Goal: Task Accomplishment & Management: Manage account settings

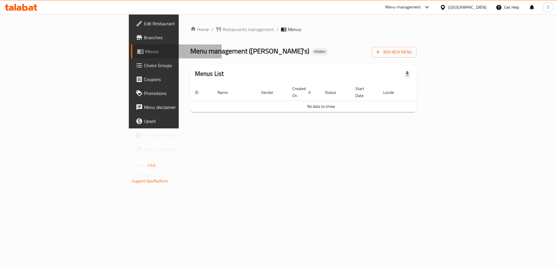
click at [145, 50] on span "Menus" at bounding box center [181, 51] width 72 height 7
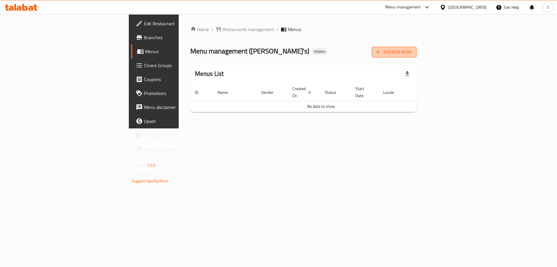
click at [412, 51] on span "Add New Menu" at bounding box center [395, 51] width 36 height 7
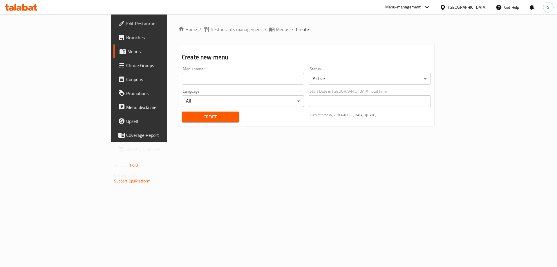
click at [182, 71] on div "Menu name   * Menu name *" at bounding box center [243, 76] width 122 height 18
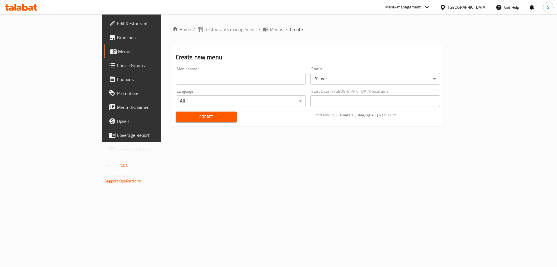
click at [176, 73] on input "text" at bounding box center [241, 79] width 130 height 12
type input "First Menu"
click at [181, 113] on span "Create" at bounding box center [207, 116] width 52 height 7
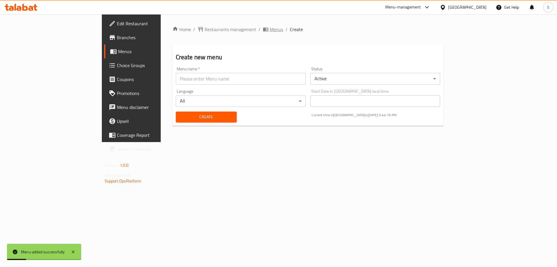
click at [270, 31] on span "Menus" at bounding box center [276, 29] width 13 height 7
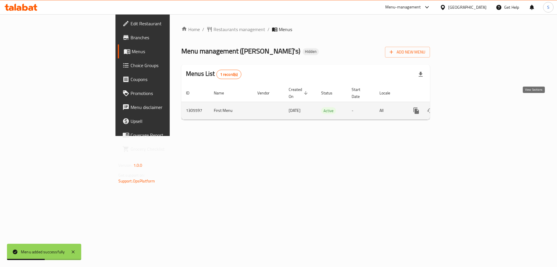
click at [462, 107] on icon "enhanced table" at bounding box center [458, 110] width 7 height 7
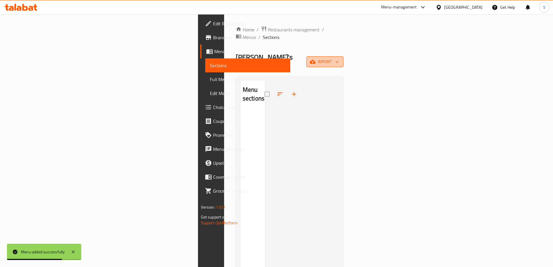
click at [339, 58] on span "import" at bounding box center [325, 61] width 28 height 7
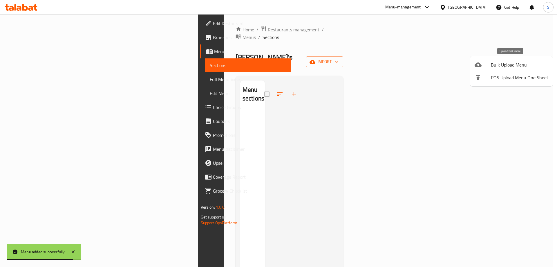
click at [490, 67] on div at bounding box center [483, 64] width 16 height 7
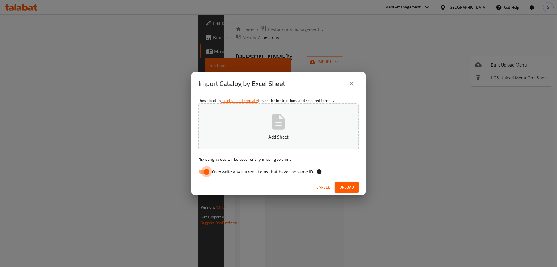
click at [209, 173] on input "Overwrite any current items that have the same ID." at bounding box center [206, 171] width 33 height 11
checkbox input "false"
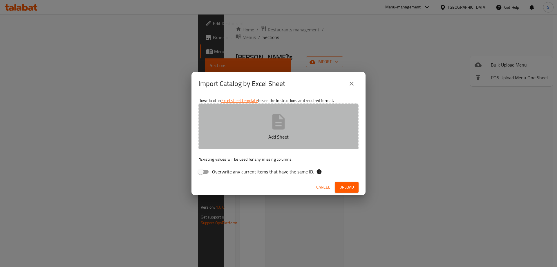
click at [280, 127] on icon "button" at bounding box center [279, 121] width 12 height 15
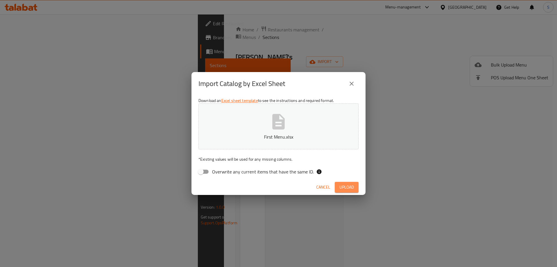
click at [352, 187] on span "Upload" at bounding box center [347, 186] width 15 height 7
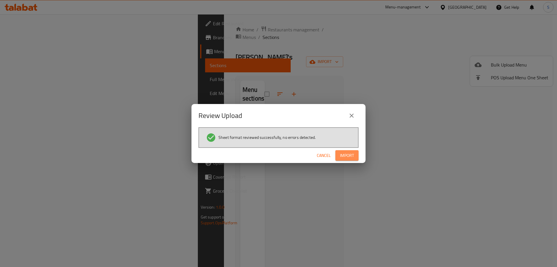
click at [348, 157] on span "Import" at bounding box center [347, 155] width 14 height 7
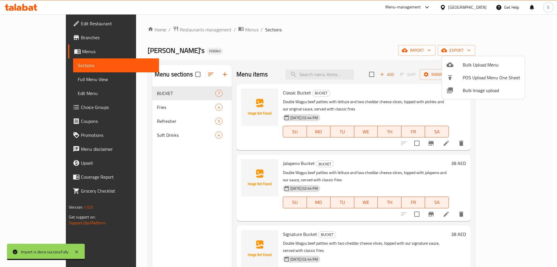
click at [379, 43] on div at bounding box center [278, 133] width 557 height 267
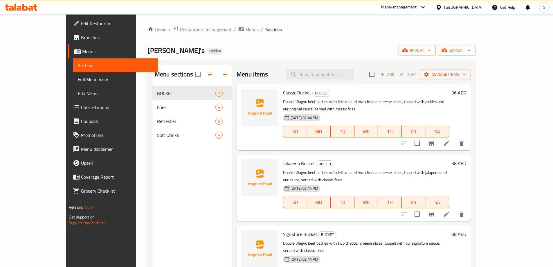
click at [78, 76] on span "Full Menu View" at bounding box center [116, 79] width 76 height 7
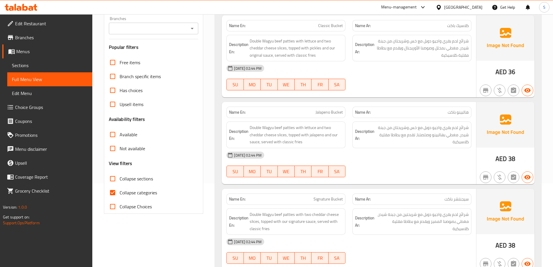
scroll to position [174, 0]
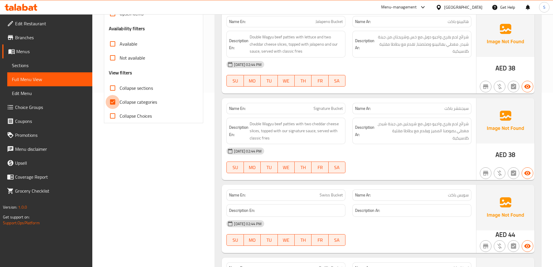
click at [115, 101] on input "Collapse categories" at bounding box center [113, 102] width 14 height 14
checkbox input "false"
click at [330, 109] on span "Signature Bucket" at bounding box center [328, 108] width 29 height 6
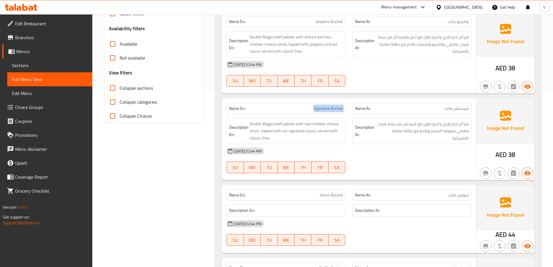
copy span "Signature Bucket"
click at [294, 131] on span "Double Wagyu beef patties with two cheddar cheese slices, topped with our signa…" at bounding box center [296, 130] width 93 height 21
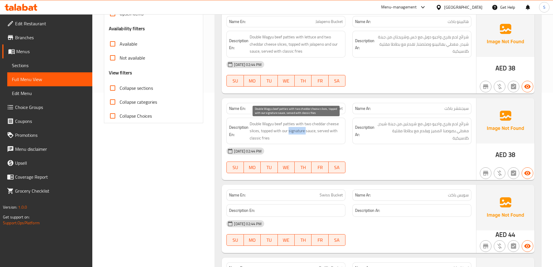
click at [294, 131] on span "Double Wagyu beef patties with two cheddar cheese slices, topped with our signa…" at bounding box center [296, 130] width 93 height 21
copy span "signature"
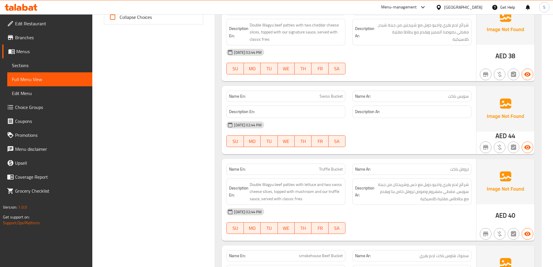
scroll to position [275, 0]
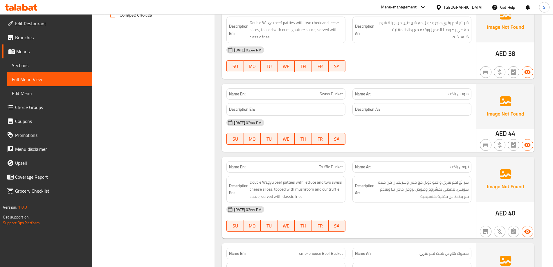
click at [330, 162] on div "Name En: Truffle Bucket" at bounding box center [285, 166] width 119 height 11
click at [329, 167] on span "Truffle Bucket" at bounding box center [331, 167] width 24 height 6
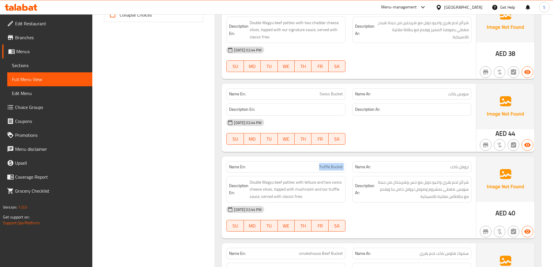
copy span "Truffle Bucket"
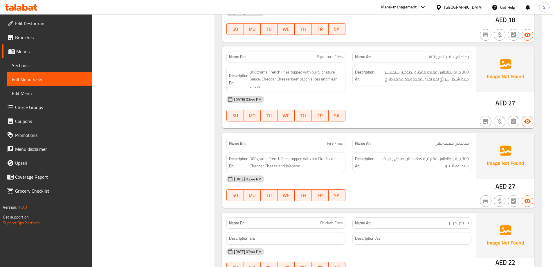
scroll to position [740, 0]
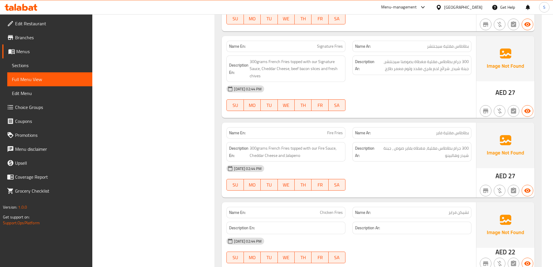
copy span "Fire Fries"
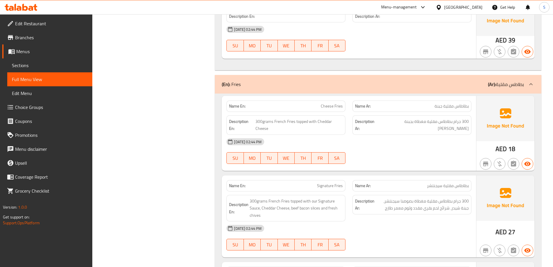
scroll to position [499, 0]
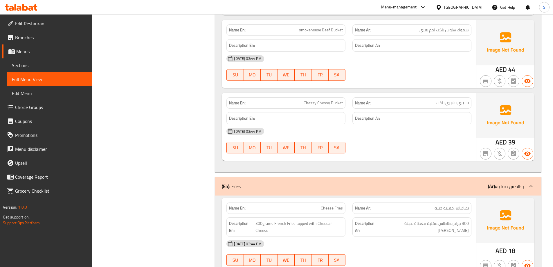
click at [34, 80] on span "Full Menu View" at bounding box center [50, 79] width 76 height 7
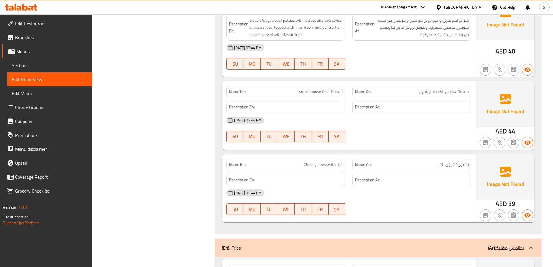
scroll to position [411, 0]
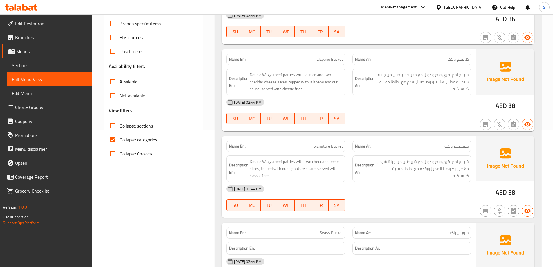
scroll to position [145, 0]
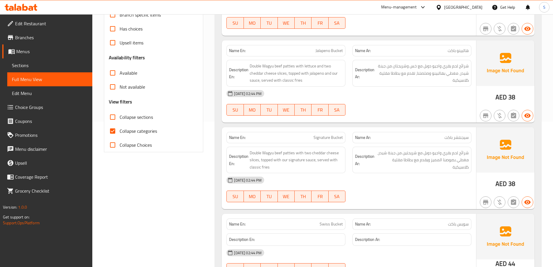
click at [112, 132] on input "Collapse categories" at bounding box center [113, 131] width 14 height 14
checkbox input "false"
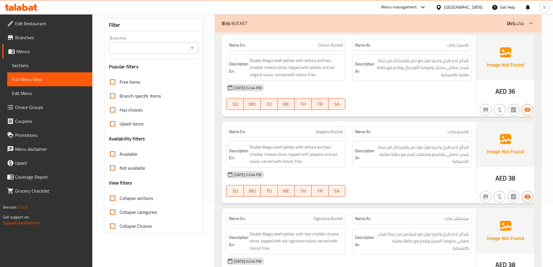
scroll to position [0, 0]
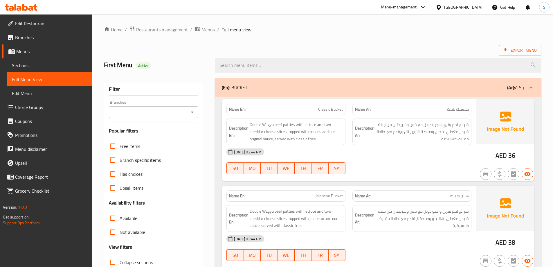
click at [42, 65] on span "Sections" at bounding box center [50, 65] width 76 height 7
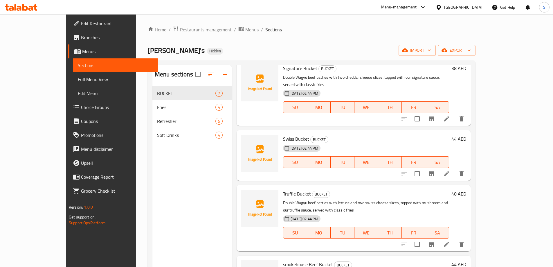
scroll to position [21, 0]
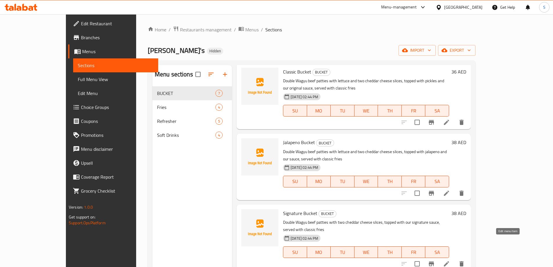
click at [450, 260] on icon at bounding box center [446, 263] width 7 height 7
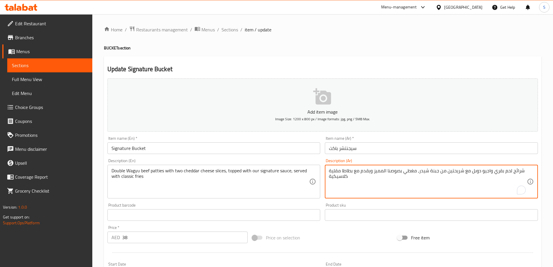
drag, startPoint x: 388, startPoint y: 172, endPoint x: 374, endPoint y: 169, distance: 14.5
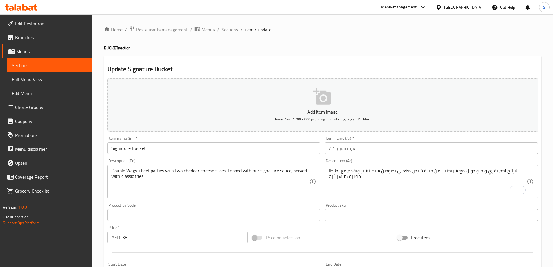
click at [329, 171] on div "شرائح لحم بقري واجيو دوبل مع شريحتين من جبنة شيدر، مغطي بصوصن سيجنتشير ويقدم مع…" at bounding box center [431, 182] width 213 height 34
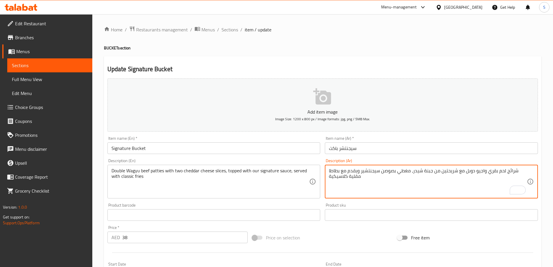
click at [329, 170] on textarea "شرائح لحم بقري واجيو دوبل مع شريحتين من جبنة شيدر، مغطي بصوصن سيجنتشير ويقدم مع…" at bounding box center [428, 182] width 198 height 28
click at [330, 170] on textarea "شرائح لحم بقري واجيو دوبل مع شريحتين من جبنة شيدر، مغطي بصوصن سيجنتشير ويقدم مع…" at bounding box center [428, 182] width 198 height 28
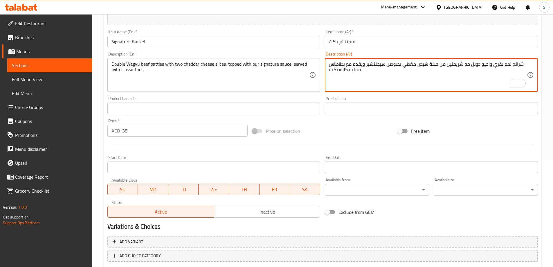
scroll to position [139, 0]
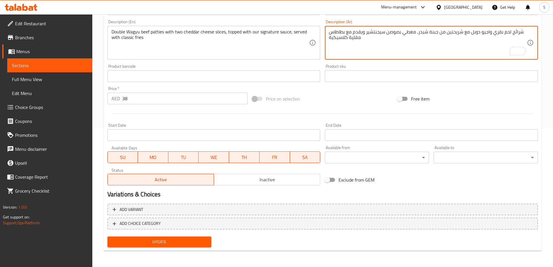
type textarea "شرائح لحم بقري واجيو دوبل مع شريحتين من جبنة شيدر، مغطي بصوصن سيجنتشير ويقدم مع…"
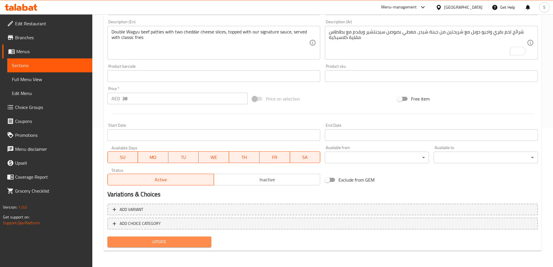
click at [174, 243] on span "Update" at bounding box center [159, 241] width 95 height 7
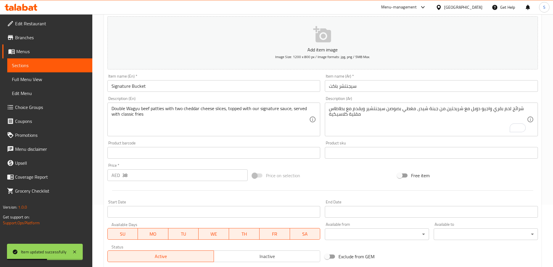
scroll to position [23, 0]
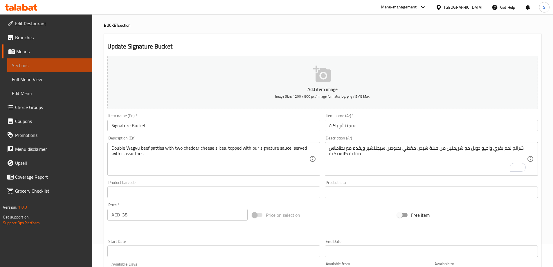
click at [44, 62] on span "Sections" at bounding box center [50, 65] width 76 height 7
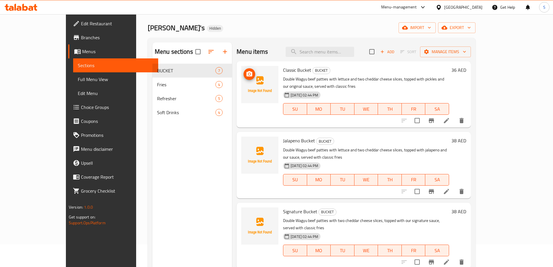
scroll to position [139, 0]
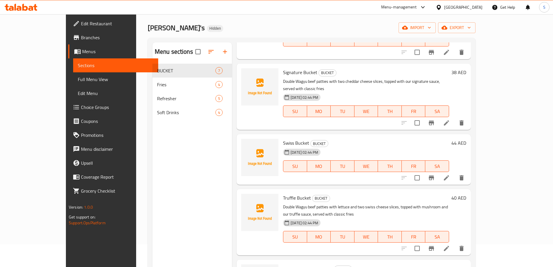
click at [455, 243] on li at bounding box center [446, 248] width 16 height 10
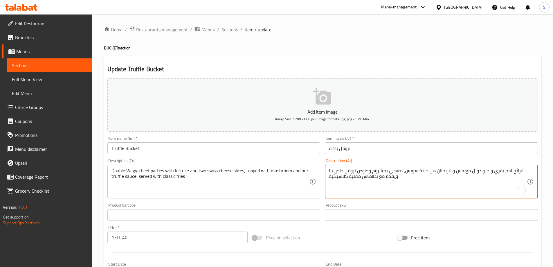
drag, startPoint x: 344, startPoint y: 170, endPoint x: 321, endPoint y: 164, distance: 23.9
click at [337, 170] on textarea "شرائح لحم بقري واجيو دوبل مع خس وشريحتان من جبنة سويس، مغطي بمشروم وصوص تروفل ل…" at bounding box center [428, 182] width 198 height 28
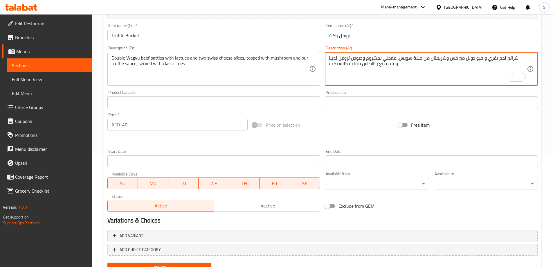
scroll to position [139, 0]
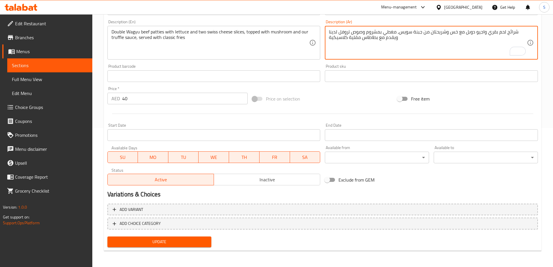
click at [150, 241] on span "Update" at bounding box center [159, 241] width 95 height 7
type textarea "شرائح لحم بقري واجيو دوبل مع خس وشريحتان من جبنة سويس، مغطي بمشروم وصوص تروفل ل…"
click at [156, 242] on span "Update" at bounding box center [159, 241] width 95 height 7
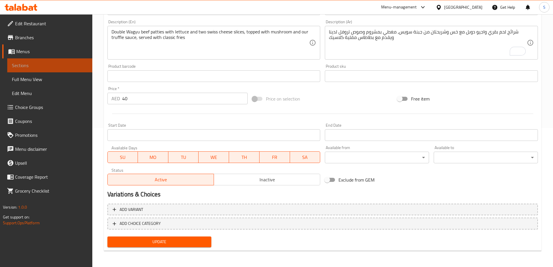
click at [17, 64] on span "Sections" at bounding box center [50, 65] width 76 height 7
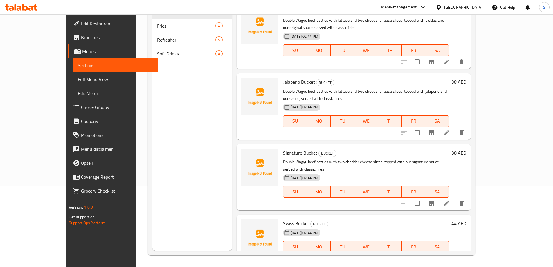
scroll to position [81, 0]
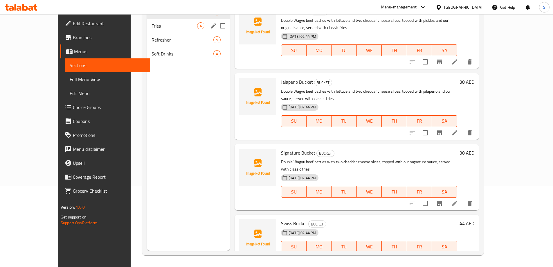
click at [147, 30] on div "Fries 4" at bounding box center [188, 26] width 83 height 14
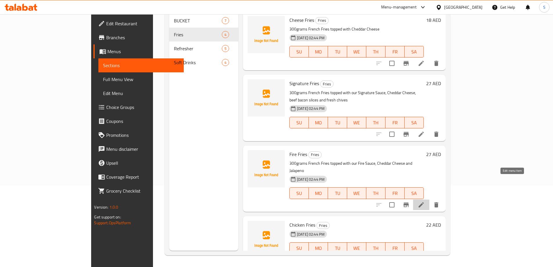
click at [424, 202] on icon at bounding box center [421, 204] width 5 height 5
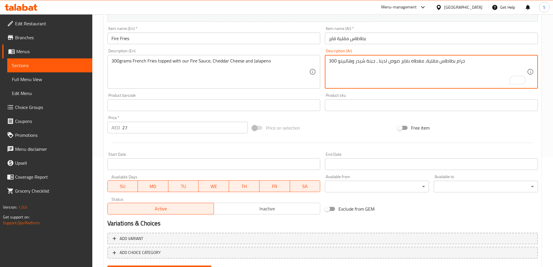
scroll to position [139, 0]
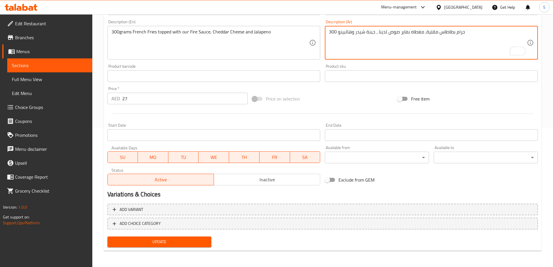
type textarea "300 جرام بطاطاس مقلية، مغطاه بفاير صوص لدينا ، جبنة شيدر وهالبينو"
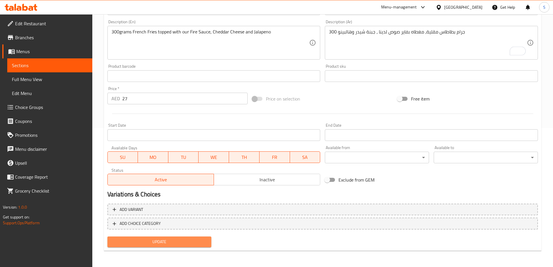
click at [163, 245] on span "Update" at bounding box center [159, 241] width 95 height 7
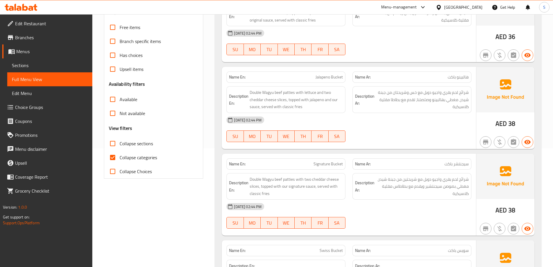
scroll to position [145, 0]
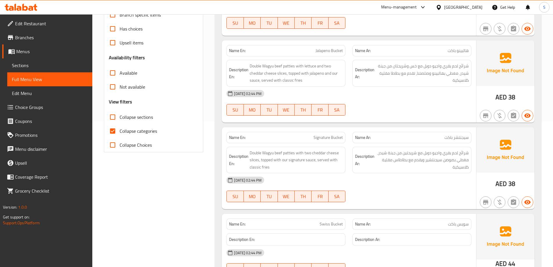
click at [114, 131] on input "Collapse categories" at bounding box center [113, 131] width 14 height 14
checkbox input "false"
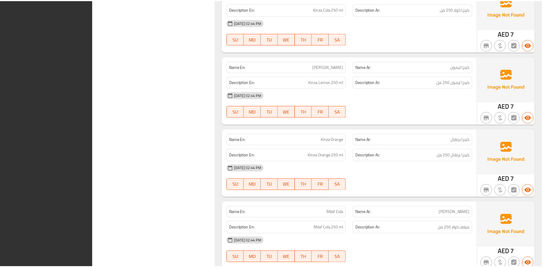
scroll to position [1486, 0]
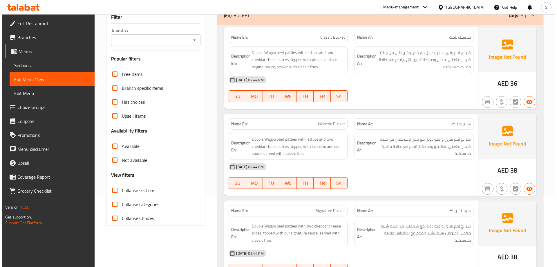
scroll to position [0, 0]
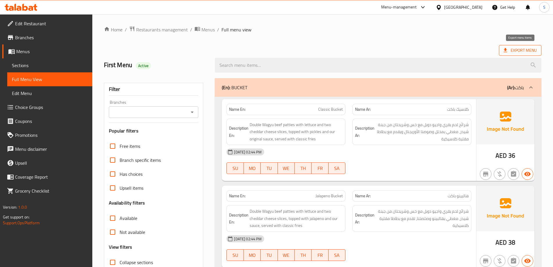
click at [514, 49] on span "Export Menu" at bounding box center [520, 50] width 33 height 7
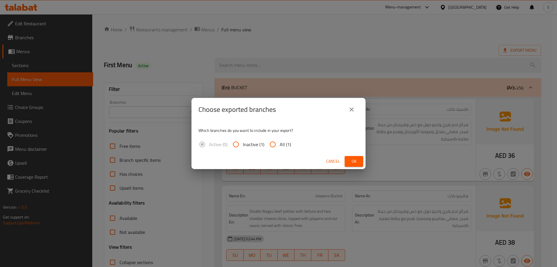
click at [273, 142] on input "All (1)" at bounding box center [273, 144] width 14 height 14
radio input "true"
click at [357, 162] on span "Ok" at bounding box center [354, 161] width 9 height 7
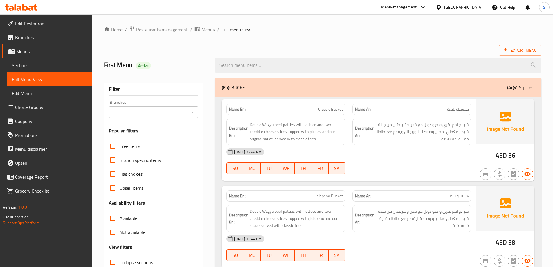
click at [30, 91] on span "Edit Menu" at bounding box center [50, 93] width 76 height 7
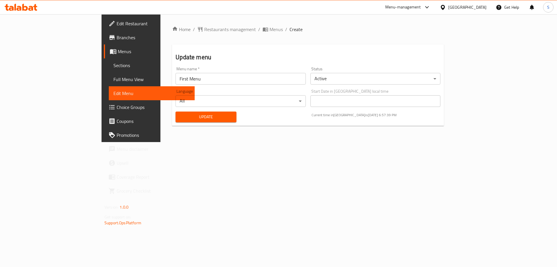
click at [118, 51] on span "Menus" at bounding box center [154, 51] width 72 height 7
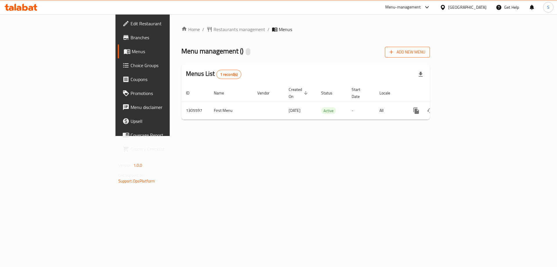
click at [426, 54] on span "Add New Menu" at bounding box center [408, 51] width 36 height 7
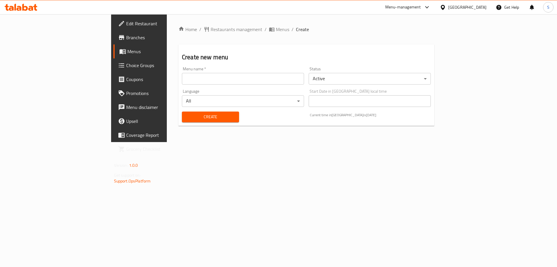
click at [182, 80] on input "text" at bounding box center [243, 79] width 122 height 12
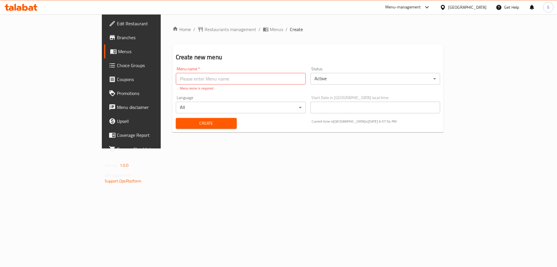
click at [176, 80] on input "text" at bounding box center [241, 79] width 130 height 12
paste input "Second Menu"
type input "Second Menu"
click at [187, 125] on div "Create" at bounding box center [206, 123] width 68 height 18
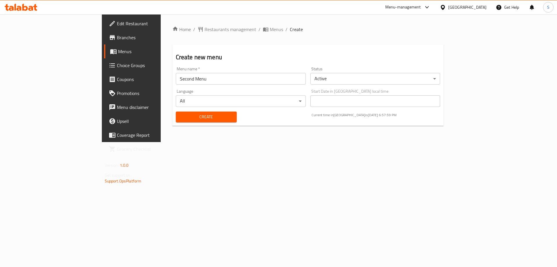
click at [193, 120] on button "Create" at bounding box center [206, 116] width 61 height 11
click at [176, 80] on input "text" at bounding box center [241, 79] width 130 height 12
click at [161, 142] on div "Home / Restaurants management / Menus / Create Create new menu Menu name   * Me…" at bounding box center [308, 78] width 295 height 128
click at [176, 78] on input "text" at bounding box center [241, 79] width 130 height 12
type input "Second Menu"
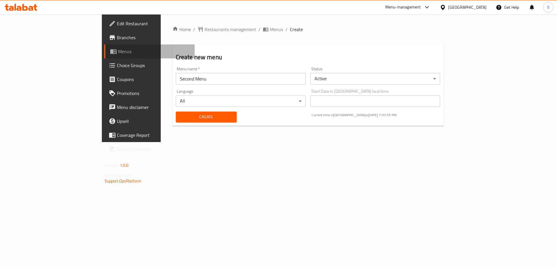
click at [118, 53] on span "Menus" at bounding box center [154, 51] width 72 height 7
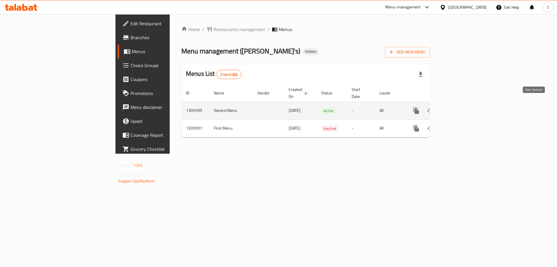
click at [465, 107] on link "enhanced table" at bounding box center [458, 111] width 14 height 14
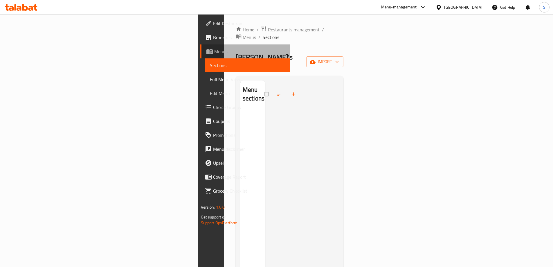
click at [214, 53] on span "Menus" at bounding box center [249, 51] width 71 height 7
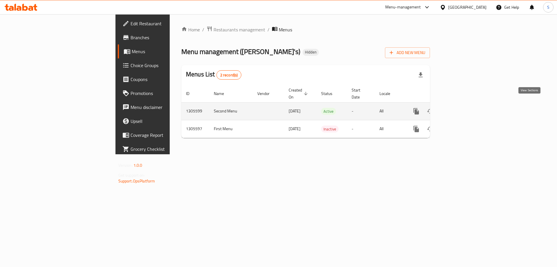
click at [462, 108] on icon "enhanced table" at bounding box center [458, 111] width 7 height 7
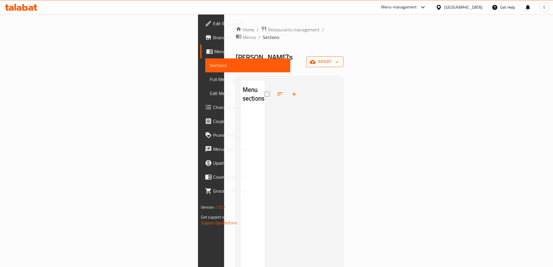
click at [339, 58] on span "import" at bounding box center [325, 61] width 28 height 7
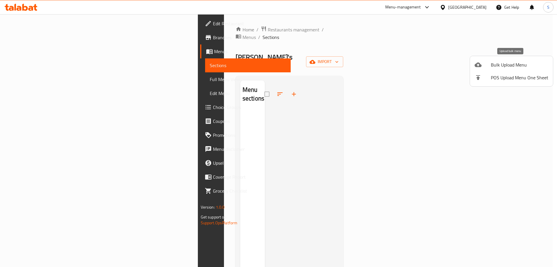
click at [499, 62] on span "Bulk Upload Menu" at bounding box center [519, 64] width 57 height 7
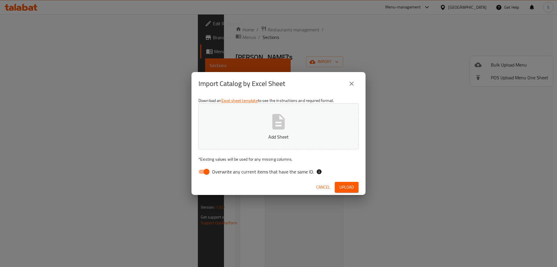
drag, startPoint x: 210, startPoint y: 172, endPoint x: 225, endPoint y: 154, distance: 24.5
click at [210, 172] on input "Overwrite any current items that have the same ID." at bounding box center [206, 171] width 33 height 11
checkbox input "false"
click at [254, 132] on button "Add Sheet" at bounding box center [279, 126] width 160 height 46
click at [344, 187] on span "Upload" at bounding box center [347, 186] width 15 height 7
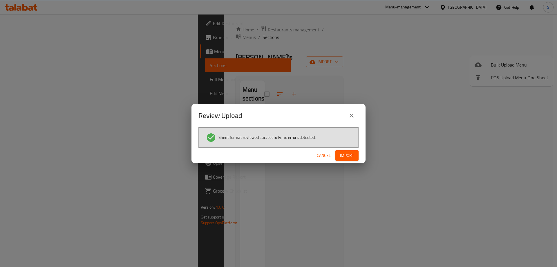
click at [350, 152] on span "Import" at bounding box center [347, 155] width 14 height 7
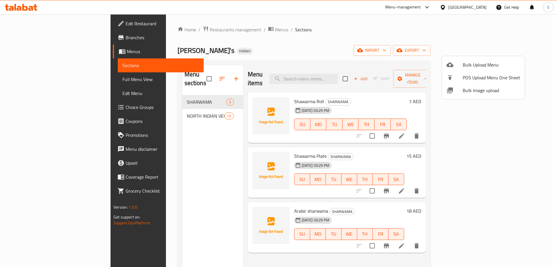
click at [343, 53] on div at bounding box center [278, 133] width 557 height 267
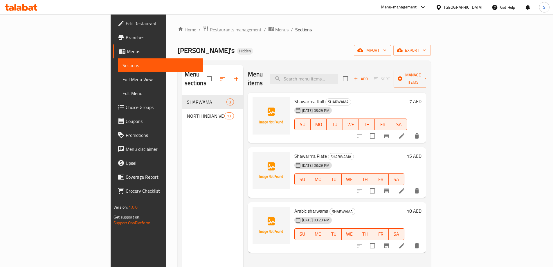
click at [123, 78] on span "Full Menu View" at bounding box center [161, 79] width 76 height 7
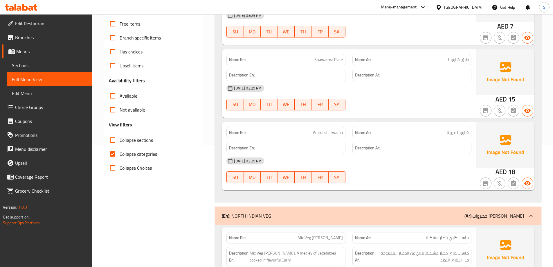
scroll to position [145, 0]
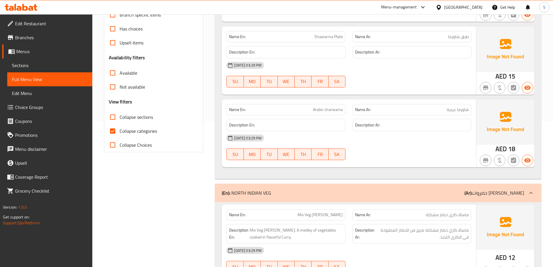
click at [129, 132] on span "Collapse categories" at bounding box center [138, 130] width 37 height 7
click at [120, 132] on input "Collapse categories" at bounding box center [113, 131] width 14 height 14
checkbox input "false"
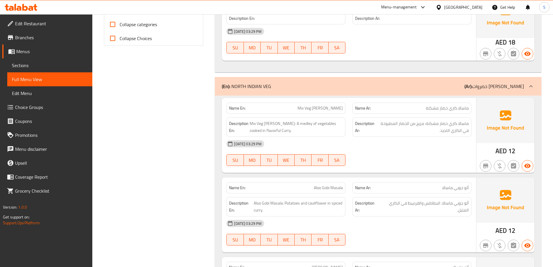
scroll to position [290, 0]
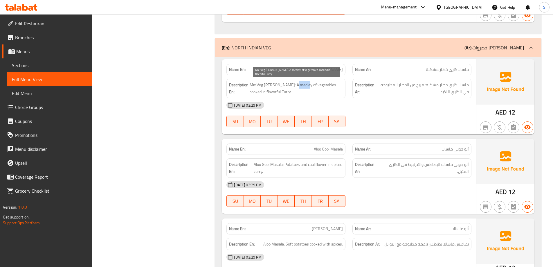
drag, startPoint x: 293, startPoint y: 86, endPoint x: 305, endPoint y: 86, distance: 11.6
click at [305, 86] on span "Mix Veg [PERSON_NAME]: A medley of vegetables cooked in flavorful Curry." at bounding box center [296, 88] width 93 height 14
copy span "medley"
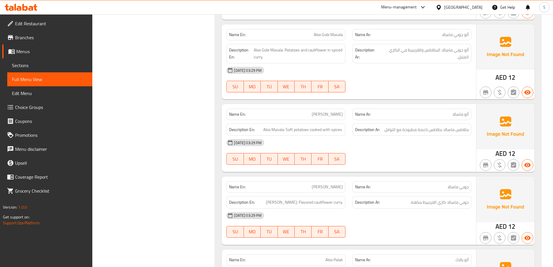
scroll to position [406, 0]
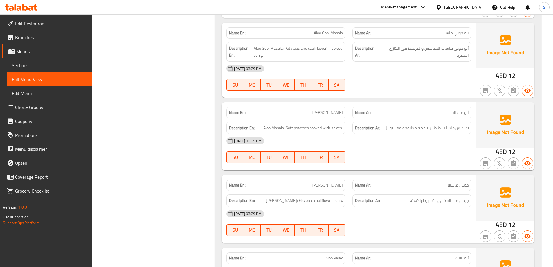
copy span "[PERSON_NAME]"
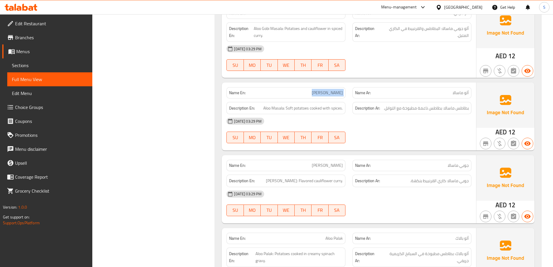
scroll to position [465, 0]
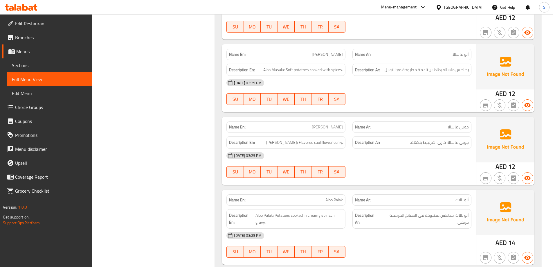
click at [336, 124] on span "[PERSON_NAME]" at bounding box center [327, 127] width 31 height 6
copy span "[PERSON_NAME]"
click at [331, 125] on span "Gobi Masala" at bounding box center [327, 127] width 31 height 6
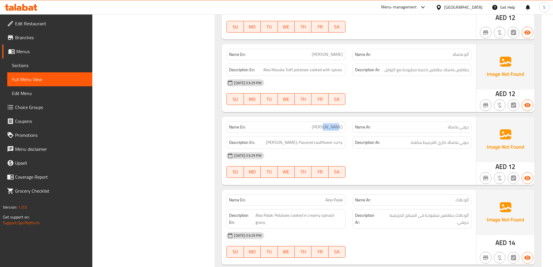
click at [331, 125] on span "Gobi Masala" at bounding box center [327, 127] width 31 height 6
click at [331, 125] on span "[PERSON_NAME]" at bounding box center [327, 127] width 31 height 6
click at [25, 66] on span "Sections" at bounding box center [50, 65] width 76 height 7
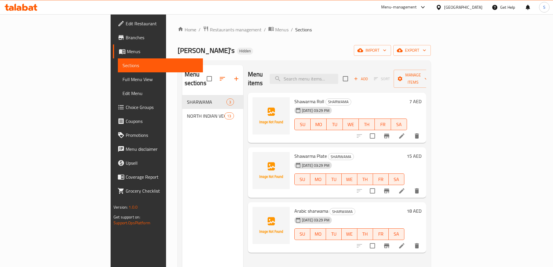
click at [388, 25] on div "Home / Restaurants management / Menus / Sections Ollie's Hidden import export M…" at bounding box center [304, 181] width 276 height 334
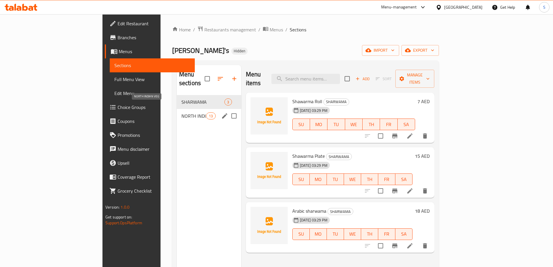
click at [181, 112] on span "NORTH INDIAN VEG" at bounding box center [193, 115] width 25 height 7
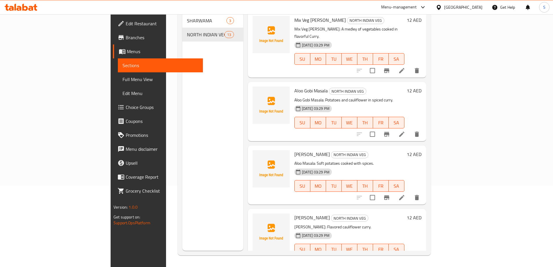
scroll to position [145, 0]
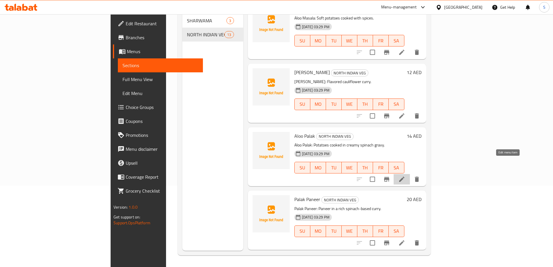
click at [404, 177] on icon at bounding box center [401, 179] width 5 height 5
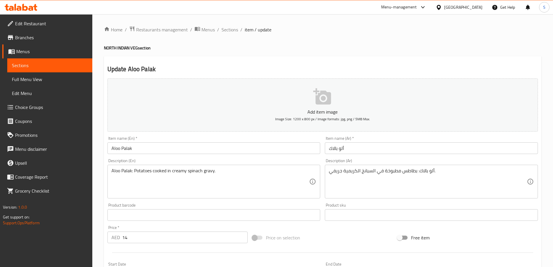
click at [27, 68] on span "Sections" at bounding box center [50, 65] width 76 height 7
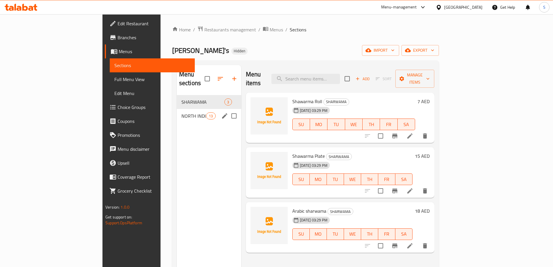
click at [177, 111] on div "NORTH INDIAN VEG 13" at bounding box center [209, 116] width 64 height 14
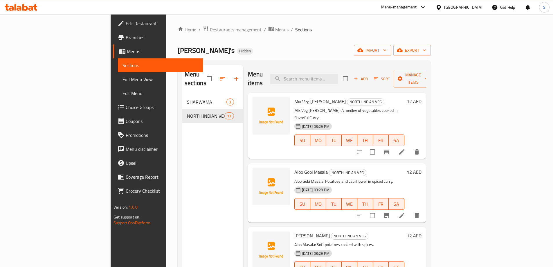
scroll to position [81, 0]
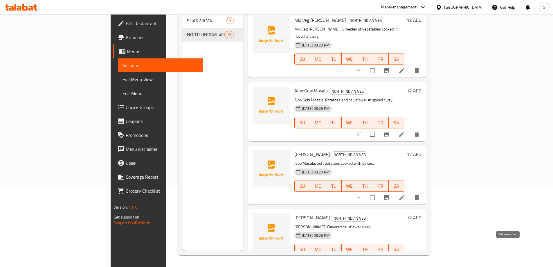
click at [404, 258] on icon at bounding box center [401, 260] width 5 height 5
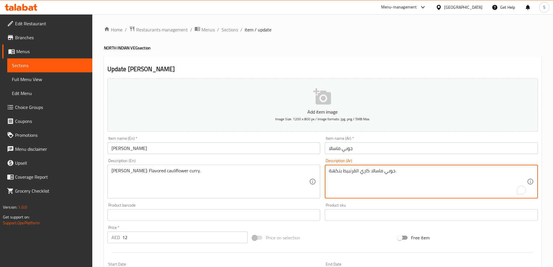
drag, startPoint x: 341, startPoint y: 172, endPoint x: 319, endPoint y: 171, distance: 22.4
drag, startPoint x: 342, startPoint y: 171, endPoint x: 325, endPoint y: 174, distance: 17.7
click at [325, 174] on div "Description (Ar) جوبي ماسالا: كاري القرنبيط المنكه. Description (Ar)" at bounding box center [432, 178] width 218 height 44
type textarea "جوبي ماسالا: [PERSON_NAME] المنكه."
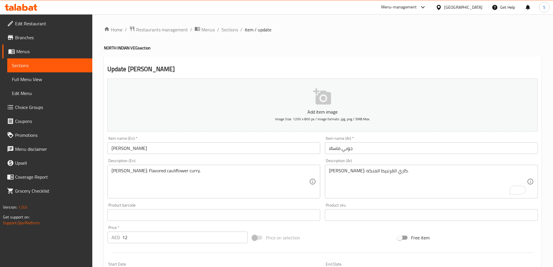
scroll to position [139, 0]
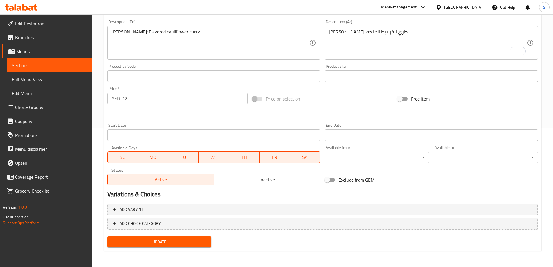
click at [152, 242] on span "Update" at bounding box center [159, 241] width 95 height 7
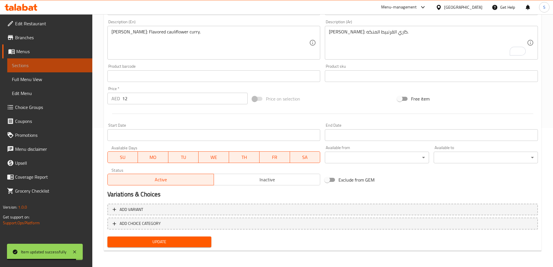
click at [34, 63] on span "Sections" at bounding box center [50, 65] width 76 height 7
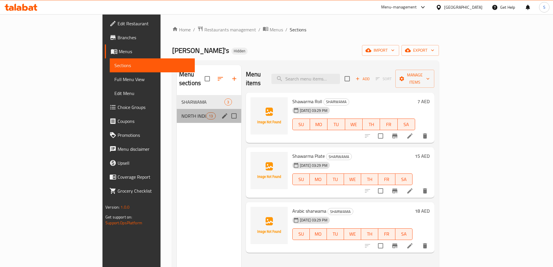
click at [177, 111] on div "NORTH INDIAN VEG 13" at bounding box center [209, 116] width 64 height 14
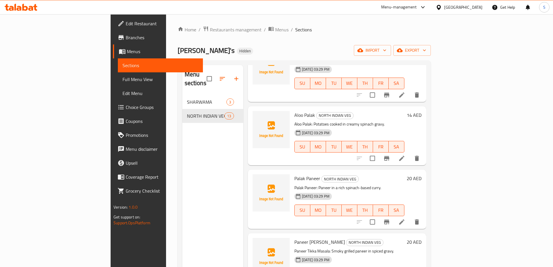
scroll to position [328, 0]
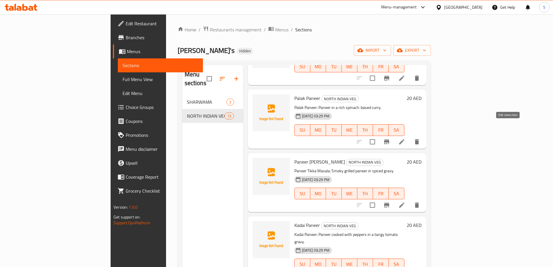
click at [405, 138] on icon at bounding box center [401, 141] width 7 height 7
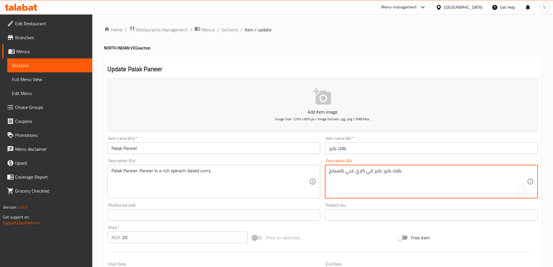
drag, startPoint x: 371, startPoint y: 169, endPoint x: 319, endPoint y: 168, distance: 52.0
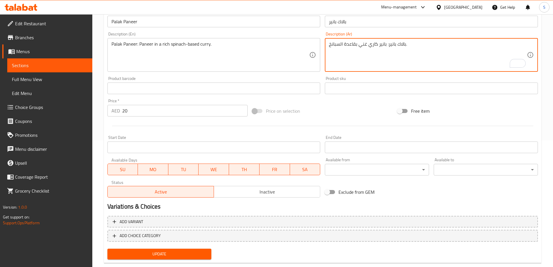
scroll to position [139, 0]
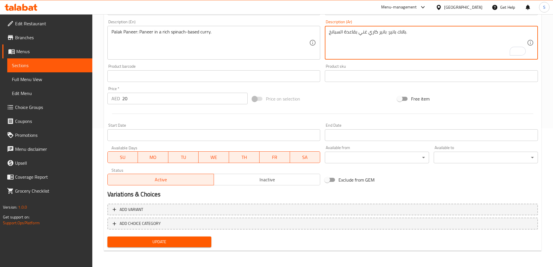
type textarea "بالاك بانير: بانير كاري غني بقاعدة السبانخ."
click at [158, 239] on span "Update" at bounding box center [159, 241] width 95 height 7
click at [379, 31] on textarea "بالاك بانير: بانير كاري غني بقاعدة السبانخ." at bounding box center [428, 43] width 198 height 28
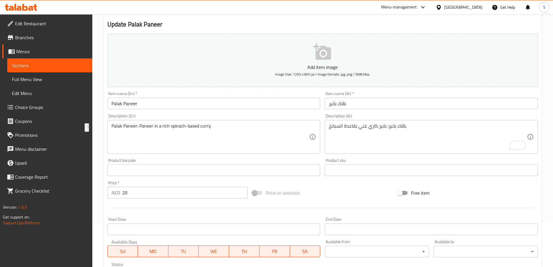
scroll to position [23, 0]
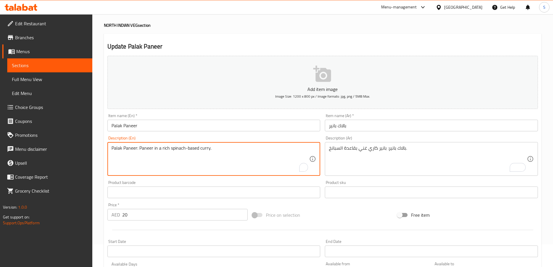
click at [176, 150] on textarea "Palak Paneer: Paneer in a rich spinach-based curry." at bounding box center [210, 159] width 198 height 28
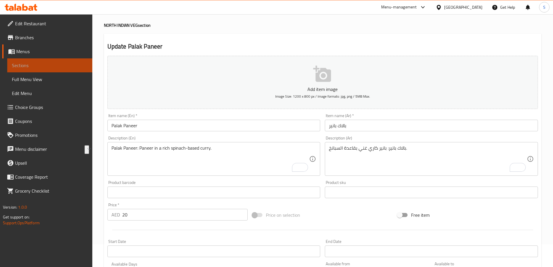
click at [32, 67] on span "Sections" at bounding box center [50, 65] width 76 height 7
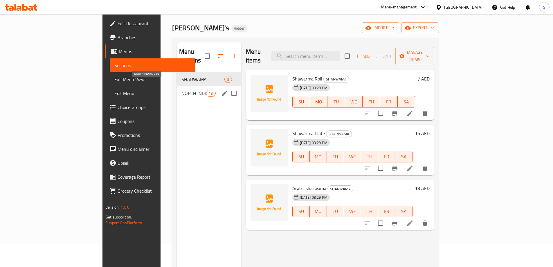
drag, startPoint x: 142, startPoint y: 85, endPoint x: 156, endPoint y: 85, distance: 14.2
click at [181, 90] on span "NORTH INDIAN VEG" at bounding box center [193, 93] width 25 height 7
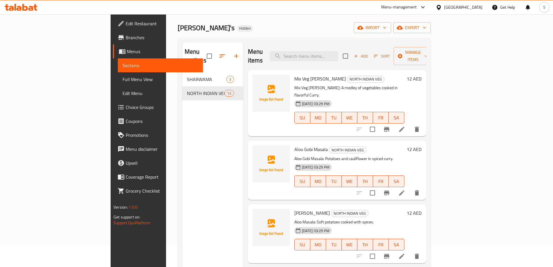
scroll to position [402, 0]
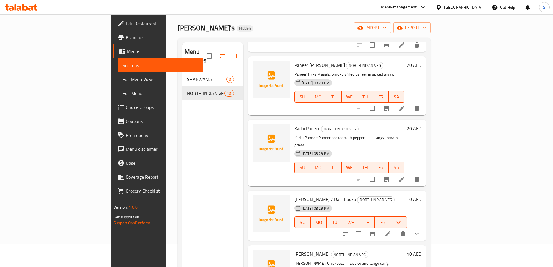
click at [396, 229] on li at bounding box center [388, 234] width 16 height 10
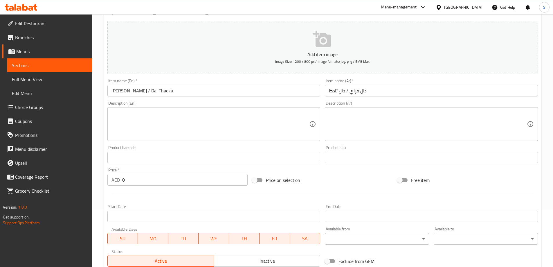
scroll to position [58, 0]
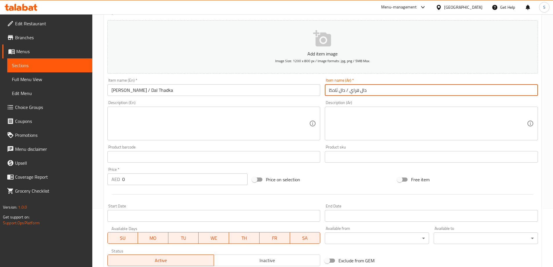
drag, startPoint x: 359, startPoint y: 89, endPoint x: 349, endPoint y: 90, distance: 9.3
click at [349, 90] on input "دال فراي / دال ثادكا" at bounding box center [431, 90] width 213 height 12
type input "دال مقلي / دال ثادكا"
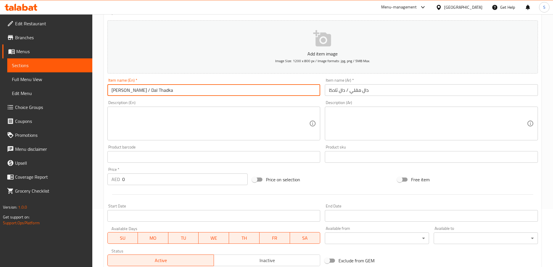
drag, startPoint x: 137, startPoint y: 89, endPoint x: 154, endPoint y: 87, distance: 17.0
click at [154, 87] on input "Dal Fry / Dal Thadka" at bounding box center [213, 90] width 213 height 12
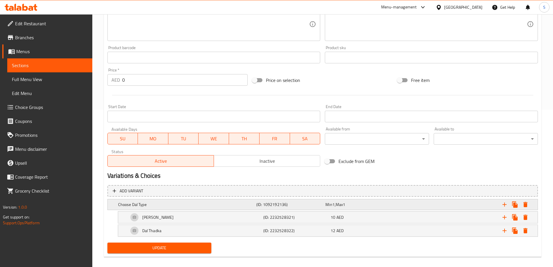
scroll to position [163, 0]
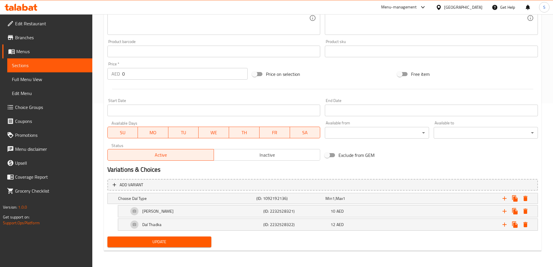
click at [162, 243] on span "Update" at bounding box center [159, 241] width 95 height 7
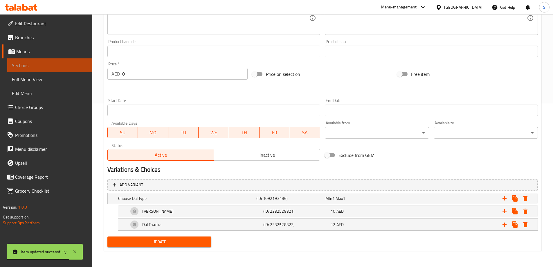
click at [35, 66] on span "Sections" at bounding box center [50, 65] width 76 height 7
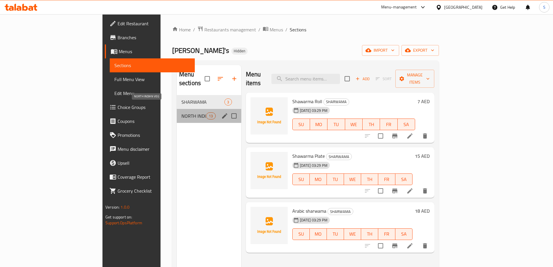
drag, startPoint x: 142, startPoint y: 106, endPoint x: 150, endPoint y: 107, distance: 8.2
click at [181, 112] on span "NORTH INDIAN VEG" at bounding box center [193, 115] width 25 height 7
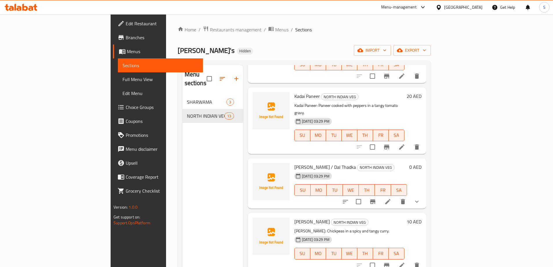
scroll to position [514, 0]
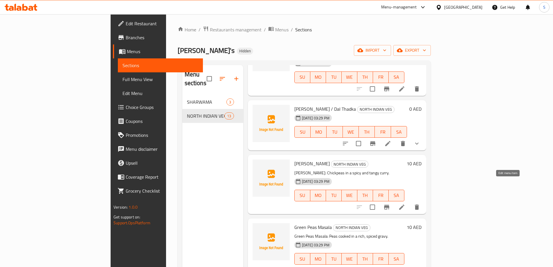
click at [405, 204] on icon at bounding box center [401, 207] width 7 height 7
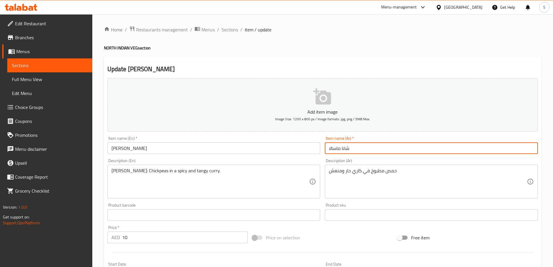
click at [352, 146] on input "شانا ماسالا" at bounding box center [431, 148] width 213 height 12
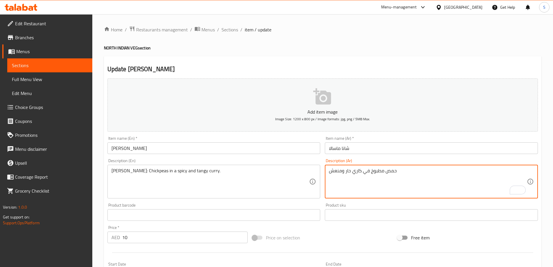
paste textarea "شانا ماسالا"
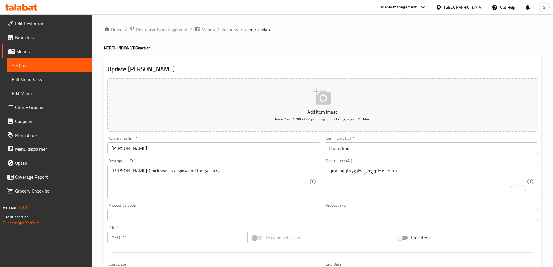
click at [328, 171] on div "حمص مطبوخ في كاري حار ومنعش Description (Ar)" at bounding box center [431, 182] width 213 height 34
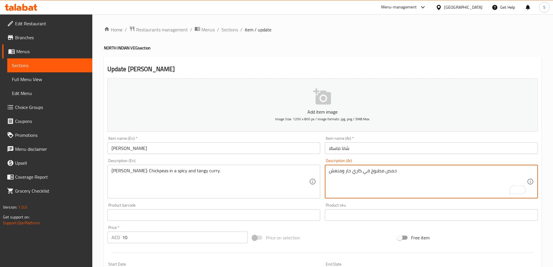
paste textarea "شانا ماسالا"
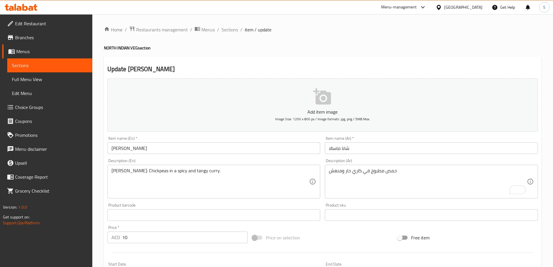
click at [327, 171] on div "حمص مطبوخ في كاري حار ومنعش Description (Ar)" at bounding box center [431, 182] width 213 height 34
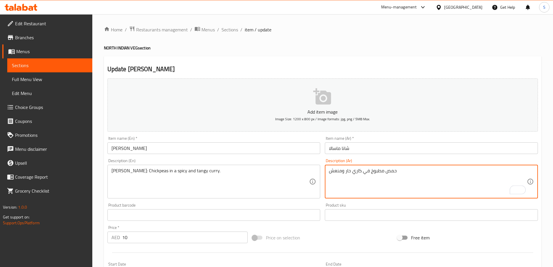
click at [330, 173] on textarea "حمص مطبوخ في كاري حار ومنعش" at bounding box center [428, 182] width 198 height 28
paste textarea "شانا ماسالا"
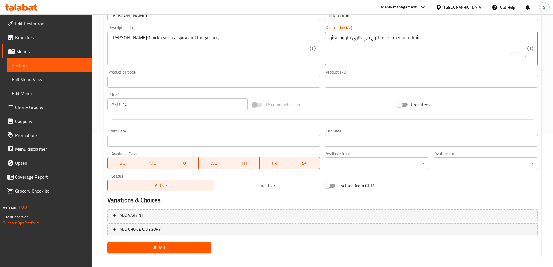
scroll to position [139, 0]
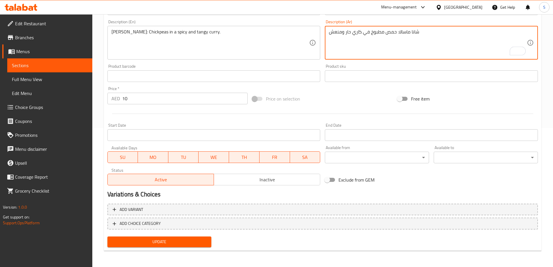
click at [168, 240] on span "Update" at bounding box center [159, 241] width 95 height 7
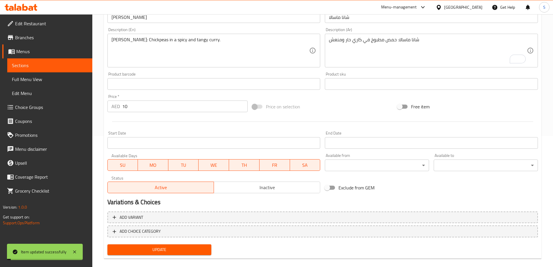
scroll to position [81, 0]
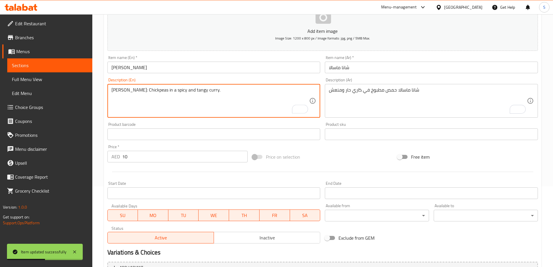
drag, startPoint x: 142, startPoint y: 90, endPoint x: 160, endPoint y: 89, distance: 18.3
drag, startPoint x: 199, startPoint y: 91, endPoint x: 189, endPoint y: 88, distance: 10.8
click at [189, 88] on textarea "Chana Masala: Chickpeas in a spicy and tangy curry." at bounding box center [210, 101] width 198 height 28
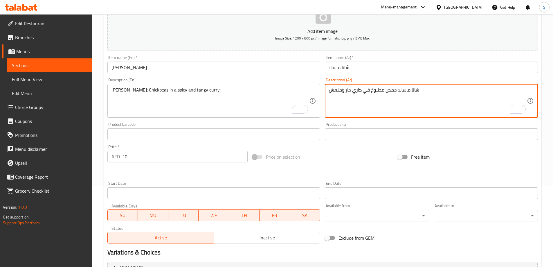
drag, startPoint x: 386, startPoint y: 88, endPoint x: 370, endPoint y: 87, distance: 15.7
type textarea "شانا ماسالا: حمص في كاري حار ومنعش"
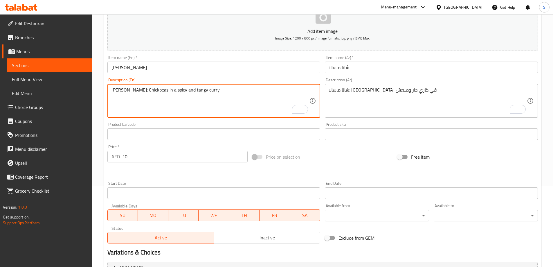
drag, startPoint x: 201, startPoint y: 90, endPoint x: 211, endPoint y: 91, distance: 9.6
click at [170, 89] on textarea "Chana Masala: Chickpeas in a spicy and tangy curry." at bounding box center [210, 101] width 198 height 28
click at [233, 93] on textarea "Chana Masala: Chickpeas in a spicy and tangy curry." at bounding box center [210, 101] width 198 height 28
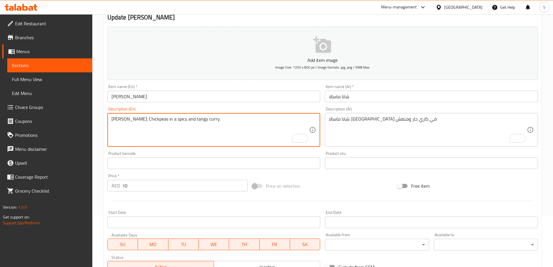
scroll to position [139, 0]
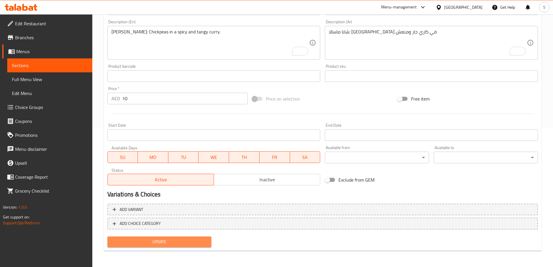
click at [164, 242] on span "Update" at bounding box center [159, 241] width 95 height 7
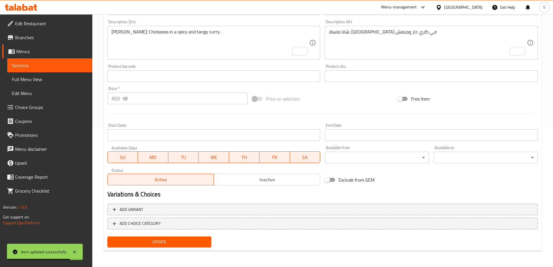
click at [52, 62] on span "Sections" at bounding box center [50, 65] width 76 height 7
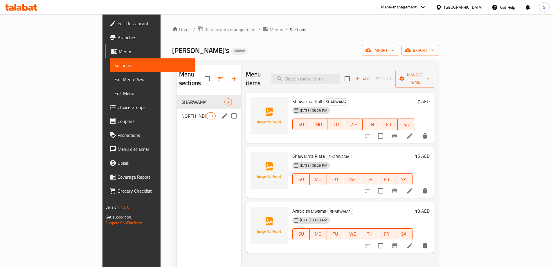
click at [177, 113] on div "NORTH INDIAN VEG 13" at bounding box center [209, 116] width 64 height 14
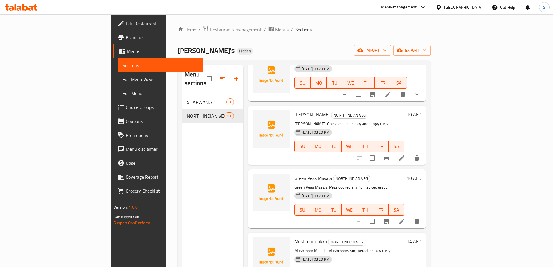
scroll to position [81, 0]
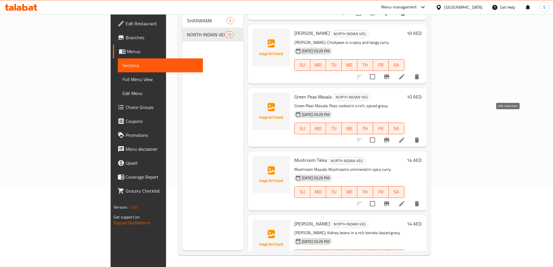
click at [405, 136] on icon at bounding box center [401, 139] width 7 height 7
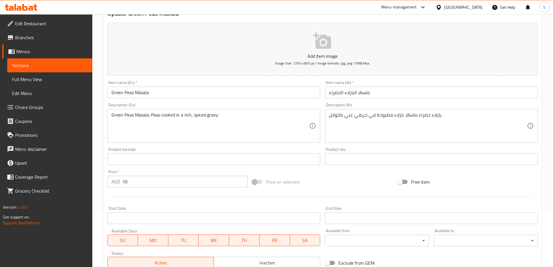
scroll to position [58, 0]
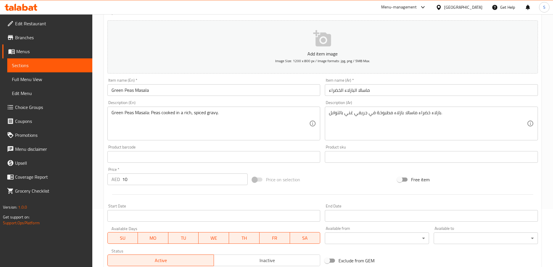
click at [348, 89] on input "ماسالا البازلاء الخضراء" at bounding box center [431, 90] width 213 height 12
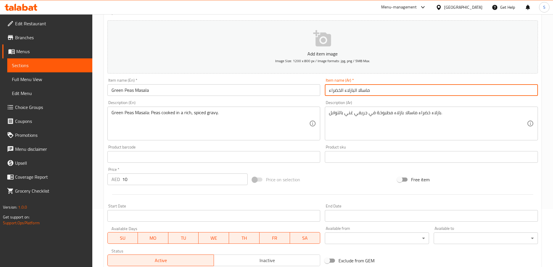
click at [348, 89] on input "ماسالا البازلاء الخضراء" at bounding box center [431, 90] width 213 height 12
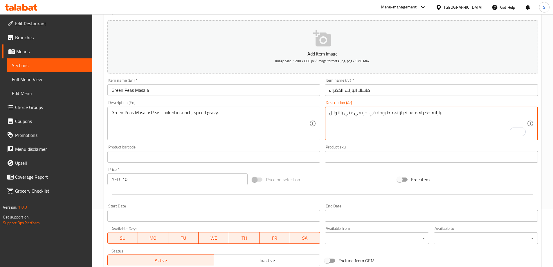
drag, startPoint x: 404, startPoint y: 113, endPoint x: 440, endPoint y: 114, distance: 35.7
paste textarea "ماسالا البازلاء الخضراء"
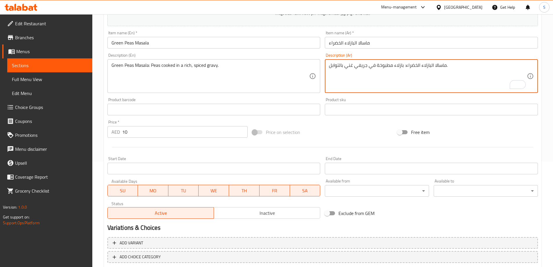
scroll to position [139, 0]
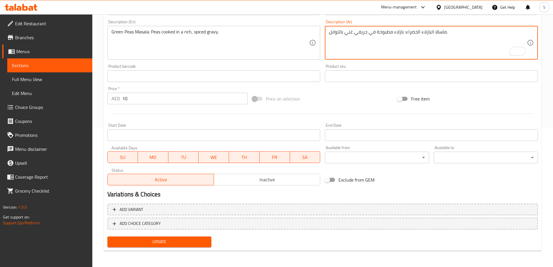
type textarea "ماسالا البازلاء الخضراء: بازلاء مطبوخة في جريفي غني بالتوابل."
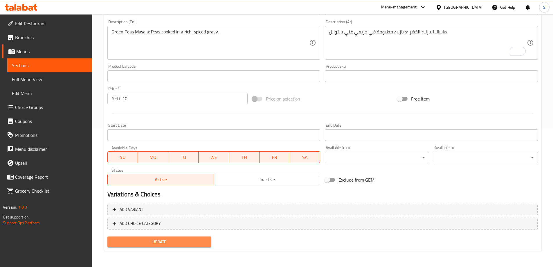
click at [163, 240] on span "Update" at bounding box center [159, 241] width 95 height 7
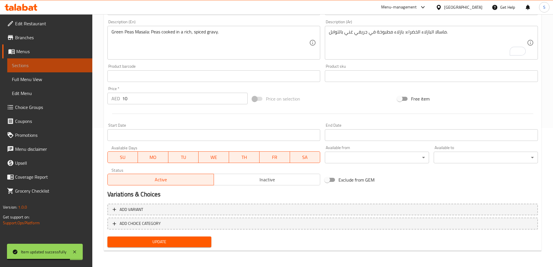
click at [28, 64] on span "Sections" at bounding box center [50, 65] width 76 height 7
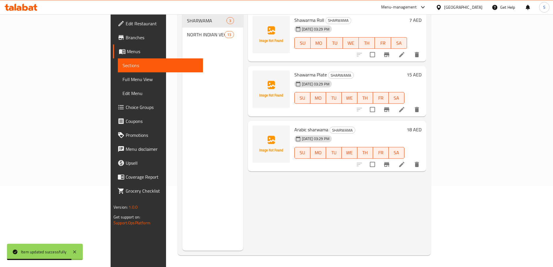
scroll to position [81, 0]
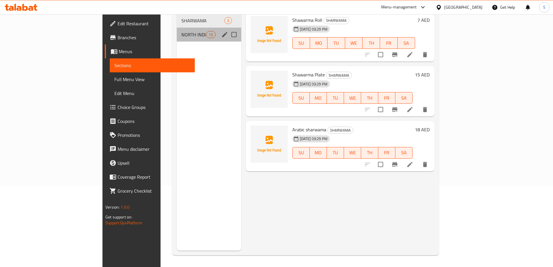
click at [177, 33] on div "NORTH INDIAN VEG 13" at bounding box center [209, 35] width 64 height 14
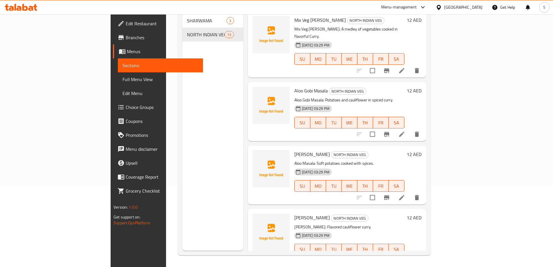
scroll to position [564, 0]
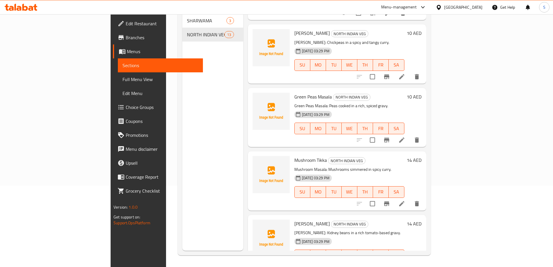
click at [410, 198] on li at bounding box center [402, 203] width 16 height 10
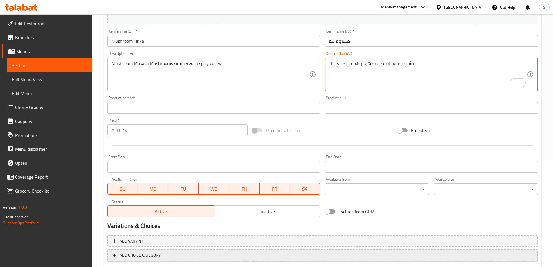
scroll to position [139, 0]
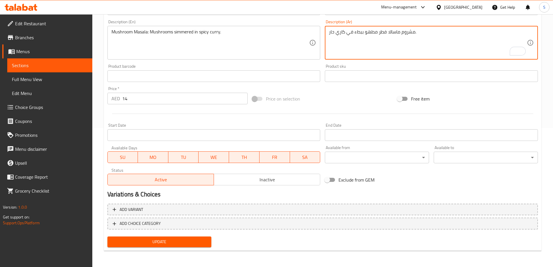
type textarea "مشروم ماسالا: فطر مطهو ببطء في كاري حار."
click at [162, 243] on span "Update" at bounding box center [159, 241] width 95 height 7
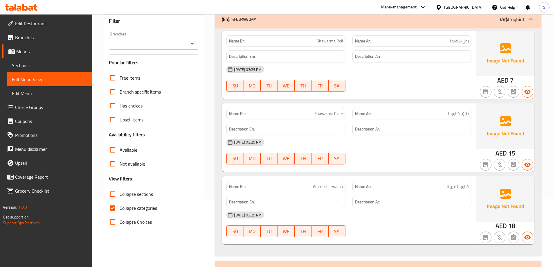
scroll to position [58, 0]
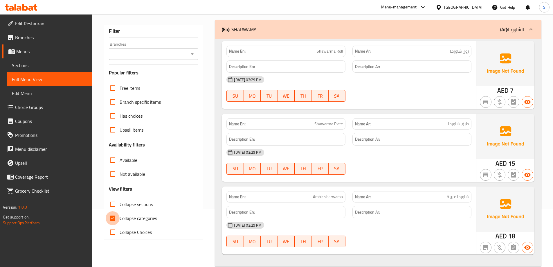
click at [114, 219] on input "Collapse categories" at bounding box center [113, 218] width 14 height 14
checkbox input "false"
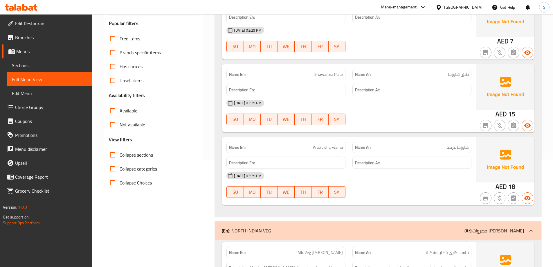
scroll to position [116, 0]
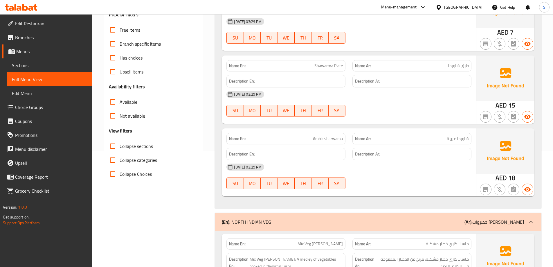
click at [325, 137] on span "Arabic sharwama" at bounding box center [328, 139] width 30 height 6
copy span "Arabic sharwama"
click at [36, 63] on span "Sections" at bounding box center [50, 65] width 76 height 7
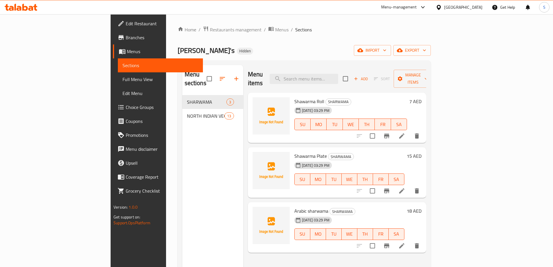
click at [406, 30] on ol "Home / Restaurants management / Menus / Sections" at bounding box center [304, 30] width 253 height 8
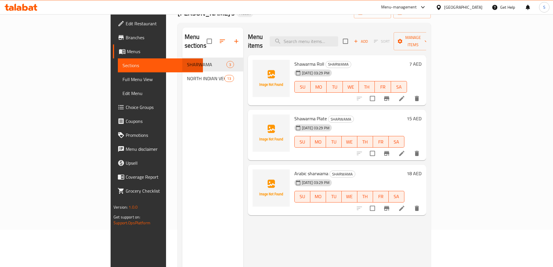
scroll to position [81, 0]
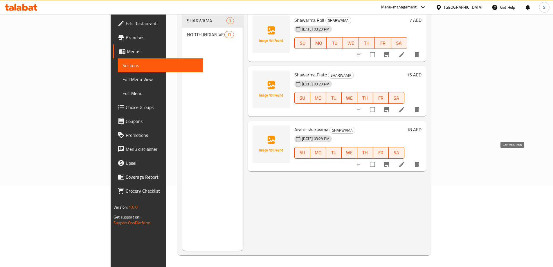
click at [405, 161] on icon at bounding box center [401, 164] width 7 height 7
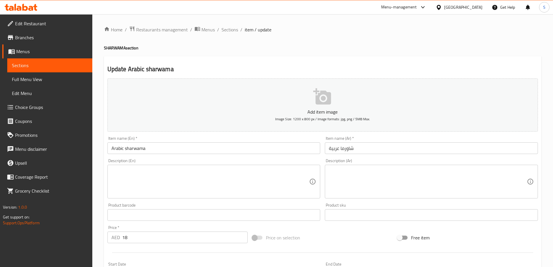
click at [326, 150] on input "شاورما عربية" at bounding box center [431, 148] width 213 height 12
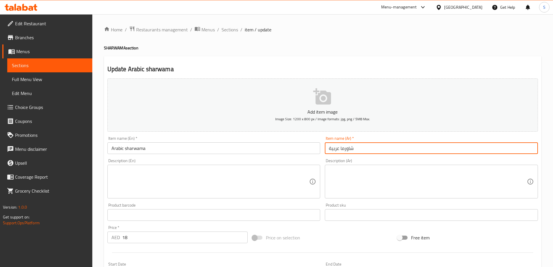
drag, startPoint x: 331, startPoint y: 151, endPoint x: 322, endPoint y: 151, distance: 9.6
click at [322, 151] on div "Add item image Image Size: 1200 x 800 px / Image formats: jpg, png / 5MB Max. I…" at bounding box center [322, 201] width 435 height 250
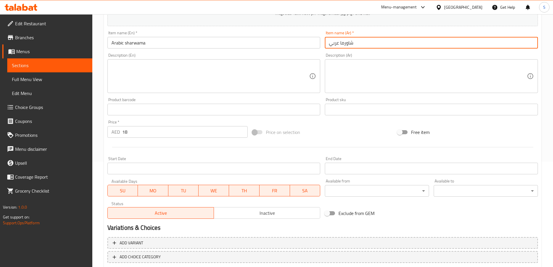
scroll to position [139, 0]
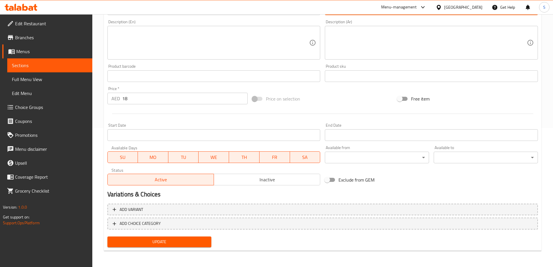
type input "شاورما عربي"
click at [143, 243] on span "Update" at bounding box center [159, 241] width 95 height 7
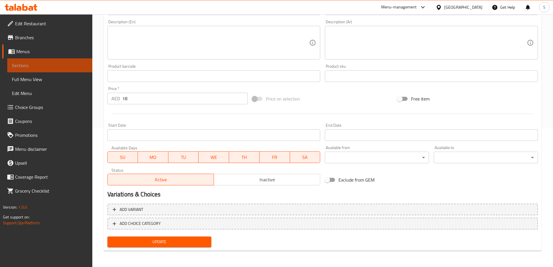
click at [29, 66] on span "Sections" at bounding box center [50, 65] width 76 height 7
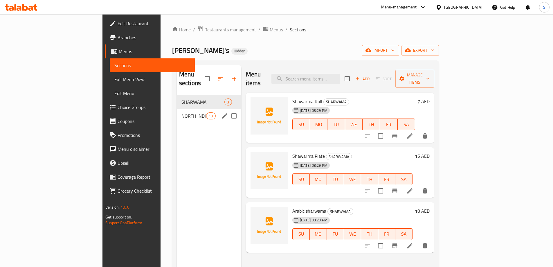
click at [177, 112] on div "NORTH INDIAN VEG 13" at bounding box center [209, 116] width 64 height 14
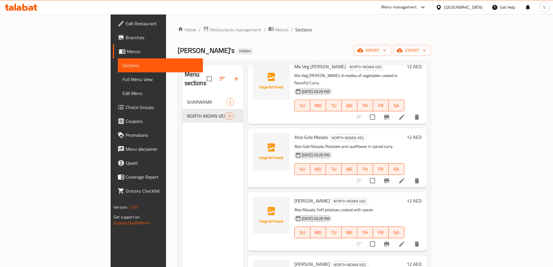
scroll to position [87, 0]
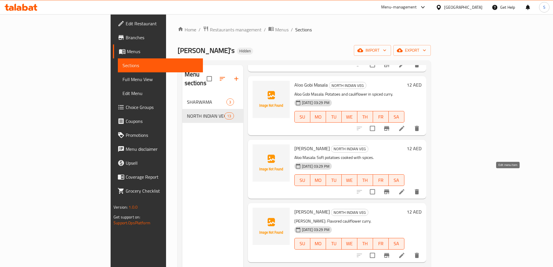
click at [404, 189] on icon at bounding box center [401, 191] width 5 height 5
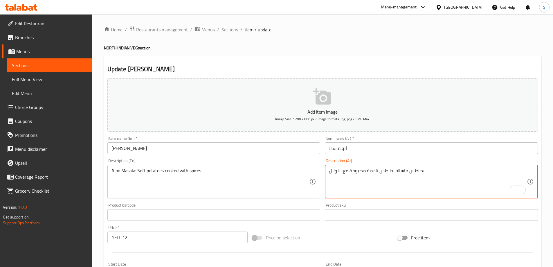
drag, startPoint x: 424, startPoint y: 172, endPoint x: 411, endPoint y: 172, distance: 13.4
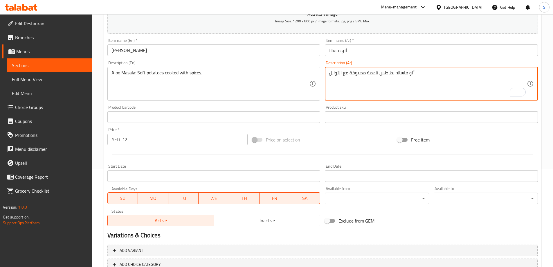
scroll to position [139, 0]
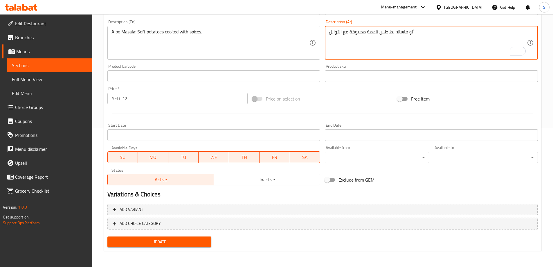
type textarea "ألو ماسالا: بطاطس ناعمة مطبوخة مع التوابل."
click at [161, 239] on span "Update" at bounding box center [159, 241] width 95 height 7
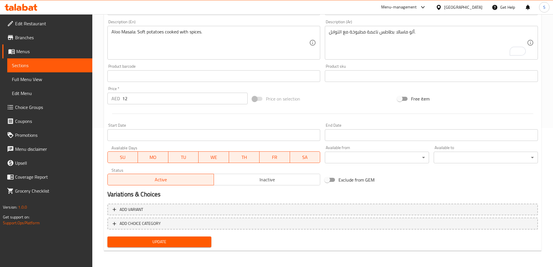
click at [42, 67] on span "Sections" at bounding box center [50, 65] width 76 height 7
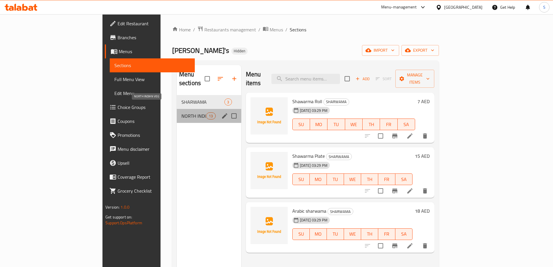
click at [181, 112] on span "NORTH INDIAN VEG" at bounding box center [193, 115] width 25 height 7
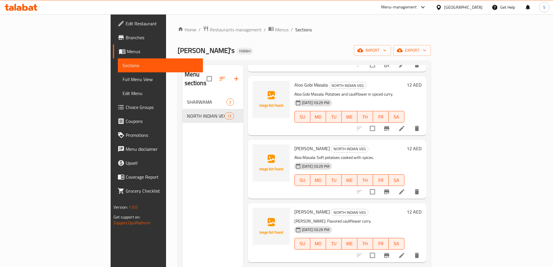
scroll to position [29, 0]
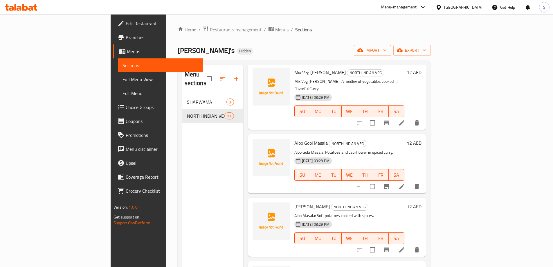
click at [405, 183] on icon at bounding box center [401, 186] width 7 height 7
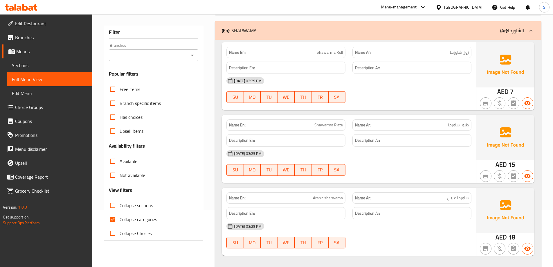
scroll to position [58, 0]
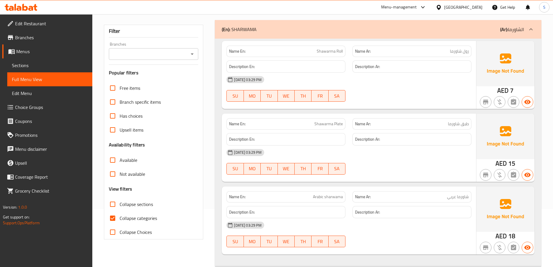
click at [116, 220] on input "Collapse categories" at bounding box center [113, 218] width 14 height 14
checkbox input "false"
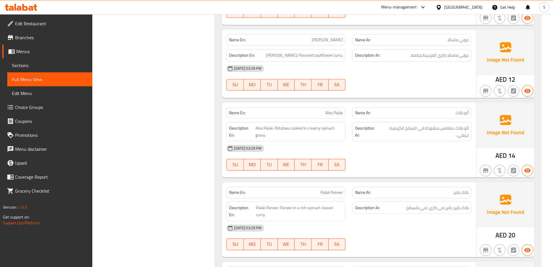
scroll to position [523, 0]
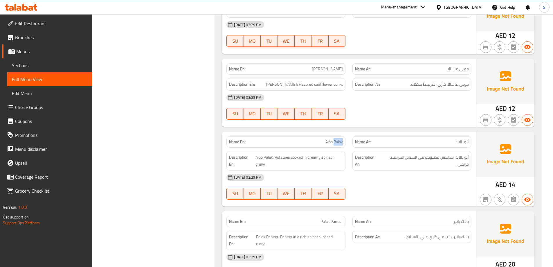
drag, startPoint x: 334, startPoint y: 140, endPoint x: 346, endPoint y: 143, distance: 11.4
click at [346, 143] on div "Name En: Aloo Palak" at bounding box center [285, 141] width 119 height 11
copy span "Palak"
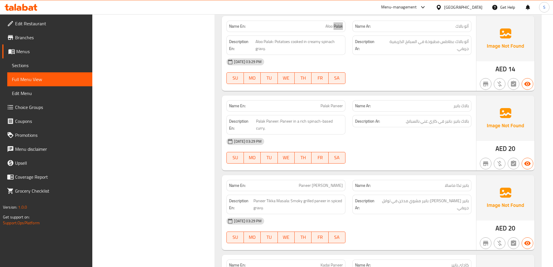
scroll to position [639, 0]
click at [328, 104] on span "Palak Paneer" at bounding box center [332, 105] width 22 height 6
copy span "Palak Paneer"
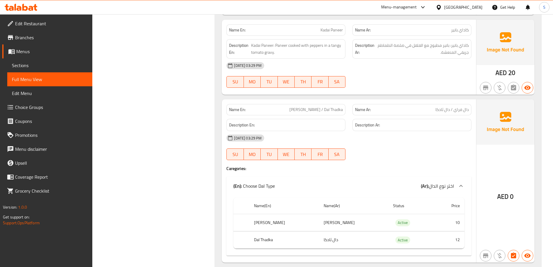
scroll to position [887, 0]
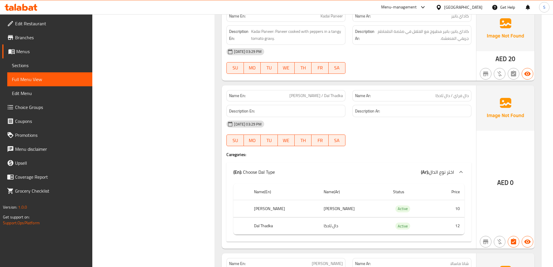
click at [259, 217] on th "Dal Thadka" at bounding box center [283, 225] width 69 height 17
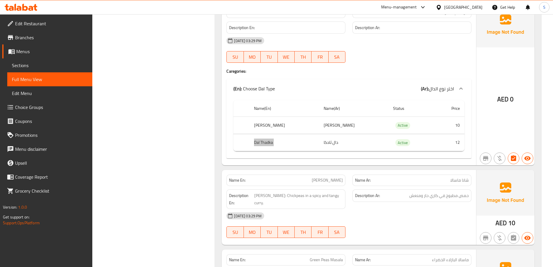
scroll to position [1003, 0]
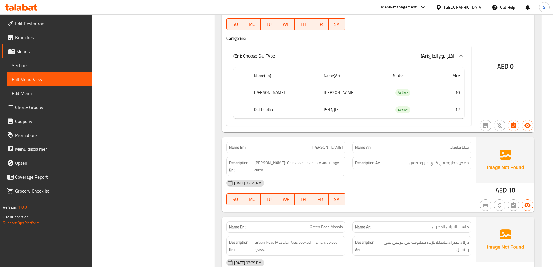
click at [400, 159] on h6 "Description Ar: حمص مطبوخ في كاري حار ومنعش" at bounding box center [412, 162] width 114 height 7
drag, startPoint x: 258, startPoint y: 156, endPoint x: 282, endPoint y: 159, distance: 24.0
click at [282, 159] on span "[PERSON_NAME]: Chickpeas in a spicy and tangy [PERSON_NAME]." at bounding box center [298, 166] width 89 height 14
click at [326, 144] on span "[PERSON_NAME]" at bounding box center [327, 147] width 31 height 6
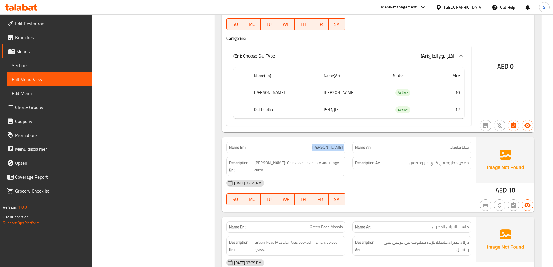
click at [326, 144] on span "[PERSON_NAME]" at bounding box center [327, 147] width 31 height 6
copy span "[PERSON_NAME]"
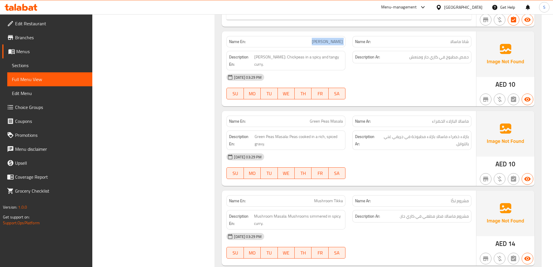
scroll to position [1116, 0]
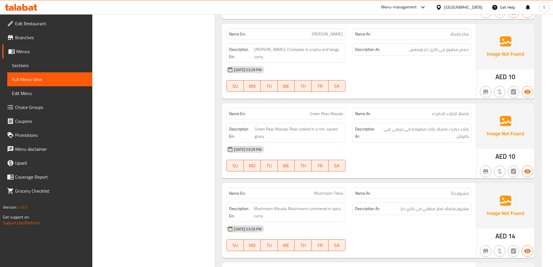
click at [327, 111] on span "Green Peas Masala" at bounding box center [326, 114] width 33 height 6
copy span "Green Peas Masala"
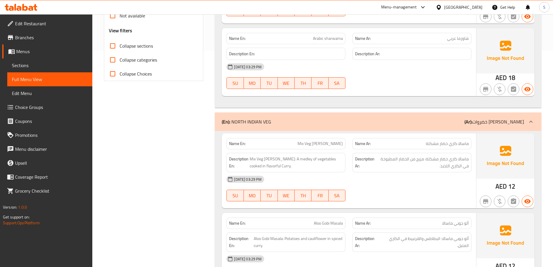
scroll to position [0, 0]
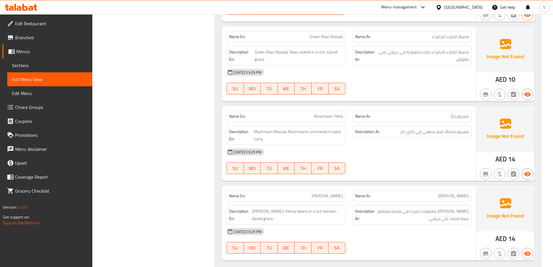
scroll to position [1138, 0]
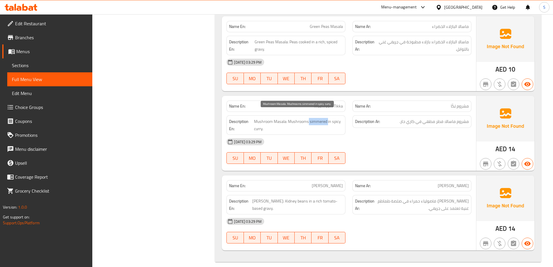
drag, startPoint x: 309, startPoint y: 115, endPoint x: 328, endPoint y: 114, distance: 18.9
click at [328, 118] on span "Mushroom Masala: Mushrooms simmered in spicy curry." at bounding box center [298, 125] width 89 height 14
click at [330, 103] on span "Mushroom Tikka" at bounding box center [328, 106] width 29 height 6
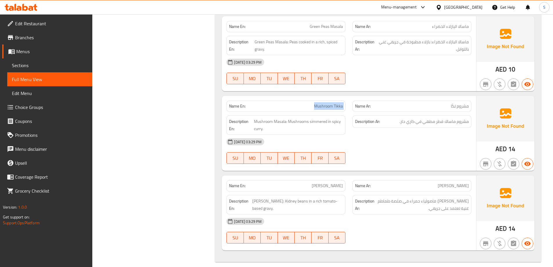
copy span "Mushroom Tikka"
drag, startPoint x: 301, startPoint y: 196, endPoint x: 294, endPoint y: 196, distance: 7.6
click at [294, 197] on span "[PERSON_NAME]: Kidney beans in a rich tomato-based gravy." at bounding box center [297, 204] width 91 height 14
drag, startPoint x: 317, startPoint y: 197, endPoint x: 320, endPoint y: 198, distance: 3.0
click at [316, 197] on span "[PERSON_NAME]: Kidney beans in a rich tomato-based gravy." at bounding box center [297, 204] width 91 height 14
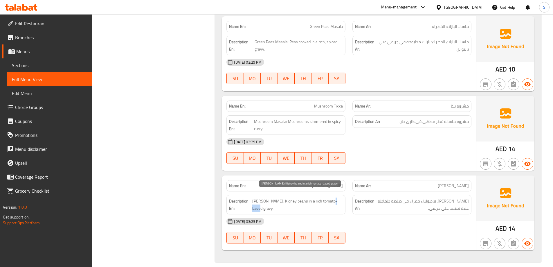
drag, startPoint x: 340, startPoint y: 195, endPoint x: 331, endPoint y: 197, distance: 9.2
click at [331, 197] on span "[PERSON_NAME]: Kidney beans in a rich tomato-based gravy." at bounding box center [297, 204] width 91 height 14
click at [376, 220] on div "[DATE] 03:29 PM" at bounding box center [349, 221] width 252 height 14
drag, startPoint x: 279, startPoint y: 193, endPoint x: 292, endPoint y: 192, distance: 12.8
click at [292, 197] on span "[PERSON_NAME]: Kidney beans in a rich tomato-based gravy." at bounding box center [297, 204] width 91 height 14
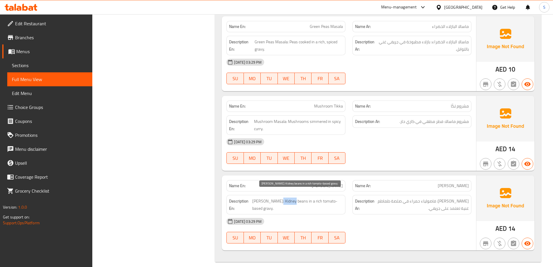
copy span "Kidney"
click at [332, 183] on span "[PERSON_NAME]" at bounding box center [327, 186] width 31 height 6
copy span "[PERSON_NAME]"
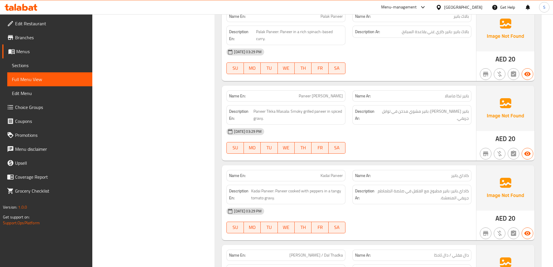
scroll to position [674, 0]
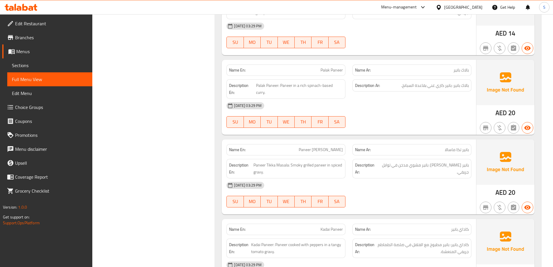
click at [139, 67] on div "Filter Branches Branches Popular filters Free items Branch specific items Has c…" at bounding box center [155, 65] width 111 height 1329
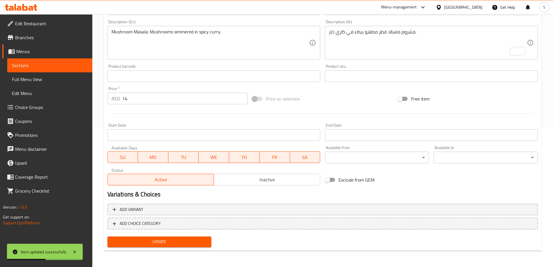
scroll to position [139, 0]
click at [28, 66] on span "Sections" at bounding box center [50, 65] width 76 height 7
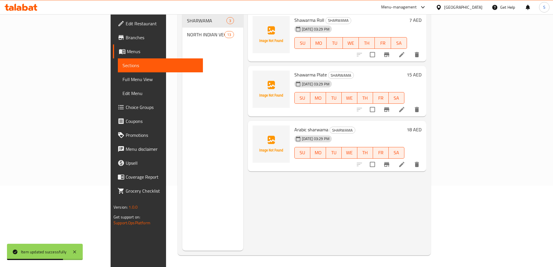
scroll to position [81, 0]
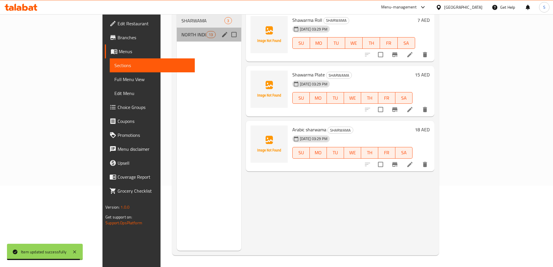
click at [177, 30] on div "NORTH INDIAN VEG 13" at bounding box center [209, 35] width 64 height 14
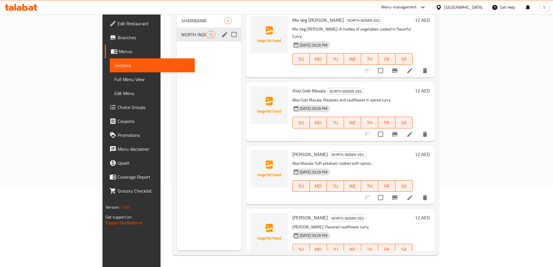
scroll to position [564, 0]
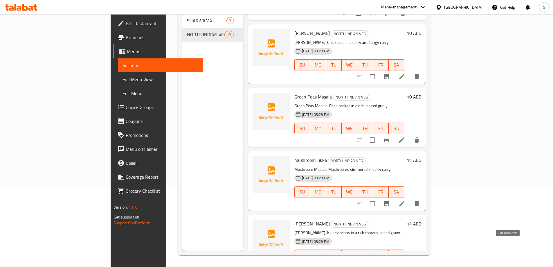
click at [405, 263] on icon at bounding box center [401, 266] width 7 height 7
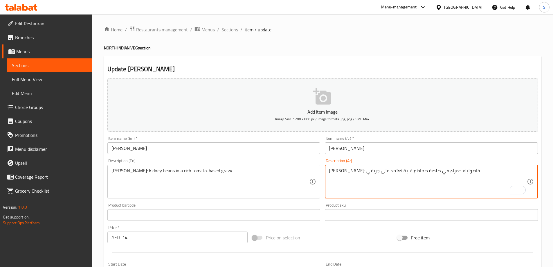
drag, startPoint x: 365, startPoint y: 172, endPoint x: 353, endPoint y: 169, distance: 12.5
drag, startPoint x: 345, startPoint y: 172, endPoint x: 364, endPoint y: 172, distance: 18.9
click at [364, 172] on textarea "[PERSON_NAME]: فاصولياء حمراء في صلصة طماطم غنية تعتمد على جريفي." at bounding box center [428, 182] width 198 height 28
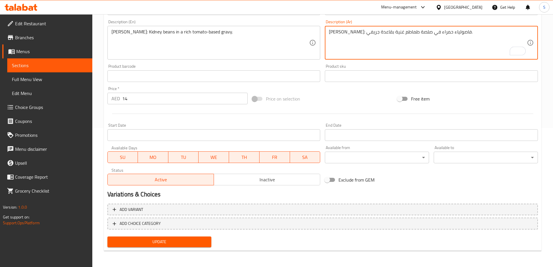
type textarea "[PERSON_NAME]: فاصولياء حمراء في صلصة طماطم غنية بقاعدة جريفي."
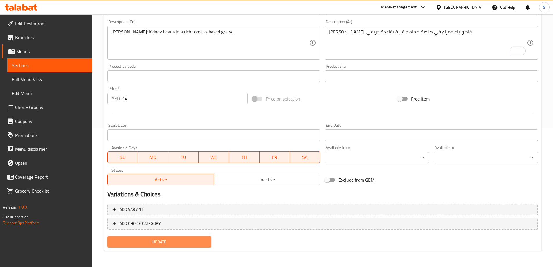
click at [159, 241] on span "Update" at bounding box center [159, 241] width 95 height 7
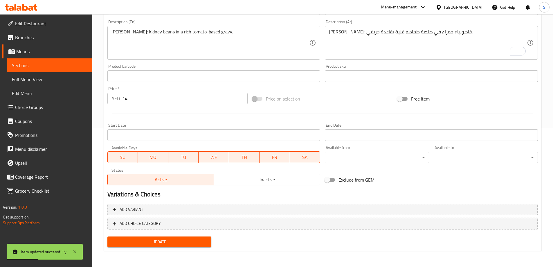
click at [157, 240] on span "Update" at bounding box center [159, 241] width 95 height 7
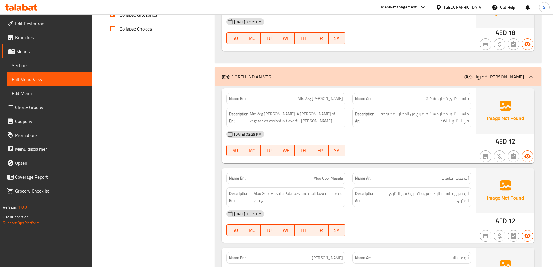
scroll to position [145, 0]
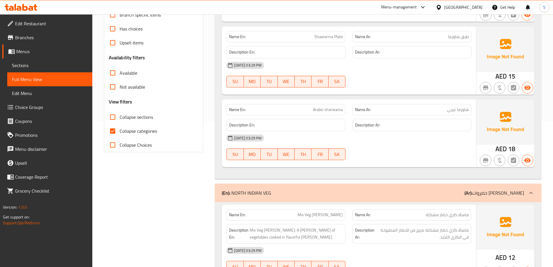
click at [111, 131] on input "Collapse categories" at bounding box center [113, 131] width 14 height 14
checkbox input "false"
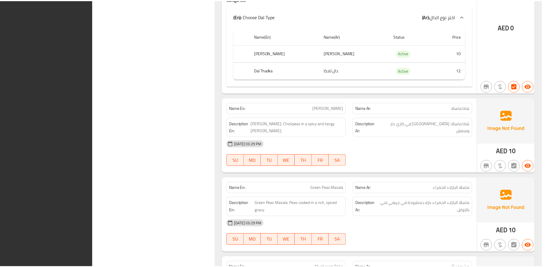
scroll to position [1197, 0]
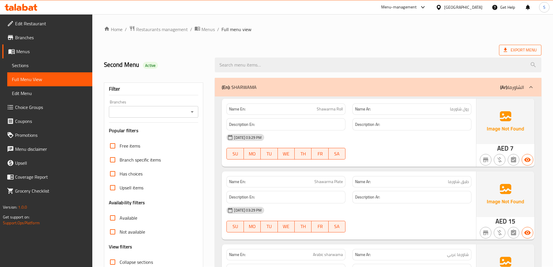
scroll to position [0, 0]
click at [523, 52] on span "Export Menu" at bounding box center [520, 50] width 33 height 7
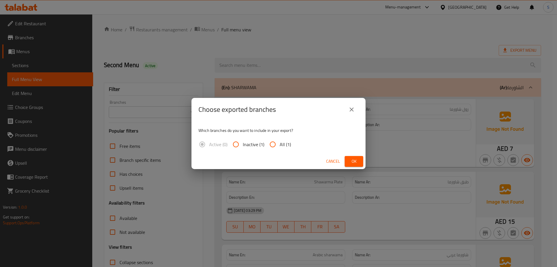
click at [274, 145] on input "All (1)" at bounding box center [273, 144] width 14 height 14
radio input "true"
click at [356, 163] on span "Ok" at bounding box center [354, 161] width 9 height 7
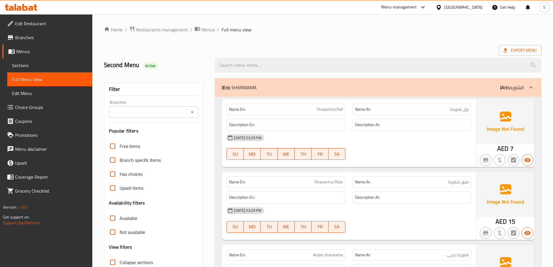
click at [24, 52] on span "Menus" at bounding box center [51, 51] width 71 height 7
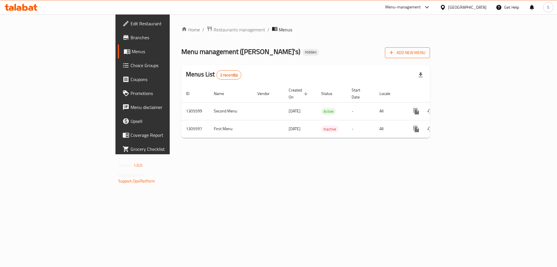
click at [426, 51] on span "Add New Menu" at bounding box center [408, 52] width 36 height 7
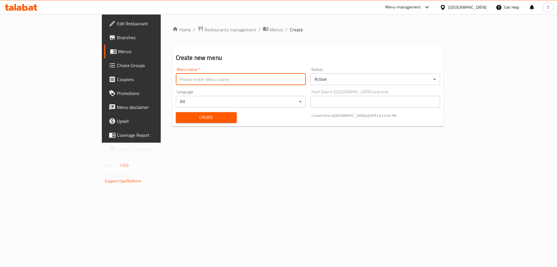
click at [178, 82] on input "text" at bounding box center [241, 79] width 130 height 12
paste input "Third Menu"
type input "Third Menu"
click at [181, 116] on span "Create" at bounding box center [207, 117] width 52 height 7
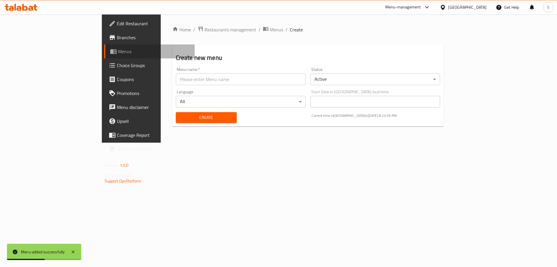
click at [118, 53] on span "Menus" at bounding box center [154, 51] width 72 height 7
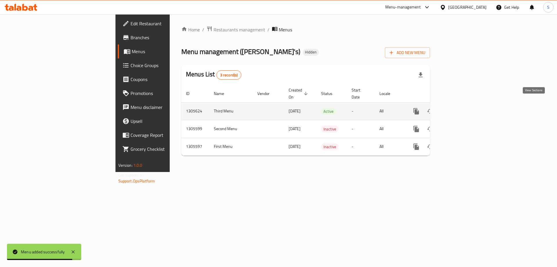
click at [462, 108] on icon "enhanced table" at bounding box center [458, 111] width 7 height 7
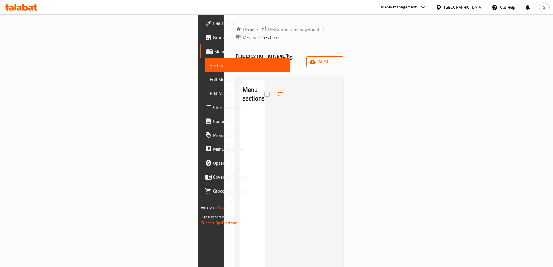
click at [339, 58] on span "import" at bounding box center [325, 61] width 28 height 7
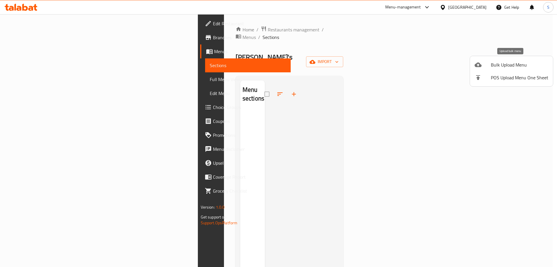
click at [496, 65] on span "Bulk Upload Menu" at bounding box center [519, 64] width 57 height 7
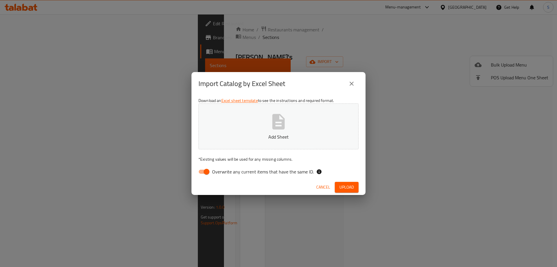
click at [276, 125] on icon "button" at bounding box center [278, 121] width 19 height 19
click at [208, 171] on input "Overwrite any current items that have the same ID." at bounding box center [206, 171] width 33 height 11
checkbox input "false"
click at [260, 133] on p "Add Sheet" at bounding box center [279, 136] width 142 height 7
click at [347, 190] on span "Upload" at bounding box center [347, 186] width 15 height 7
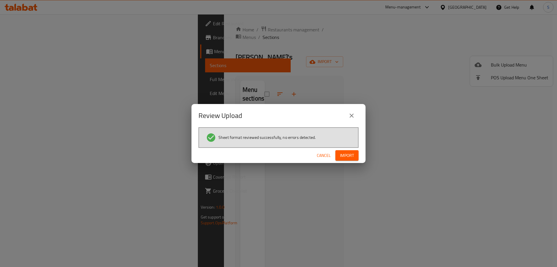
click at [342, 162] on div "Cancel Import" at bounding box center [279, 155] width 174 height 15
click at [345, 152] on span "Import" at bounding box center [347, 155] width 14 height 7
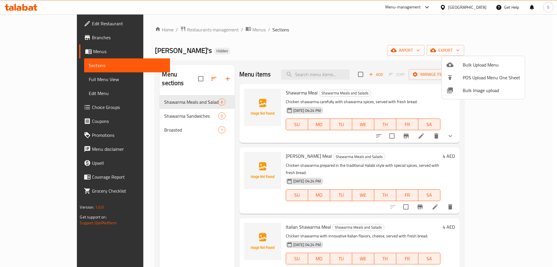
click at [38, 79] on div at bounding box center [278, 133] width 557 height 267
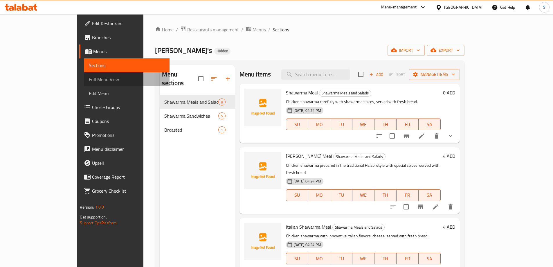
click at [89, 77] on span "Full Menu View" at bounding box center [127, 79] width 76 height 7
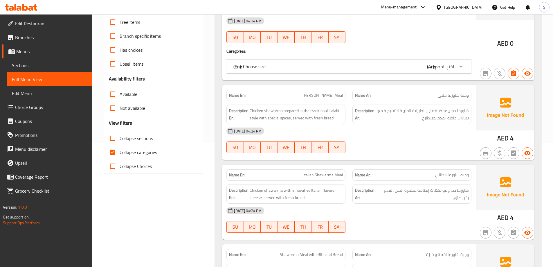
scroll to position [145, 0]
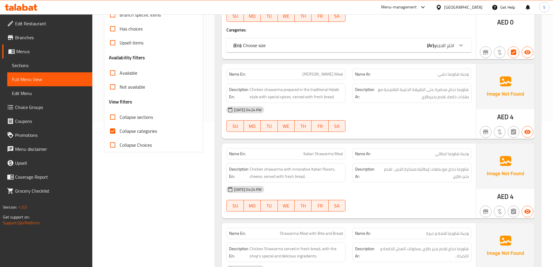
click at [111, 129] on input "Collapse categories" at bounding box center [113, 131] width 14 height 14
checkbox input "false"
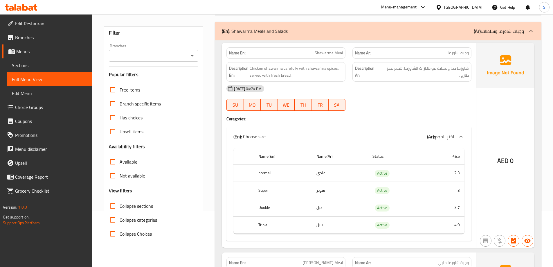
scroll to position [58, 0]
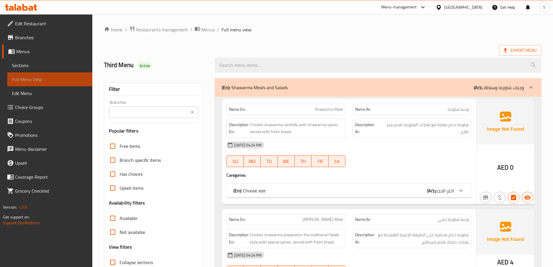
click at [34, 80] on span "Full Menu View" at bounding box center [50, 79] width 76 height 7
click at [28, 60] on link "Sections" at bounding box center [49, 65] width 85 height 14
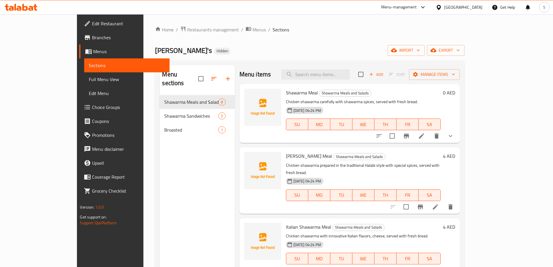
click at [430, 137] on li at bounding box center [421, 136] width 16 height 10
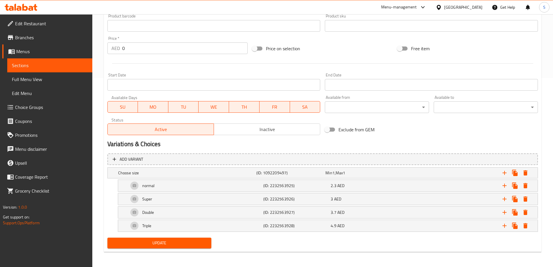
scroll to position [190, 0]
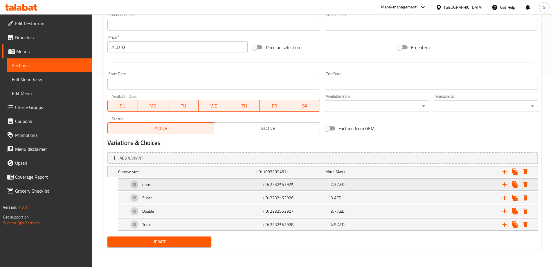
click at [180, 176] on div "normal" at bounding box center [186, 172] width 138 height 8
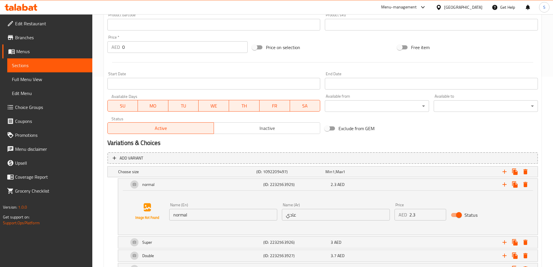
click at [234, 211] on input "normal" at bounding box center [223, 215] width 108 height 12
paste input "Regular"
drag, startPoint x: 181, startPoint y: 215, endPoint x: 188, endPoint y: 210, distance: 8.3
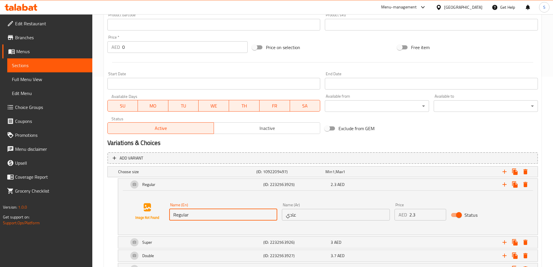
click at [183, 215] on input "Regular" at bounding box center [223, 215] width 108 height 12
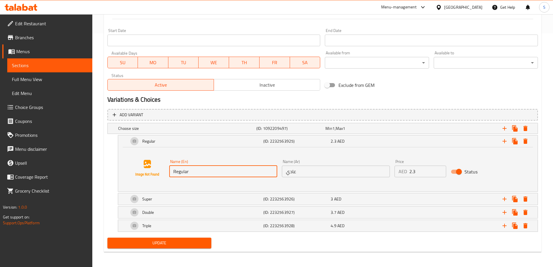
scroll to position [235, 0]
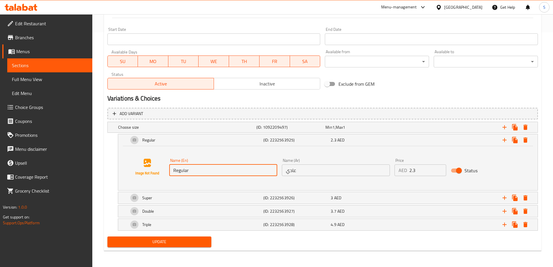
type input "Regular"
click at [177, 245] on button "Update" at bounding box center [159, 241] width 104 height 11
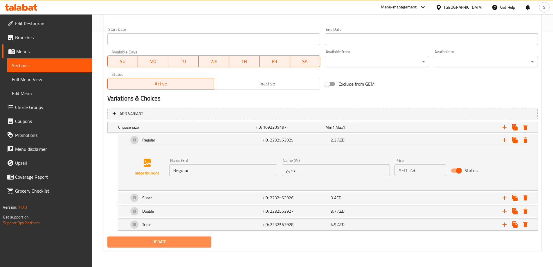
click at [193, 238] on button "Update" at bounding box center [159, 241] width 104 height 11
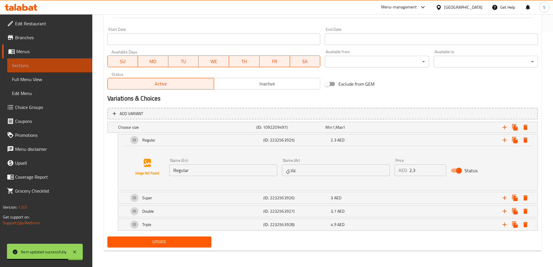
click at [44, 69] on span "Sections" at bounding box center [50, 65] width 76 height 7
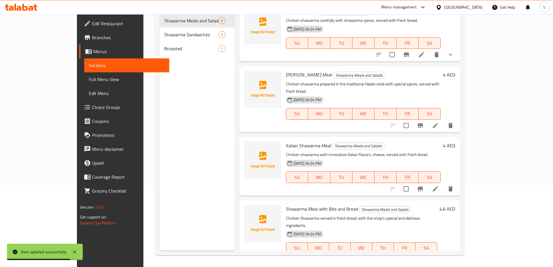
scroll to position [81, 0]
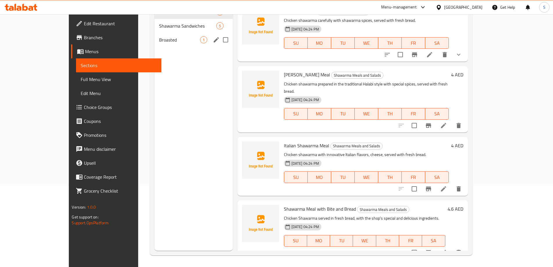
click at [159, 39] on span "Broasted" at bounding box center [179, 39] width 41 height 7
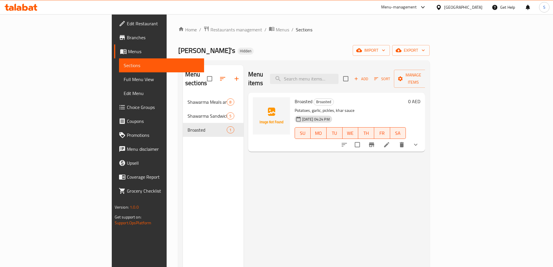
click at [390, 141] on icon at bounding box center [386, 144] width 7 height 7
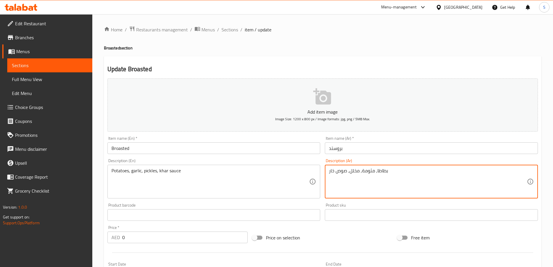
click at [368, 172] on textarea "بطاطا, مثومة, مخلل, صوص خار" at bounding box center [428, 182] width 198 height 28
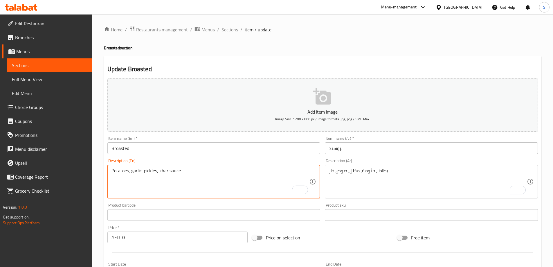
drag, startPoint x: 142, startPoint y: 170, endPoint x: 132, endPoint y: 172, distance: 10.1
paste textarea "Mtawameh"
type textarea "Potatoes, Mtawameh, pickles, khar sauce"
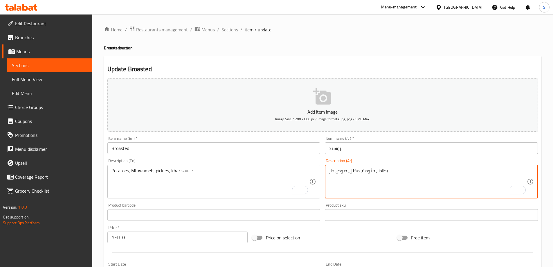
drag, startPoint x: 334, startPoint y: 170, endPoint x: 329, endPoint y: 170, distance: 5.2
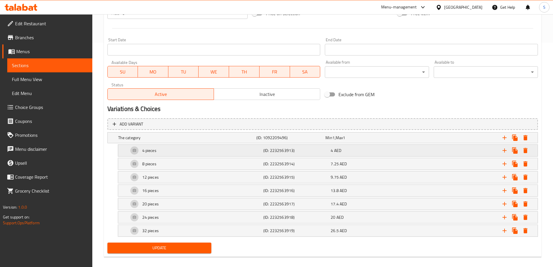
scroll to position [230, 0]
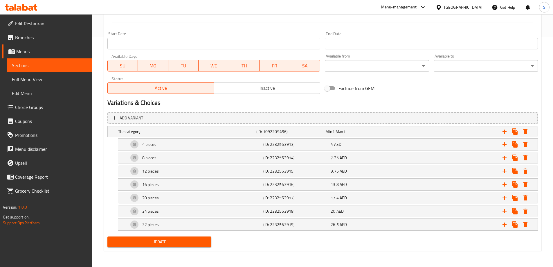
click at [159, 240] on span "Update" at bounding box center [159, 241] width 95 height 7
click at [57, 62] on span "Sections" at bounding box center [50, 65] width 76 height 7
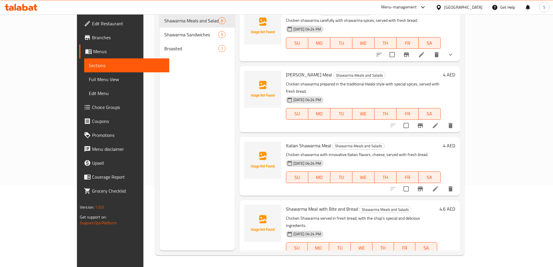
scroll to position [81, 0]
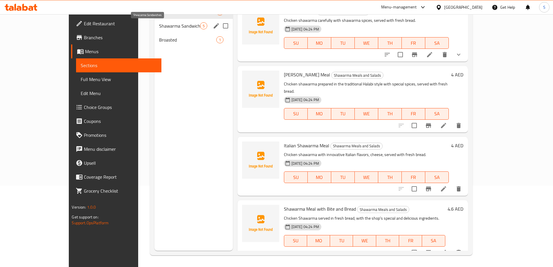
click at [159, 22] on span "Shawarma Sandwiches" at bounding box center [179, 25] width 41 height 7
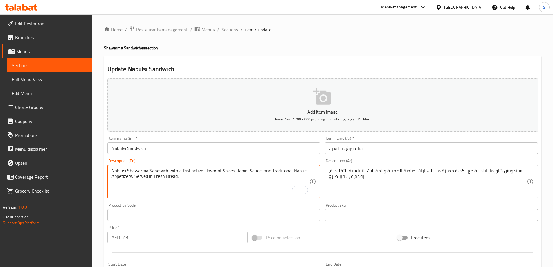
type textarea "Nablusi Shawarma Sandwich with a Distinctive Flavor of Spices, Tahini Sauce, an…"
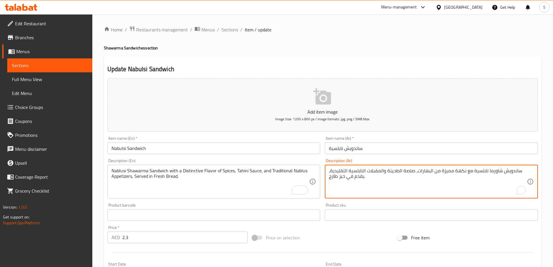
click at [445, 170] on textarea "ساندويش شاورما نابلسية مع نكهة مميزة من البهارات، صلصة الطحينة والمقبلات النابل…" at bounding box center [428, 182] width 198 height 28
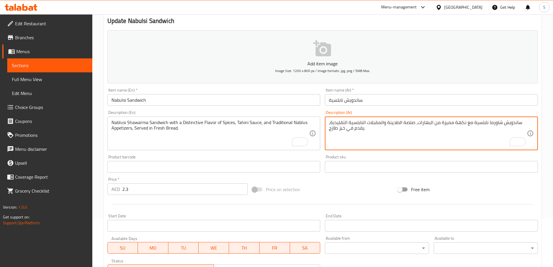
scroll to position [139, 0]
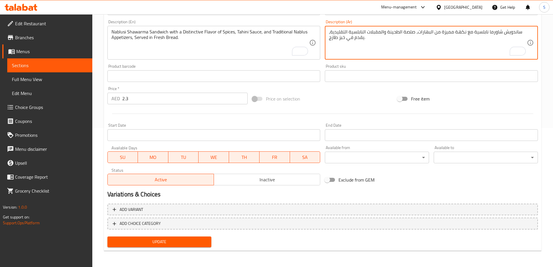
click at [196, 245] on span "Update" at bounding box center [159, 241] width 95 height 7
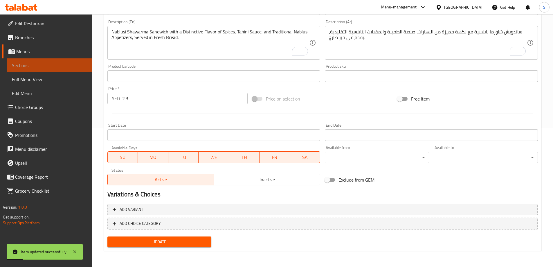
click at [32, 68] on span "Sections" at bounding box center [50, 65] width 76 height 7
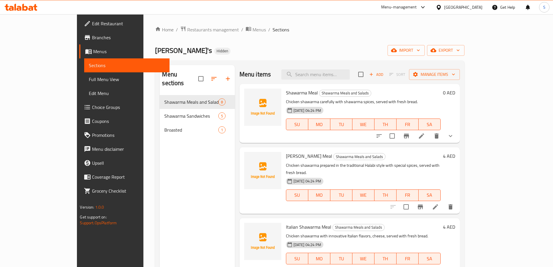
click at [281, 44] on div "Home / Restaurants management / Menus / Sections Ollie's Hidden import export M…" at bounding box center [309, 181] width 309 height 311
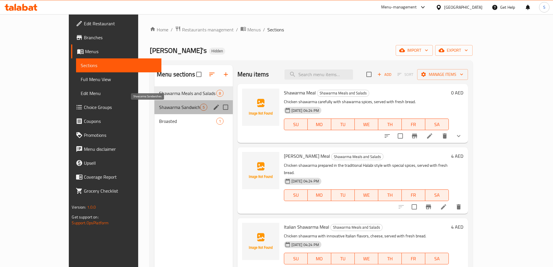
click at [159, 110] on span "Shawarma Sandwiches" at bounding box center [179, 107] width 41 height 7
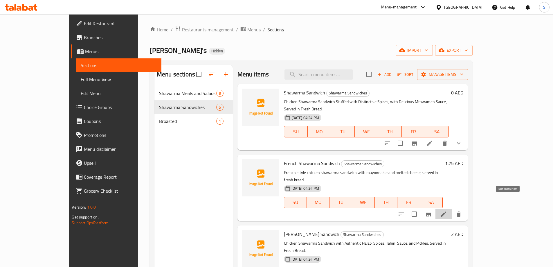
click at [447, 211] on icon at bounding box center [443, 214] width 7 height 7
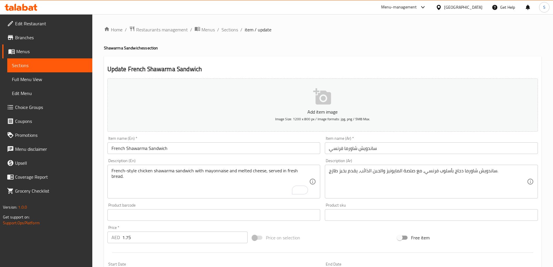
click at [228, 171] on textarea "French-style chicken shawarma sandwich with mayonnaise and melted cheese, serve…" at bounding box center [210, 182] width 198 height 28
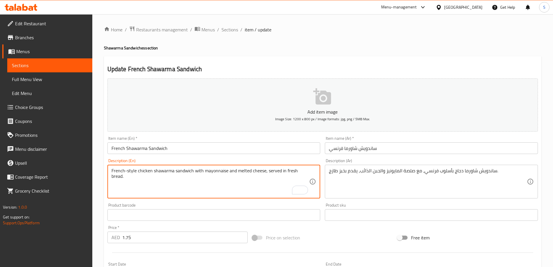
paste textarea "Sauce"
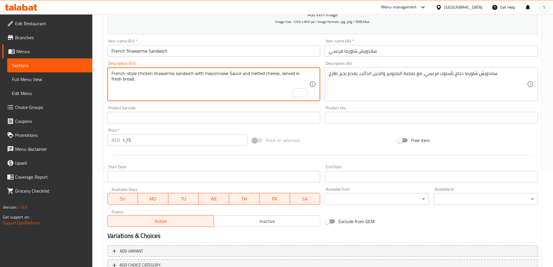
scroll to position [139, 0]
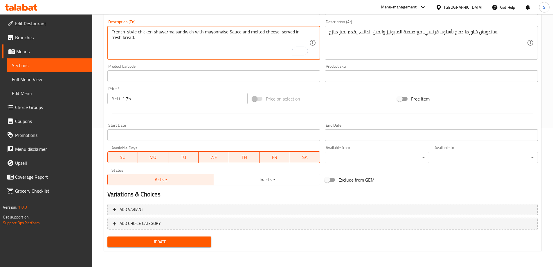
type textarea "French-style chicken shawarma sandwich with mayonnaise Sauce and melted cheese,…"
click at [168, 244] on span "Update" at bounding box center [159, 241] width 95 height 7
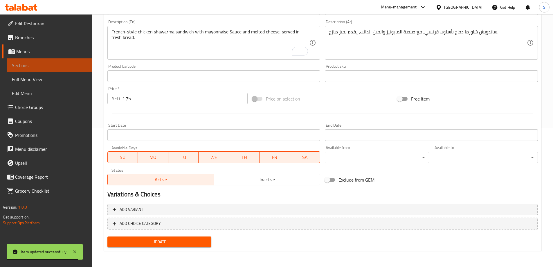
click at [34, 64] on span "Sections" at bounding box center [50, 65] width 76 height 7
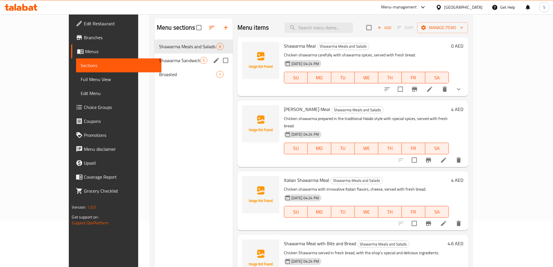
scroll to position [23, 0]
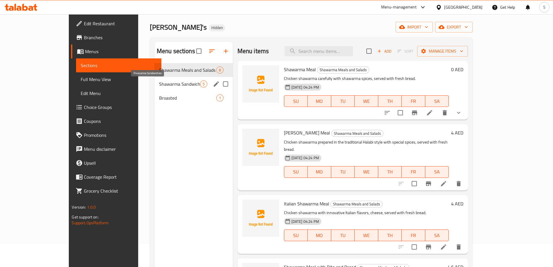
click at [159, 85] on span "Shawarma Sandwiches" at bounding box center [179, 83] width 41 height 7
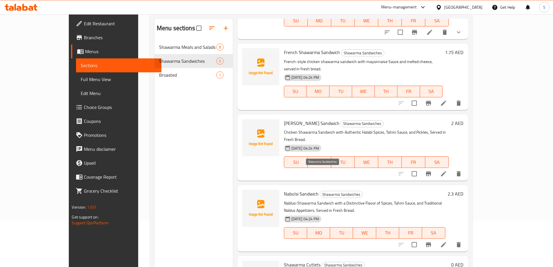
scroll to position [81, 0]
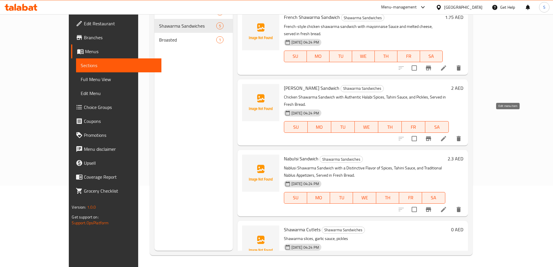
click at [447, 135] on icon at bounding box center [443, 138] width 7 height 7
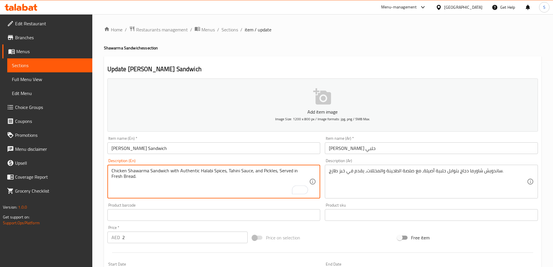
drag, startPoint x: 179, startPoint y: 170, endPoint x: 198, endPoint y: 170, distance: 19.2
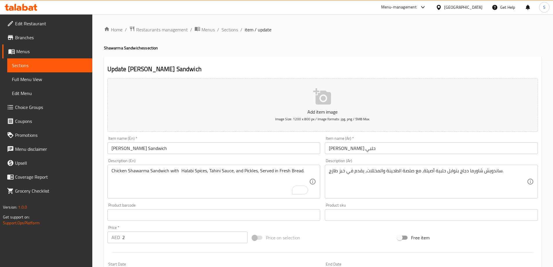
click at [179, 170] on textarea "Chicken Shawarma Sandwich with Halabi Spices, Tahini Sauce, and Pickles, Served…" at bounding box center [210, 182] width 198 height 28
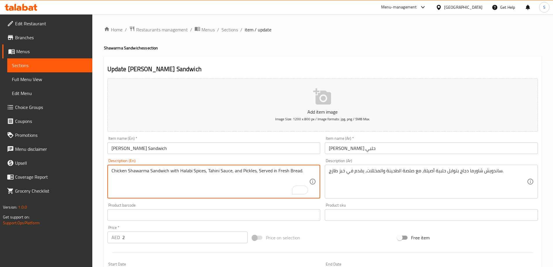
click at [205, 171] on textarea "Chicken Shawarma Sandwich with Halabi Spices, Tahini Sauce, and Pickles, Served…" at bounding box center [210, 182] width 198 height 28
paste textarea "Asila"
click at [204, 170] on textarea "Chicken Shawarma Sandwich with Halabi SpicesAsila, Tahini Sauce, and Pickles, S…" at bounding box center [210, 182] width 198 height 28
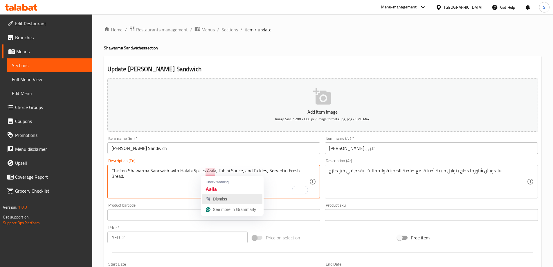
click at [215, 198] on span "Dismiss" at bounding box center [220, 199] width 14 height 5
click at [228, 170] on textarea "Chicken Shawarma Sandwich with Halabi Spices Asila, Tahini Sauce, and Pickles, …" at bounding box center [210, 182] width 198 height 28
drag, startPoint x: 215, startPoint y: 173, endPoint x: 222, endPoint y: 171, distance: 6.9
click at [216, 172] on textarea "Chicken Shawarma Sandwich with Halabi Spices Asila, Tahini Sauce, and Pickles, …" at bounding box center [210, 182] width 198 height 28
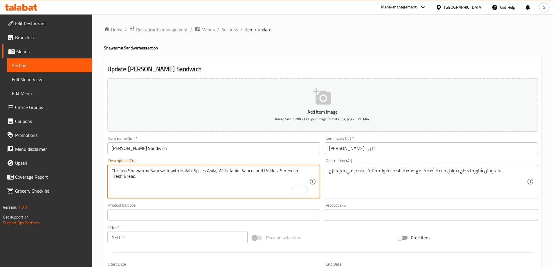
click at [155, 176] on textarea "Chicken Shawarma Sandwich with Halabi Spices Asila, With Tahini Sauce, and Pick…" at bounding box center [210, 182] width 198 height 28
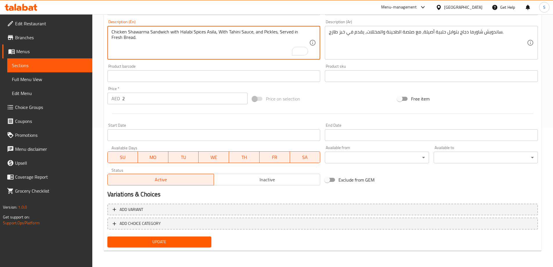
type textarea "Chicken Shawarma Sandwich with Halabi Spices Asila, With Tahini Sauce, and Pick…"
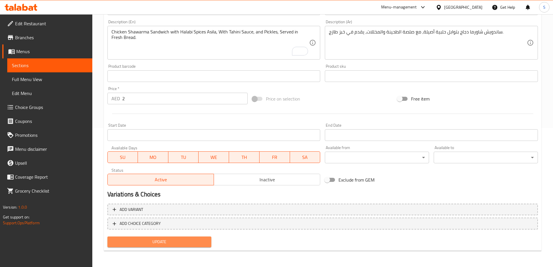
click at [154, 243] on span "Update" at bounding box center [159, 241] width 95 height 7
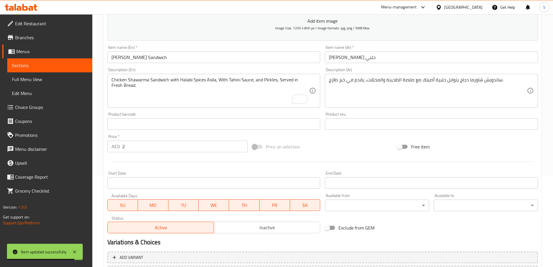
scroll to position [23, 0]
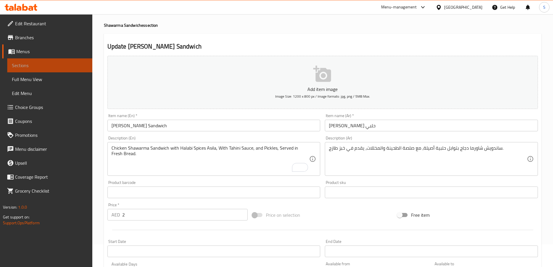
click at [27, 60] on link "Sections" at bounding box center [49, 65] width 85 height 14
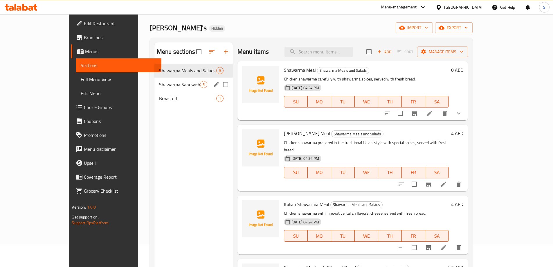
click at [154, 78] on div "Shawarma Sandwiches 5" at bounding box center [193, 85] width 78 height 14
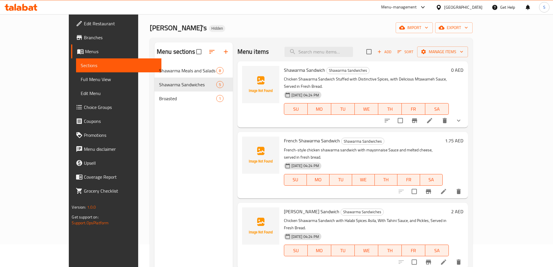
scroll to position [65, 0]
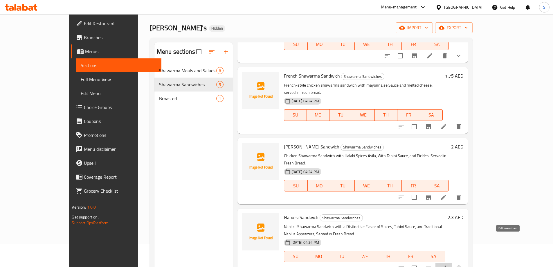
click at [447, 265] on icon at bounding box center [443, 268] width 7 height 7
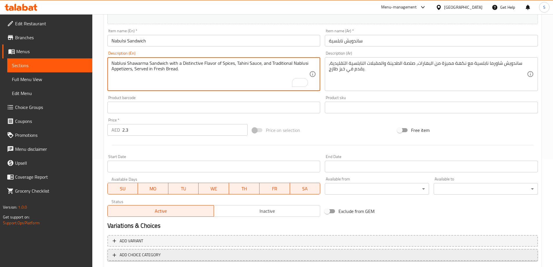
scroll to position [139, 0]
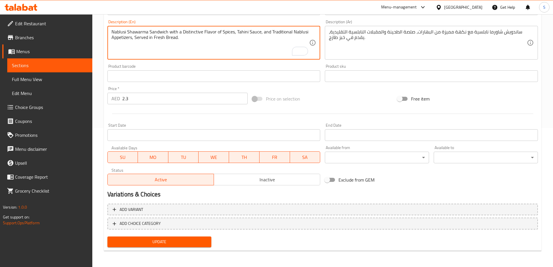
type textarea "Nablusi Shawarma Sandwich with a Distinctive Flavor of Spices, Tahini Sauce, an…"
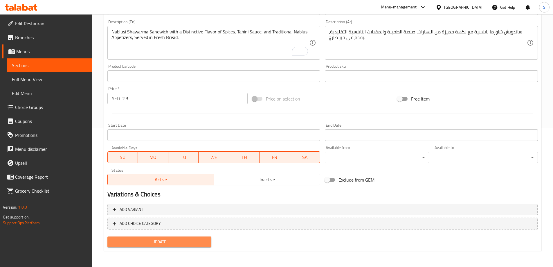
click at [166, 242] on span "Update" at bounding box center [159, 241] width 95 height 7
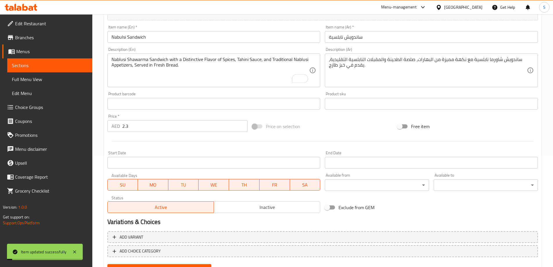
scroll to position [81, 0]
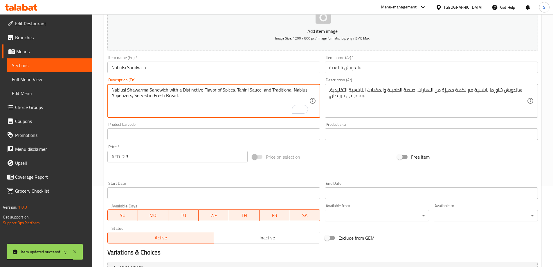
drag, startPoint x: 182, startPoint y: 89, endPoint x: 204, endPoint y: 90, distance: 22.1
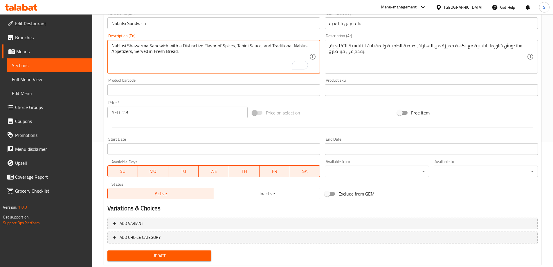
scroll to position [139, 0]
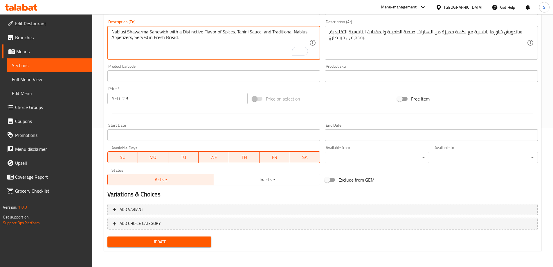
drag, startPoint x: 176, startPoint y: 242, endPoint x: 168, endPoint y: 219, distance: 24.1
click at [176, 242] on span "Update" at bounding box center [159, 241] width 95 height 7
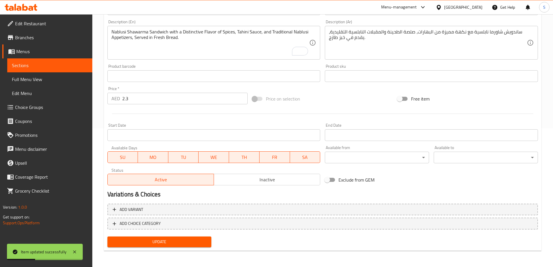
click at [42, 68] on span "Sections" at bounding box center [50, 65] width 76 height 7
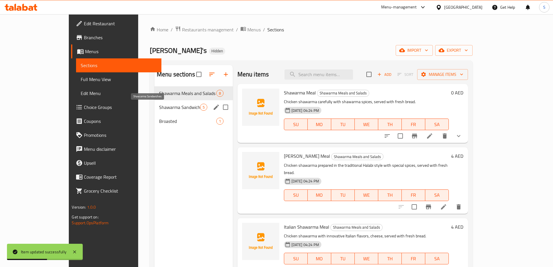
click at [159, 108] on span "Shawarma Sandwiches" at bounding box center [179, 107] width 41 height 7
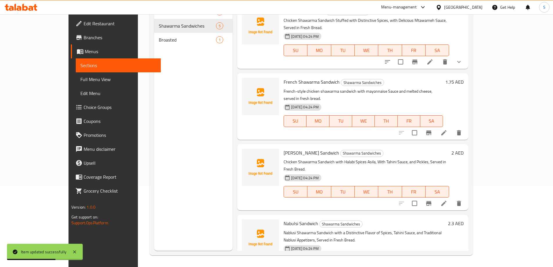
scroll to position [65, 0]
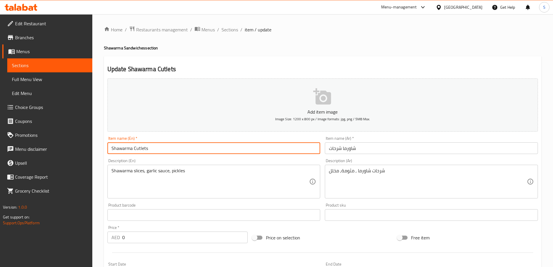
drag, startPoint x: 150, startPoint y: 148, endPoint x: 106, endPoint y: 146, distance: 44.2
click at [106, 146] on div "Item name (En)   * Shawarma Cutlets Item name (En) *" at bounding box center [214, 145] width 218 height 22
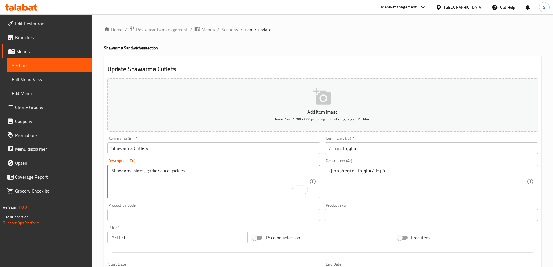
drag, startPoint x: 144, startPoint y: 170, endPoint x: 107, endPoint y: 168, distance: 36.7
paste textarea "Cutlet"
type textarea "Shawarma Cutlets, garlic sauce, pickles"
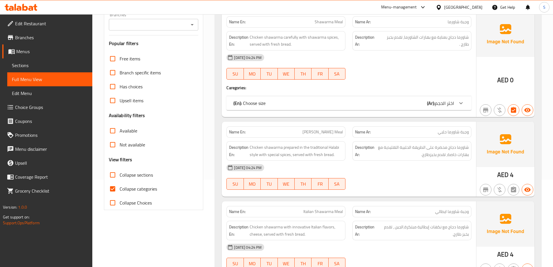
scroll to position [174, 0]
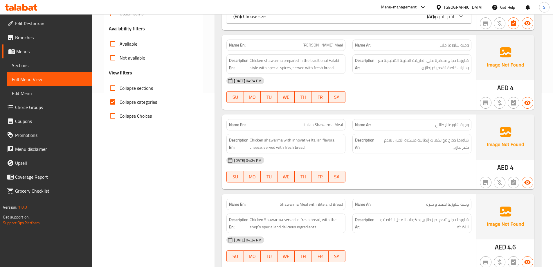
click at [114, 101] on input "Collapse categories" at bounding box center [113, 102] width 14 height 14
checkbox input "false"
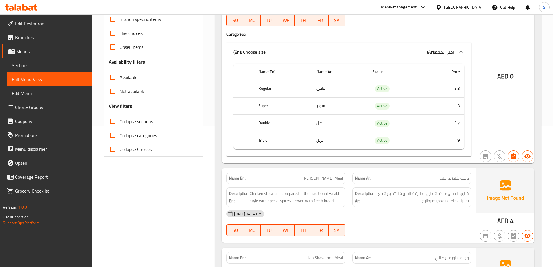
scroll to position [116, 0]
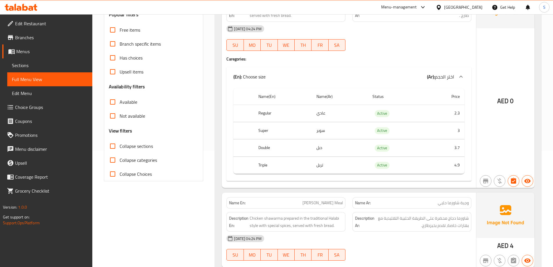
click at [458, 78] on icon at bounding box center [461, 76] width 7 height 7
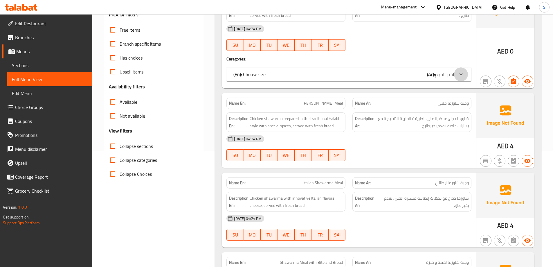
click at [460, 75] on icon at bounding box center [461, 74] width 7 height 7
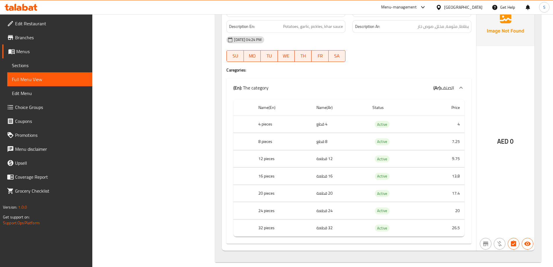
scroll to position [1457, 0]
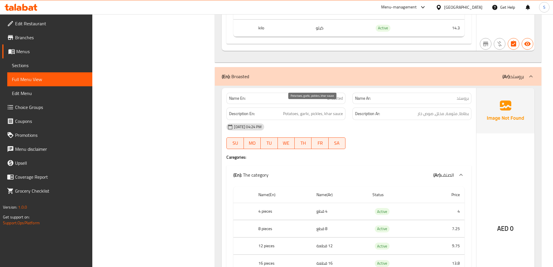
click at [303, 110] on span "Potatoes, garlic, pickles, khar sauce" at bounding box center [313, 113] width 60 height 7
copy span "Broasted"
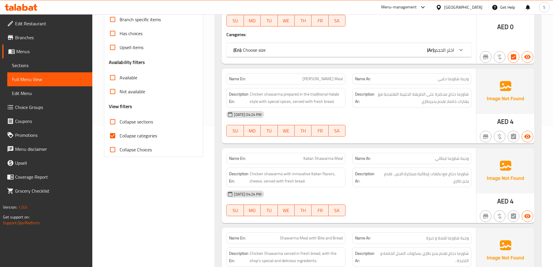
scroll to position [232, 0]
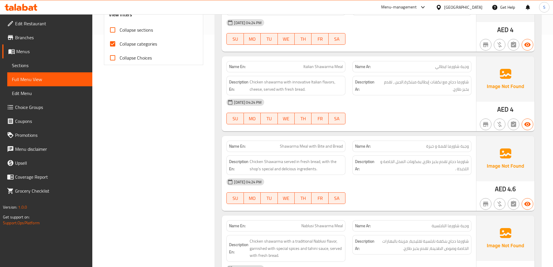
click at [114, 45] on input "Collapse categories" at bounding box center [113, 44] width 14 height 14
checkbox input "false"
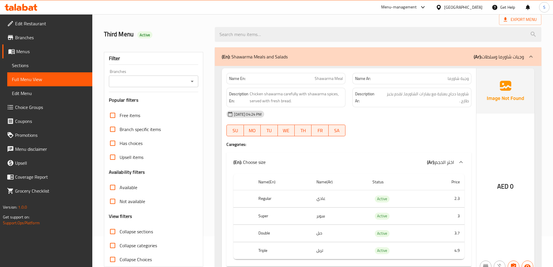
scroll to position [29, 0]
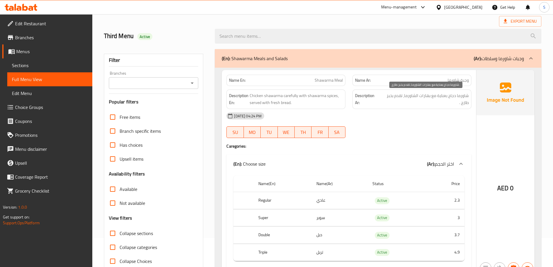
click at [440, 95] on span "شاورما دجاج بعناية مع بهارات الشاورما، تقدم بخبز طازج ." at bounding box center [424, 99] width 89 height 14
copy span "بعناية"
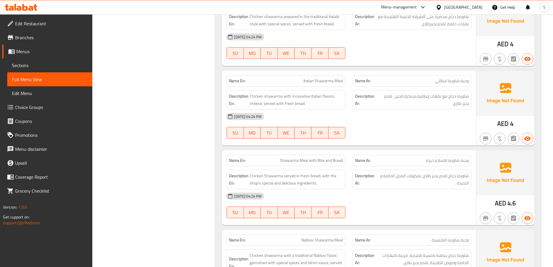
scroll to position [319, 0]
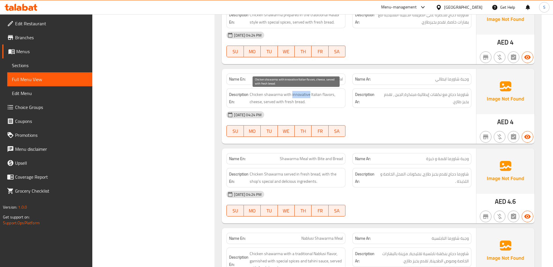
drag, startPoint x: 309, startPoint y: 95, endPoint x: 291, endPoint y: 92, distance: 17.9
click at [291, 92] on span "Chicken shawarma with innovative Italian flavors, cheese, served with fresh bre…" at bounding box center [296, 98] width 93 height 14
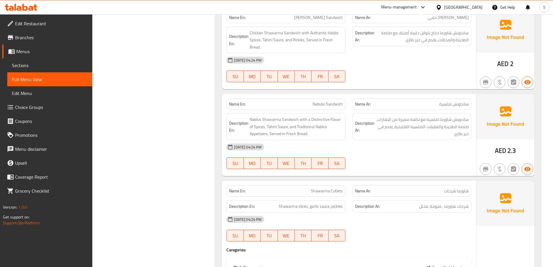
scroll to position [1137, 0]
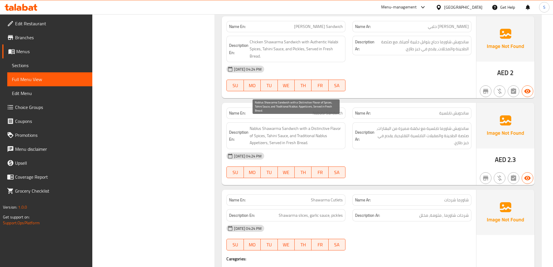
click at [263, 125] on span "Nablus Shawarma Sandwich with a Distinctive Flavor of Spices, Tahini Sauce, and…" at bounding box center [296, 135] width 93 height 21
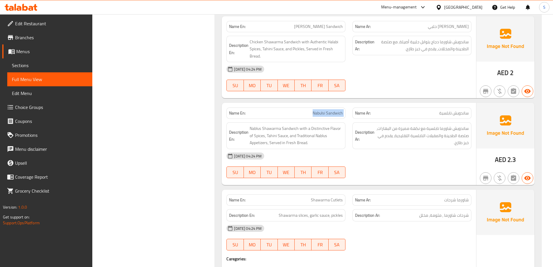
copy span "Nabulsi Sandwich"
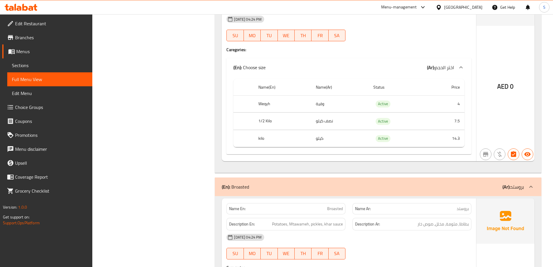
scroll to position [1387, 0]
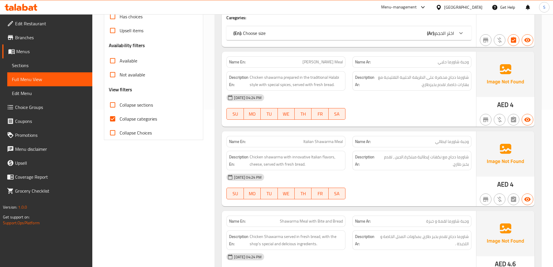
scroll to position [58, 0]
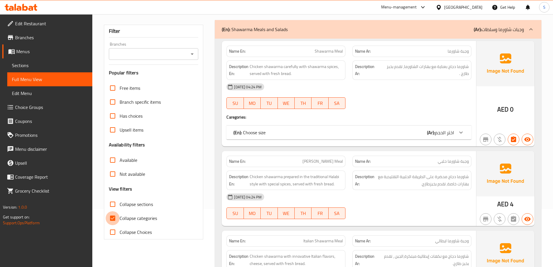
click at [109, 219] on input "Collapse categories" at bounding box center [113, 218] width 14 height 14
checkbox input "false"
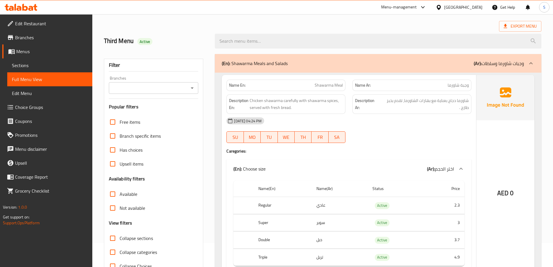
scroll to position [0, 0]
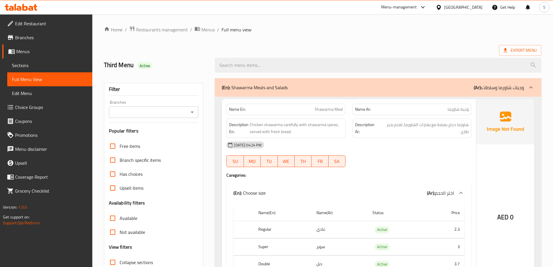
click at [281, 31] on ol "Home / Restaurants management / Menus / Full menu view" at bounding box center [323, 30] width 438 height 8
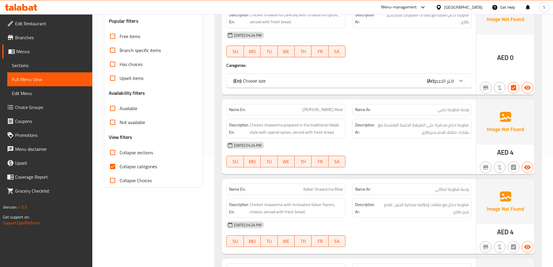
scroll to position [174, 0]
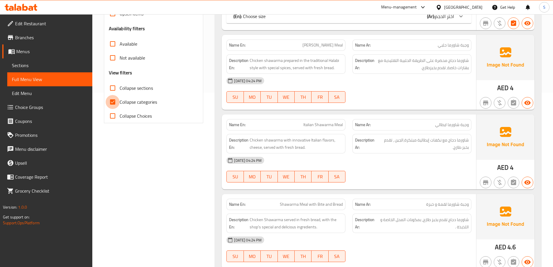
click at [115, 102] on input "Collapse categories" at bounding box center [113, 102] width 14 height 14
checkbox input "false"
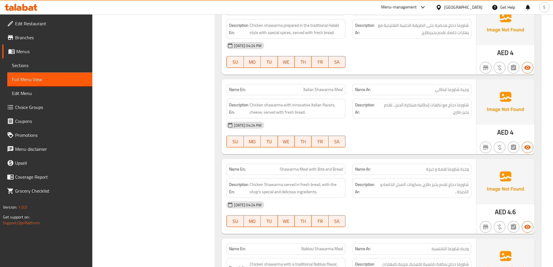
scroll to position [319, 0]
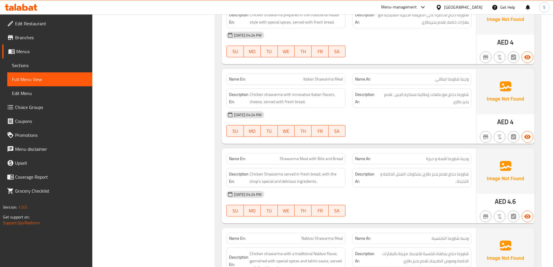
drag, startPoint x: 295, startPoint y: 118, endPoint x: 182, endPoint y: 109, distance: 113.0
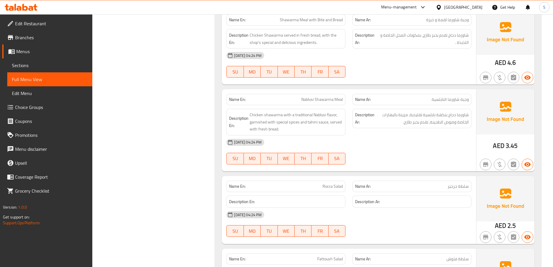
scroll to position [494, 0]
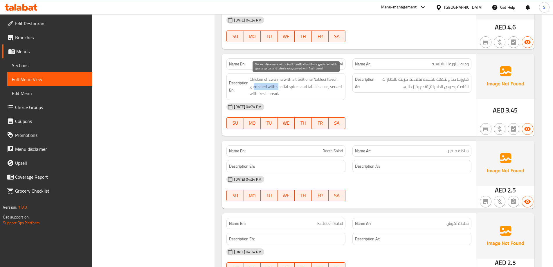
drag, startPoint x: 254, startPoint y: 88, endPoint x: 278, endPoint y: 90, distance: 23.9
click at [278, 90] on span "Chicken shawarma with a traditional Nablusi flavor, garnished with special spic…" at bounding box center [296, 86] width 93 height 21
click at [257, 88] on span "Chicken shawarma with a traditional Nablusi flavor, garnished with special spic…" at bounding box center [296, 86] width 93 height 21
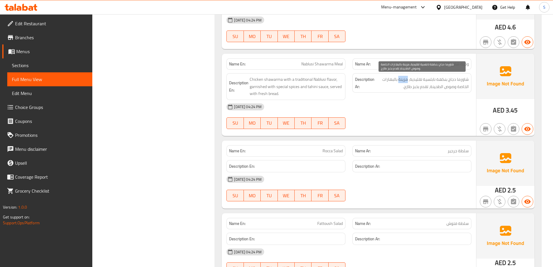
drag, startPoint x: 409, startPoint y: 80, endPoint x: 399, endPoint y: 79, distance: 9.9
click at [399, 79] on span "شاورما دجاج بنكهة نابلسية تقليدية، مزينة بالبهارات الخاصة وصوص الطحينة، تقدم بخ…" at bounding box center [422, 83] width 93 height 14
copy span "مزينة"
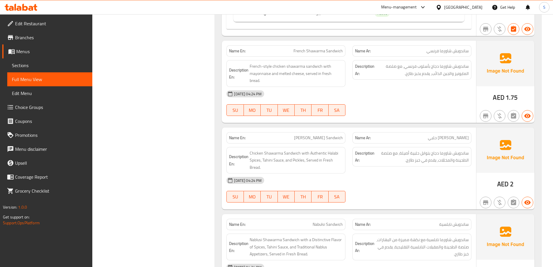
scroll to position [987, 0]
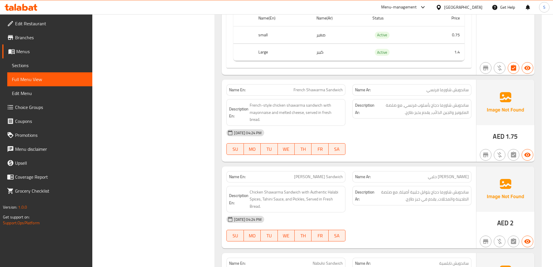
copy span "French Shawarma Sandwich"
drag, startPoint x: 325, startPoint y: 183, endPoint x: 309, endPoint y: 182, distance: 16.4
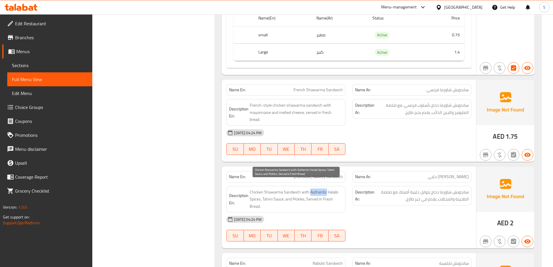
click at [309, 188] on span "Chicken Shawarma Sandwich with Authentic Halabi Spices, Tahini Sauce, and Pickl…" at bounding box center [296, 198] width 93 height 21
copy span "Authentic"
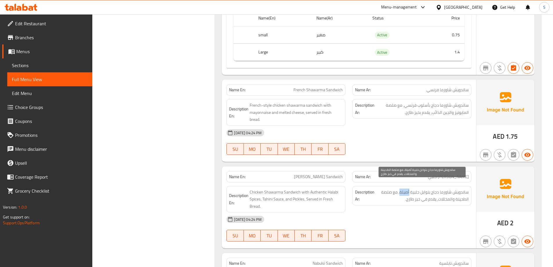
drag, startPoint x: 402, startPoint y: 186, endPoint x: 410, endPoint y: 186, distance: 8.4
click at [410, 188] on span "ساندويش شاورما دجاج بتوابل حلبية أصيلة، مع صلصة الطحينة والمخللات، يقدم في خبز …" at bounding box center [422, 195] width 93 height 14
copy span "أصيلة"
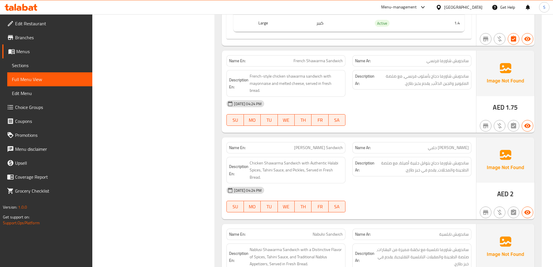
copy span "Halabi Shawarma Sandwich"
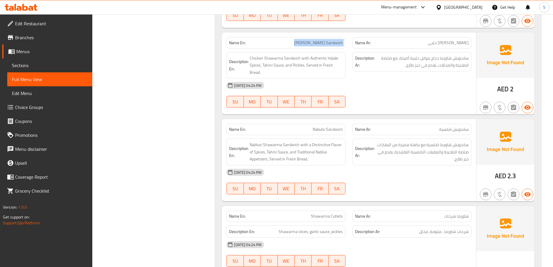
scroll to position [1132, 0]
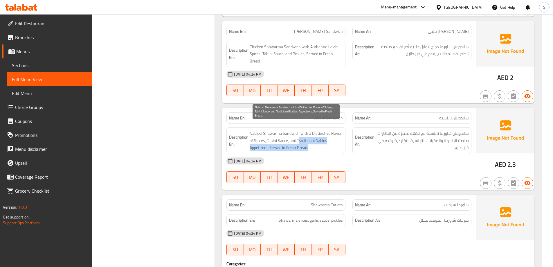
drag, startPoint x: 298, startPoint y: 135, endPoint x: 319, endPoint y: 139, distance: 20.7
click at [319, 139] on span "Nablusi Shawarma Sandwich with a Distinctive Flavor of Spices, Tahini Sauce, an…" at bounding box center [296, 140] width 93 height 21
click at [319, 140] on span "Nablusi Shawarma Sandwich with a Distinctive Flavor of Spices, Tahini Sauce, an…" at bounding box center [296, 140] width 93 height 21
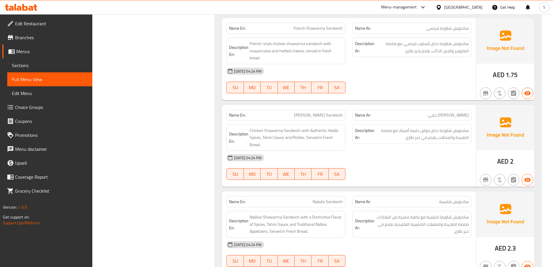
scroll to position [1045, 0]
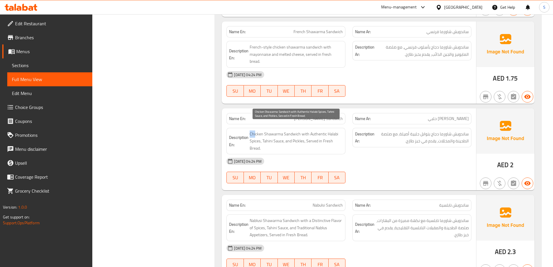
drag, startPoint x: 249, startPoint y: 125, endPoint x: 258, endPoint y: 122, distance: 9.5
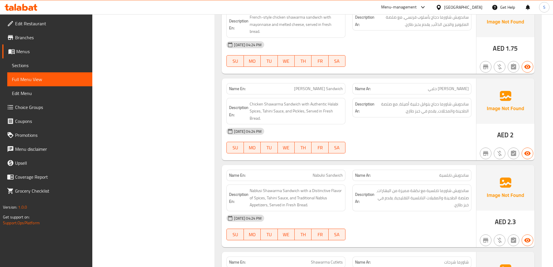
scroll to position [1161, 0]
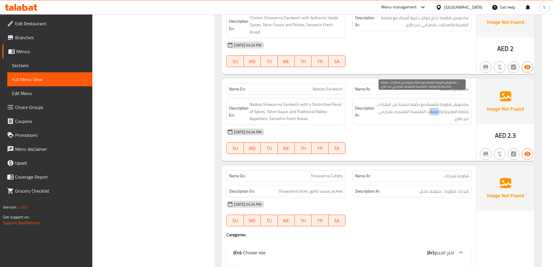
drag, startPoint x: 439, startPoint y: 104, endPoint x: 430, endPoint y: 104, distance: 9.6
click at [430, 104] on span "ساندويش شاورما نابلسية مع نكهة مميزة من البهارات، صلصة الطحينة والمقبلات النابل…" at bounding box center [422, 111] width 93 height 21
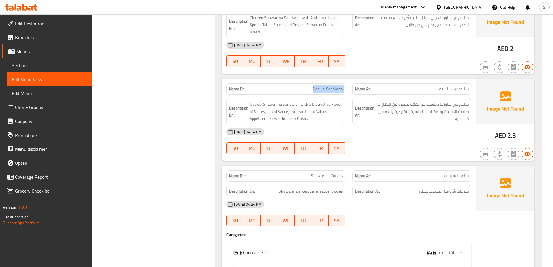
copy span "Nabulsi Sandwich"
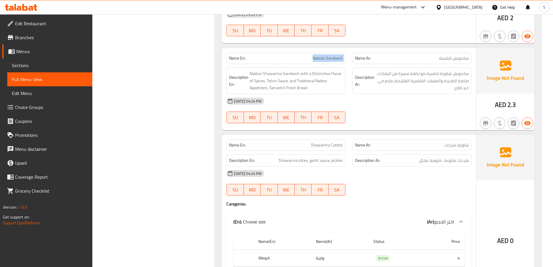
scroll to position [1219, 0]
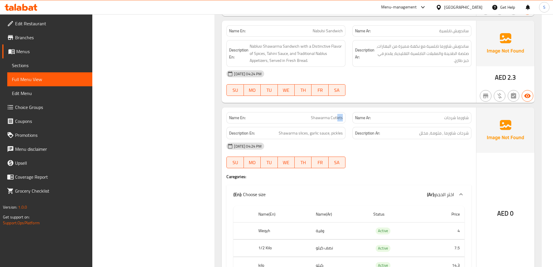
drag, startPoint x: 339, startPoint y: 110, endPoint x: 344, endPoint y: 110, distance: 4.6
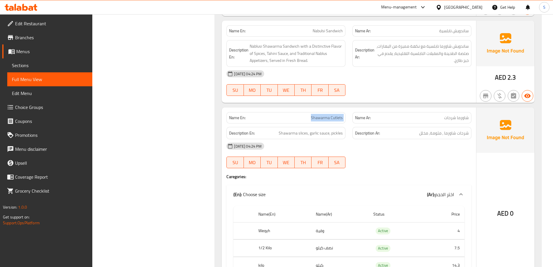
copy span "Shawarma Cutlets"
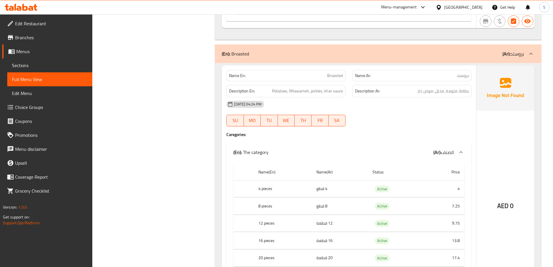
scroll to position [1481, 0]
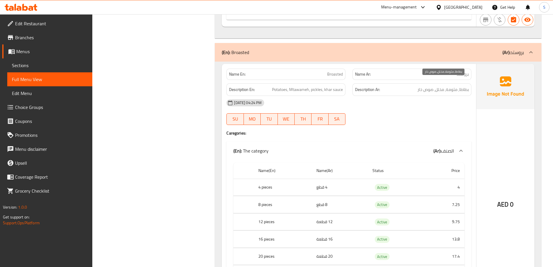
click at [455, 86] on span "بطاطا, مثومة, مخلل, صوص خار" at bounding box center [443, 89] width 51 height 7
copy span "مثومة"
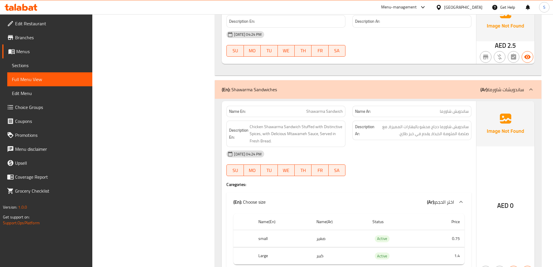
scroll to position [1212, 0]
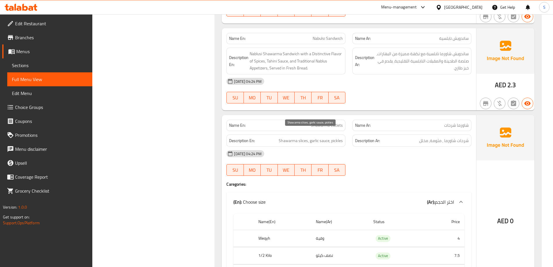
click at [312, 137] on span "Shawarma slices, garlic sauce, pickles" at bounding box center [311, 140] width 64 height 7
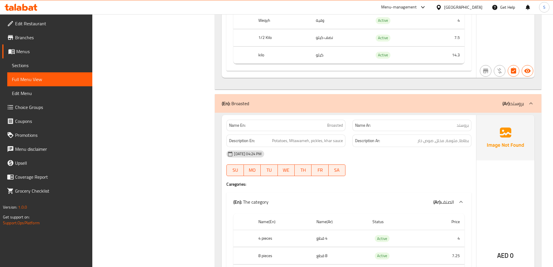
scroll to position [784, 0]
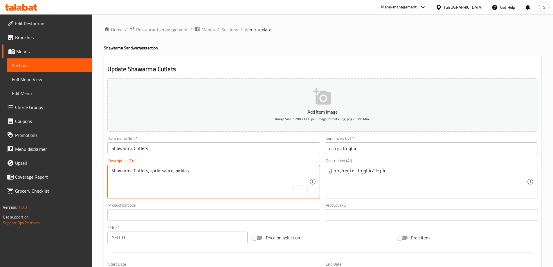
drag, startPoint x: 134, startPoint y: 171, endPoint x: 101, endPoint y: 173, distance: 32.9
click at [101, 173] on div "Home / Restaurants management / Menus / Sections / item / update Shawarma Sandw…" at bounding box center [322, 228] width 461 height 429
click at [126, 169] on textarea "Cutlets, garlic sauce, pickles" at bounding box center [210, 182] width 198 height 28
click at [126, 168] on textarea "CutletsShawarma , garlic sauce, pickles" at bounding box center [210, 182] width 198 height 28
drag, startPoint x: 148, startPoint y: 170, endPoint x: 153, endPoint y: 159, distance: 12.2
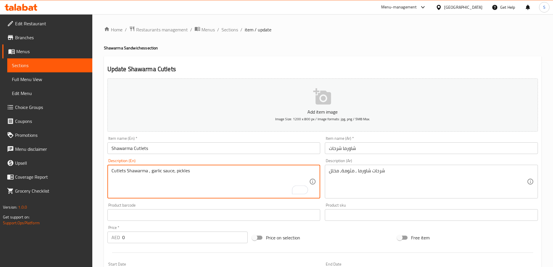
click at [148, 170] on textarea "Cutlets Shawarma , garlic sauce, pickles" at bounding box center [210, 182] width 198 height 28
drag, startPoint x: 172, startPoint y: 170, endPoint x: 150, endPoint y: 170, distance: 21.8
click at [150, 170] on textarea "Cutlets Shawarma, garlic sauce, pickles" at bounding box center [210, 182] width 198 height 28
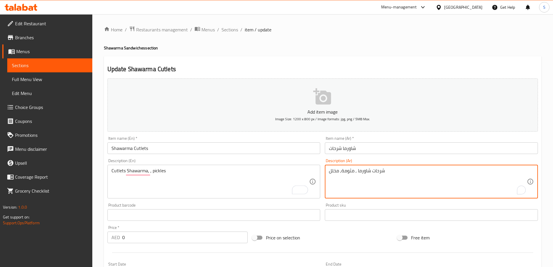
click at [346, 172] on textarea "شرحات شاورما , مثومة, مخلل" at bounding box center [428, 182] width 198 height 28
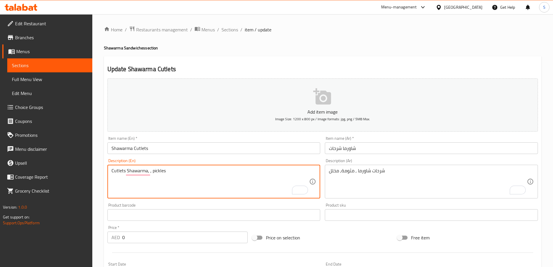
paste textarea "Mtawameh"
type textarea "Cutlets Shawarma, Mtawameh, pickles"
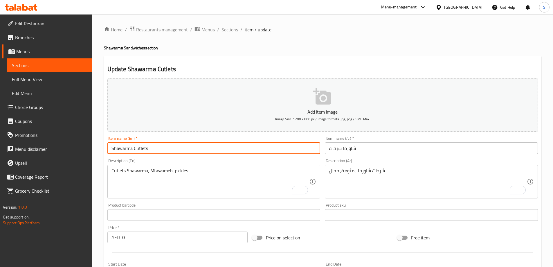
click at [112, 148] on input "Shawarma Cutlets" at bounding box center [213, 148] width 213 height 12
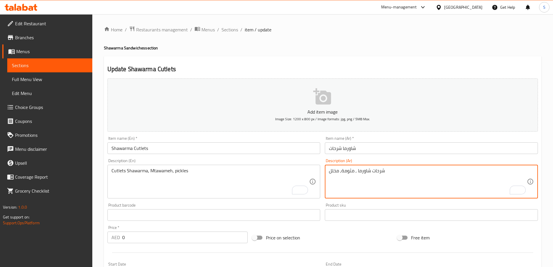
click at [379, 172] on textarea "شرحات شاورما , مثومة, مخلل" at bounding box center [428, 182] width 198 height 28
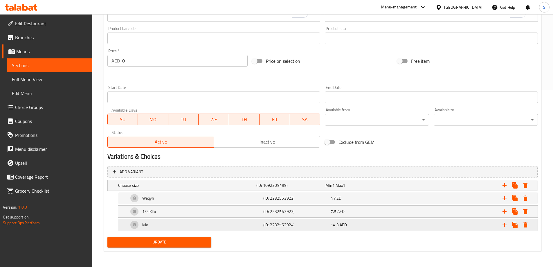
scroll to position [177, 0]
click at [179, 240] on span "Update" at bounding box center [159, 241] width 95 height 7
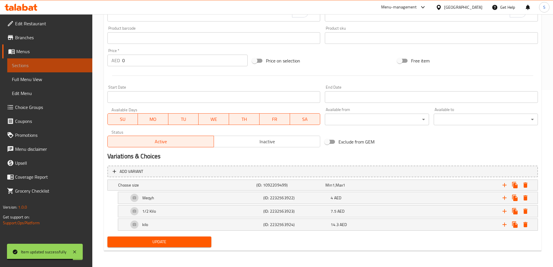
drag, startPoint x: 25, startPoint y: 67, endPoint x: 52, endPoint y: 67, distance: 27.6
click at [25, 67] on span "Sections" at bounding box center [50, 65] width 76 height 7
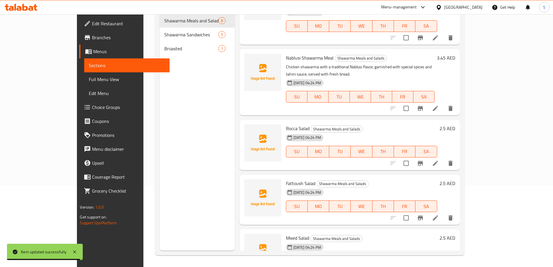
scroll to position [229, 0]
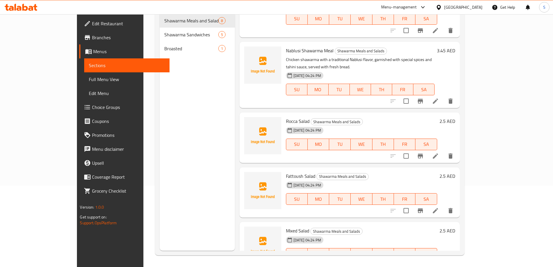
click at [164, 45] on span "Broasted" at bounding box center [191, 48] width 54 height 7
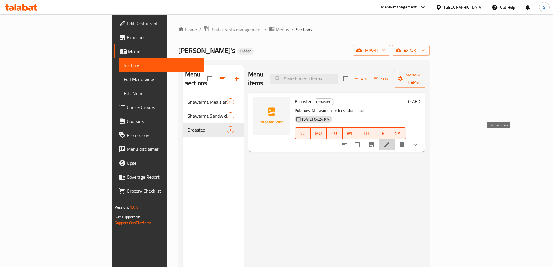
click at [389, 142] on icon at bounding box center [386, 144] width 5 height 5
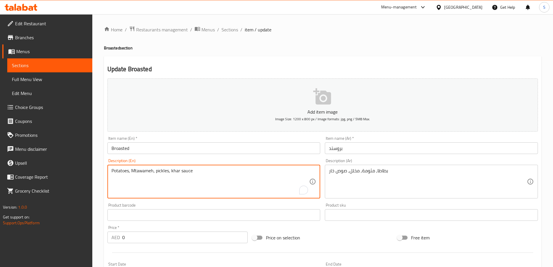
drag, startPoint x: 171, startPoint y: 170, endPoint x: 202, endPoint y: 169, distance: 30.5
paste textarea "Spicy S"
type textarea "Potatoes, Mtawameh, pickles, Spicy Sauce"
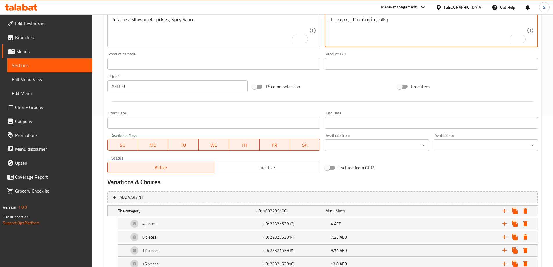
scroll to position [174, 0]
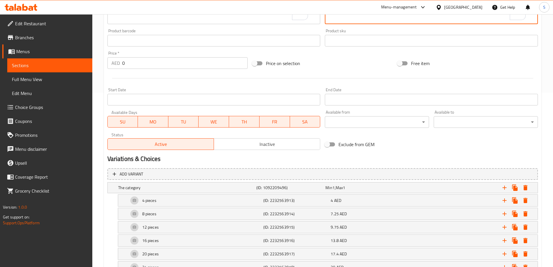
type textarea "بطاطا, مثومة, مخلل, صوص حار"
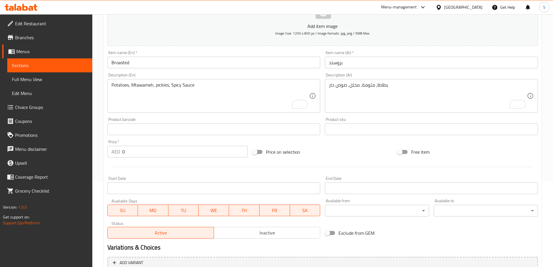
scroll to position [85, 0]
click at [384, 86] on textarea "بطاطا, مثومة, مخلل, صوص حار" at bounding box center [428, 97] width 198 height 28
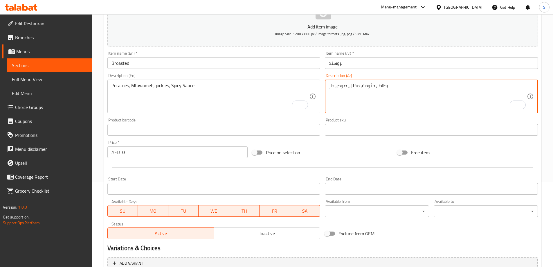
click at [384, 86] on textarea "بطاطا, مثومة, مخلل, صوص حار" at bounding box center [428, 97] width 198 height 28
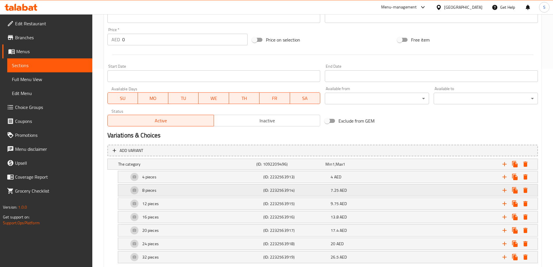
scroll to position [230, 0]
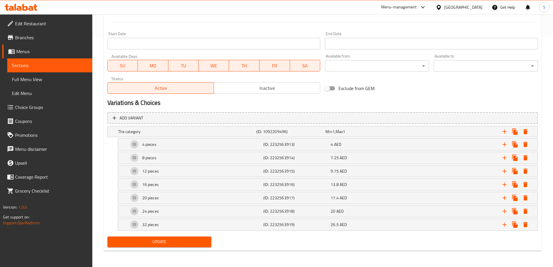
click at [164, 242] on span "Update" at bounding box center [159, 241] width 95 height 7
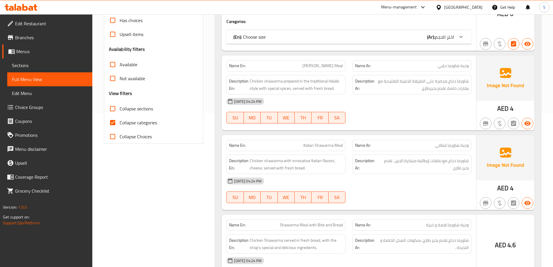
scroll to position [212, 0]
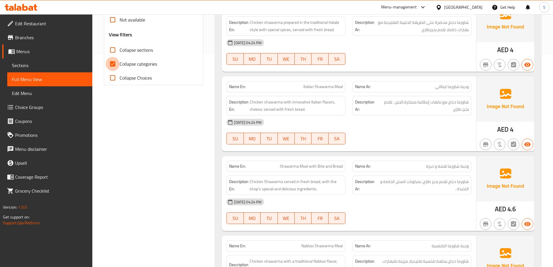
click at [112, 62] on input "Collapse categories" at bounding box center [113, 64] width 14 height 14
checkbox input "false"
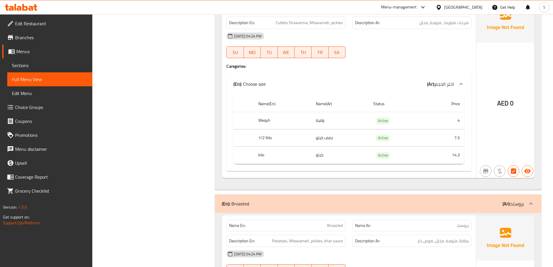
scroll to position [1428, 0]
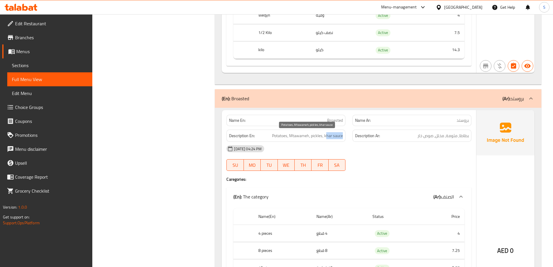
drag, startPoint x: 326, startPoint y: 137, endPoint x: 341, endPoint y: 138, distance: 15.2
click at [342, 138] on span "Potatoes, Mtawameh, pickles, khar sauce" at bounding box center [307, 135] width 71 height 7
drag, startPoint x: 325, startPoint y: 135, endPoint x: 342, endPoint y: 136, distance: 17.2
click at [341, 136] on span "Potatoes, Mtawameh, pickles, khar sauce" at bounding box center [307, 135] width 71 height 7
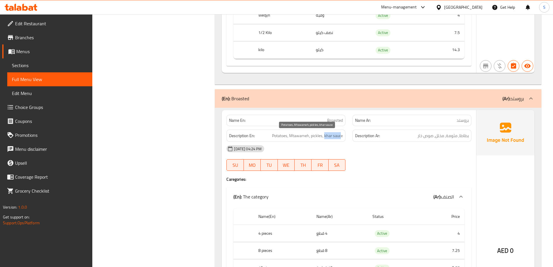
click at [328, 136] on span "Potatoes, Mtawameh, pickles, khar sauce" at bounding box center [307, 135] width 71 height 7
drag, startPoint x: 324, startPoint y: 134, endPoint x: 356, endPoint y: 134, distance: 31.4
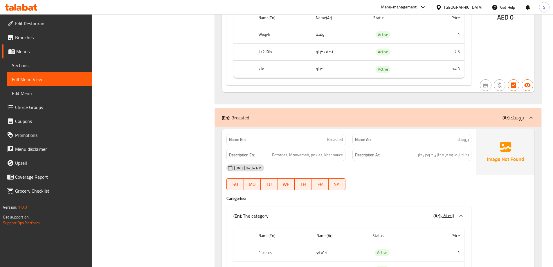
scroll to position [1399, 0]
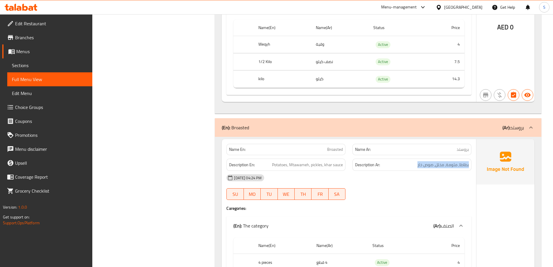
drag, startPoint x: 418, startPoint y: 162, endPoint x: 476, endPoint y: 172, distance: 58.7
copy span "بطاطا, مثومة, مخلل, صوص خار"
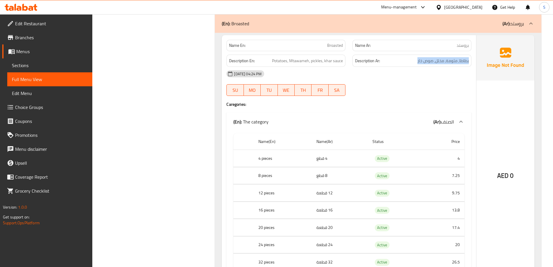
scroll to position [1544, 0]
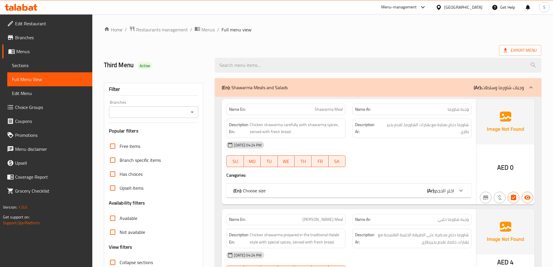
scroll to position [145, 0]
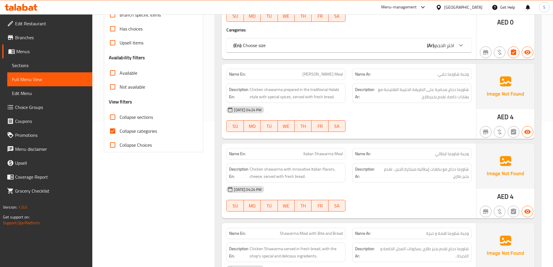
click at [116, 131] on input "Collapse categories" at bounding box center [113, 131] width 14 height 14
checkbox input "false"
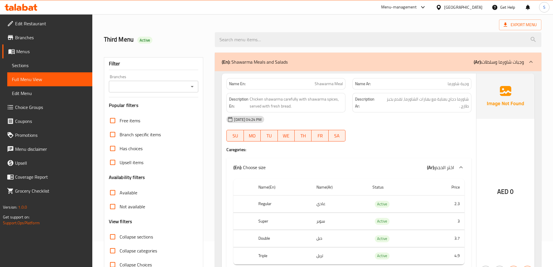
scroll to position [0, 0]
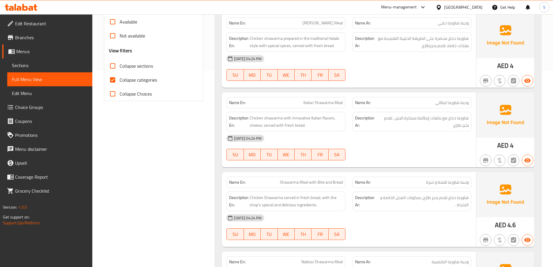
scroll to position [145, 0]
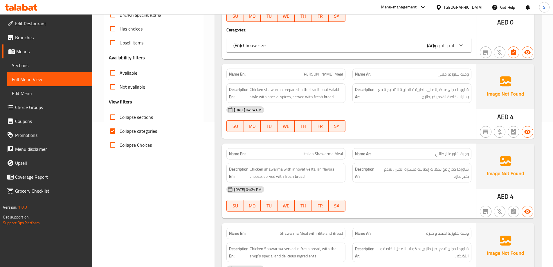
click at [114, 128] on input "Collapse categories" at bounding box center [113, 131] width 14 height 14
checkbox input "false"
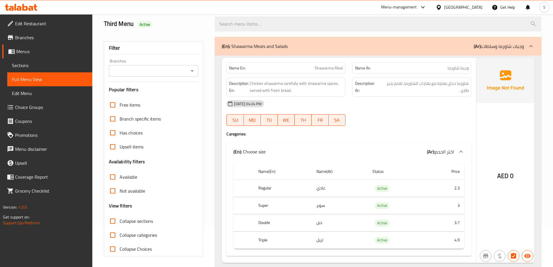
scroll to position [0, 0]
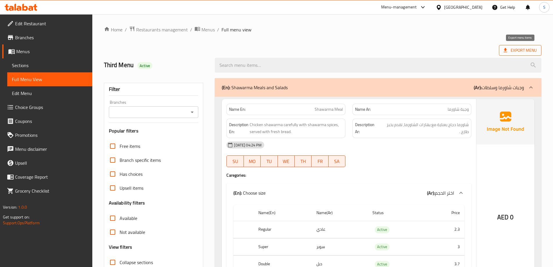
click at [515, 51] on span "Export Menu" at bounding box center [520, 50] width 33 height 7
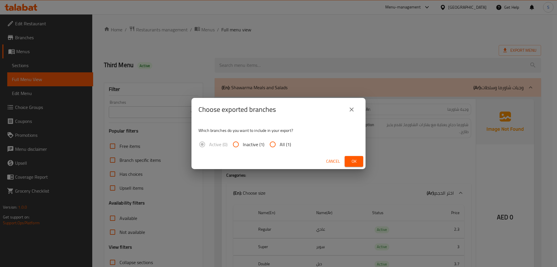
click at [273, 144] on input "All (1)" at bounding box center [273, 144] width 14 height 14
radio input "true"
click at [355, 162] on span "Ok" at bounding box center [354, 161] width 9 height 7
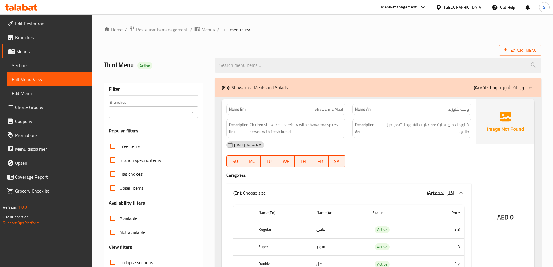
click at [14, 6] on icon at bounding box center [21, 7] width 33 height 7
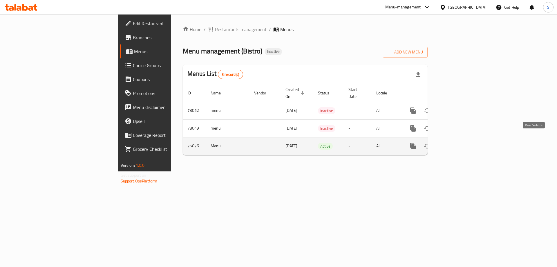
click at [459, 143] on icon "enhanced table" at bounding box center [455, 146] width 7 height 7
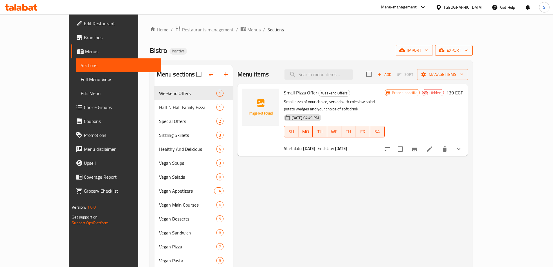
click at [468, 48] on span "export" at bounding box center [454, 50] width 28 height 7
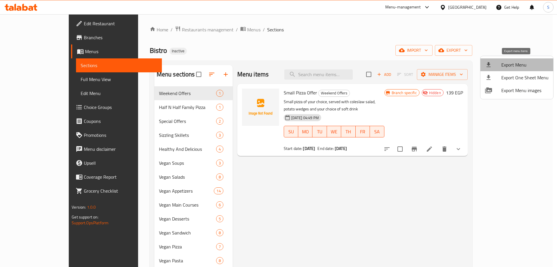
click at [529, 62] on span "Export Menu" at bounding box center [525, 64] width 47 height 7
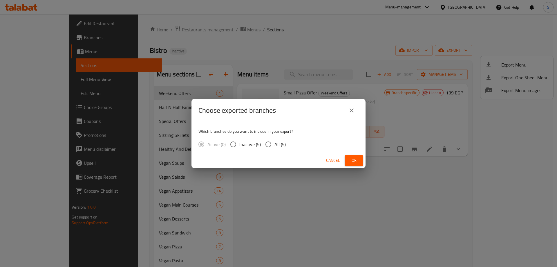
click at [269, 143] on input "All (5)" at bounding box center [268, 144] width 12 height 12
radio input "true"
click at [355, 162] on span "Ok" at bounding box center [354, 160] width 9 height 7
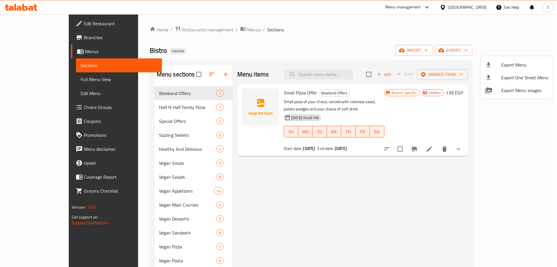
click at [34, 39] on div at bounding box center [278, 133] width 557 height 267
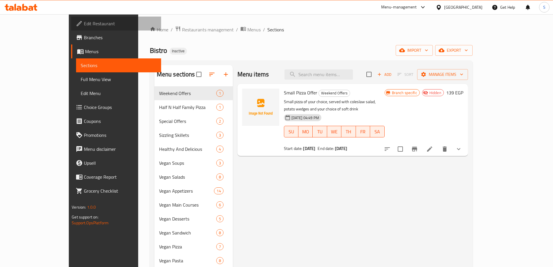
click at [84, 25] on span "Edit Restaurant" at bounding box center [120, 23] width 73 height 7
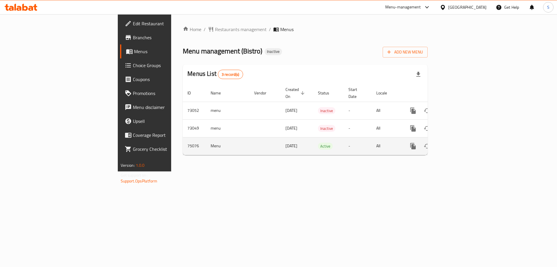
click at [467, 140] on td "enhanced table" at bounding box center [434, 146] width 65 height 18
click at [459, 143] on icon "enhanced table" at bounding box center [455, 146] width 7 height 7
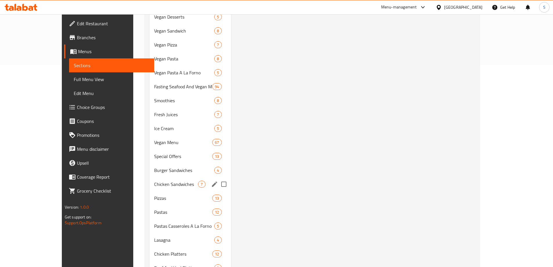
scroll to position [203, 0]
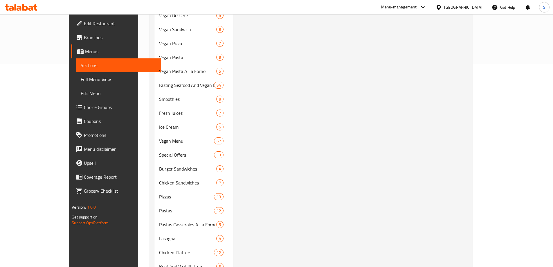
click at [81, 79] on span "Full Menu View" at bounding box center [119, 79] width 76 height 7
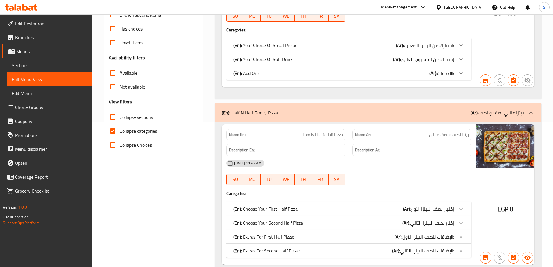
click at [124, 117] on span "Collapse sections" at bounding box center [136, 117] width 33 height 7
click at [120, 117] on input "Collapse sections" at bounding box center [113, 117] width 14 height 14
checkbox input "true"
click at [122, 132] on span "Collapse categories" at bounding box center [138, 130] width 37 height 7
click at [120, 132] on input "Collapse categories" at bounding box center [113, 131] width 14 height 14
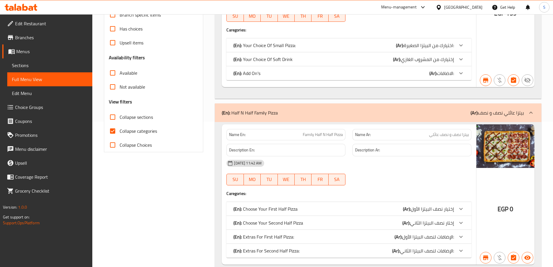
checkbox input "false"
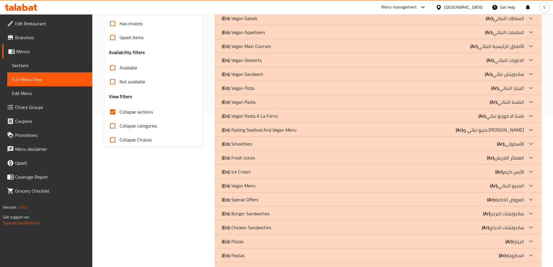
scroll to position [0, 0]
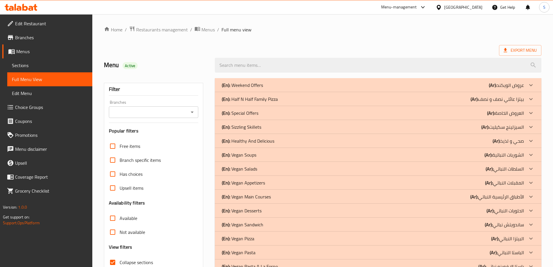
click at [535, 92] on div at bounding box center [531, 85] width 14 height 14
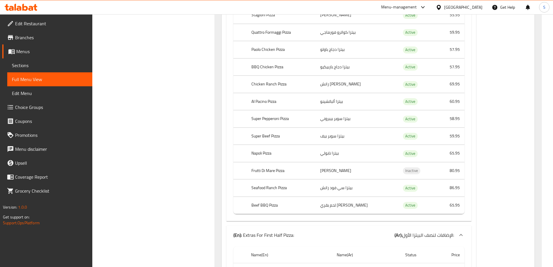
scroll to position [581, 0]
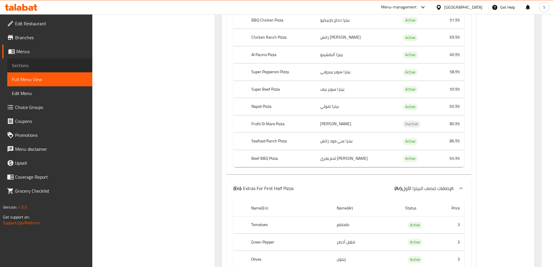
click at [28, 62] on span "Sections" at bounding box center [50, 65] width 76 height 7
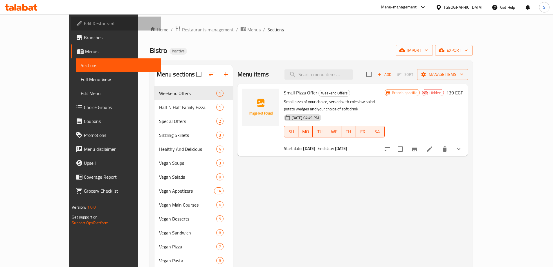
click at [84, 23] on span "Edit Restaurant" at bounding box center [120, 23] width 73 height 7
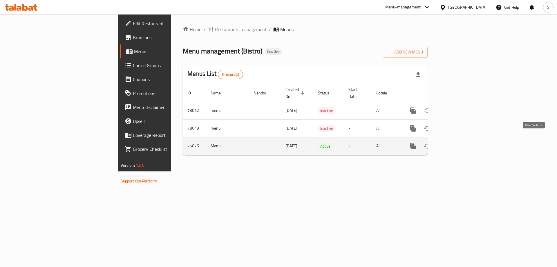
click at [458, 143] on icon "enhanced table" at bounding box center [455, 145] width 5 height 5
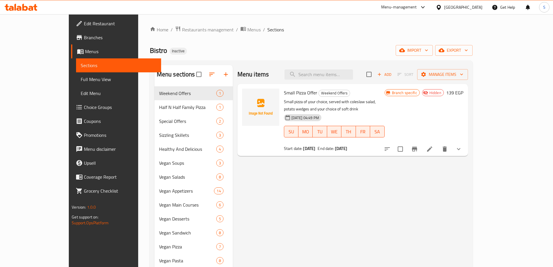
click at [19, 10] on div at bounding box center [21, 7] width 33 height 7
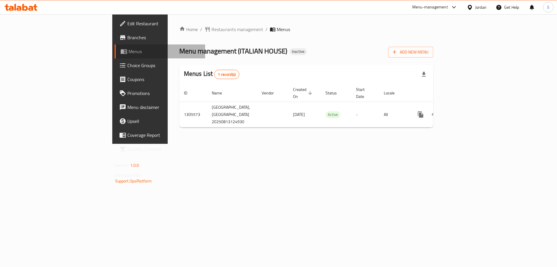
click at [129, 53] on span "Menus" at bounding box center [165, 51] width 72 height 7
click at [429, 52] on span "Add New Menu" at bounding box center [411, 51] width 36 height 7
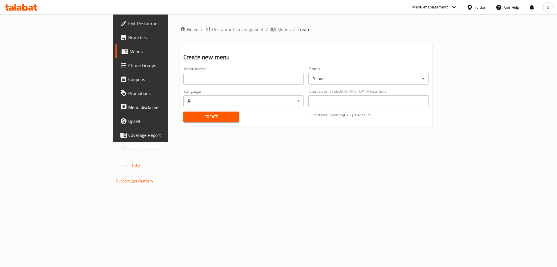
click at [183, 78] on input "text" at bounding box center [243, 79] width 120 height 12
click at [183, 76] on input "text" at bounding box center [243, 79] width 120 height 12
click at [183, 79] on input "Shad" at bounding box center [243, 79] width 120 height 12
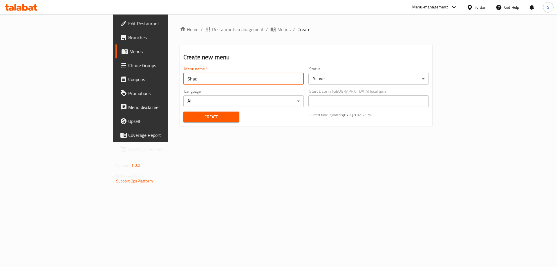
paste input "italian house"
type input "italian house"
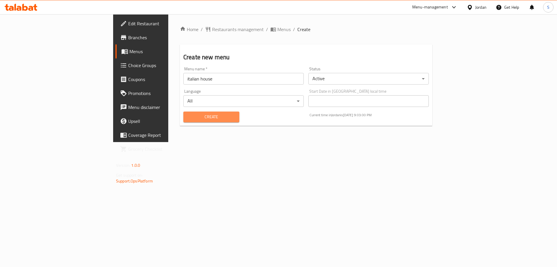
click at [188, 117] on span "Create" at bounding box center [211, 116] width 47 height 7
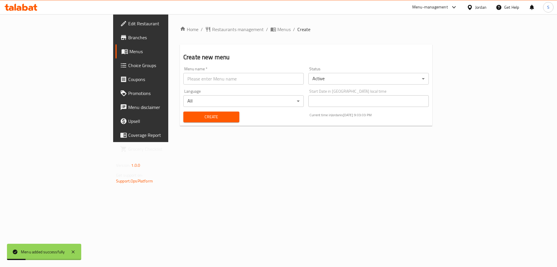
click at [129, 51] on span "Menus" at bounding box center [165, 51] width 72 height 7
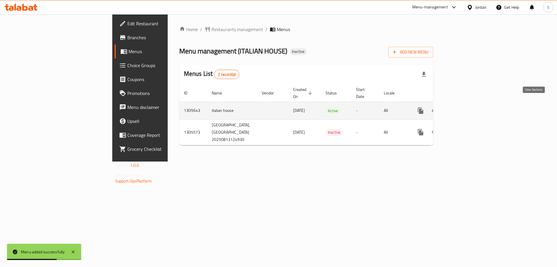
click at [466, 107] on icon "enhanced table" at bounding box center [462, 110] width 7 height 7
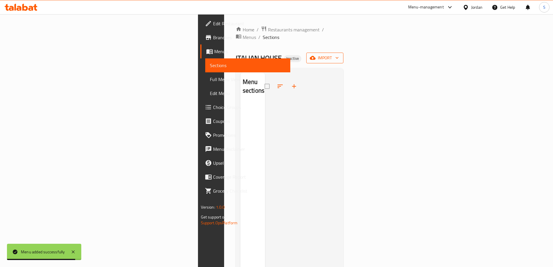
click at [339, 54] on span "import" at bounding box center [325, 57] width 28 height 7
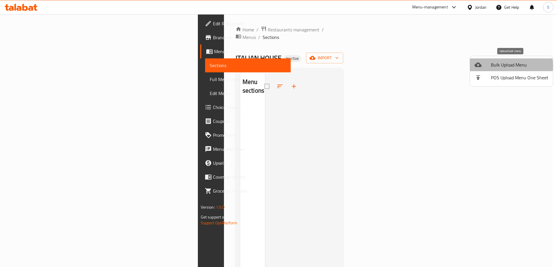
click at [494, 66] on span "Bulk Upload Menu" at bounding box center [519, 64] width 57 height 7
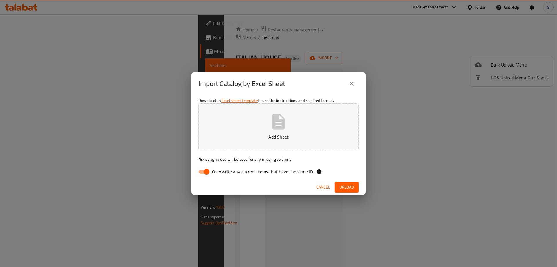
click at [206, 169] on input "Overwrite any current items that have the same ID." at bounding box center [206, 171] width 33 height 11
checkbox input "false"
click at [283, 119] on icon "button" at bounding box center [278, 121] width 19 height 19
click at [342, 185] on span "Upload" at bounding box center [347, 186] width 15 height 7
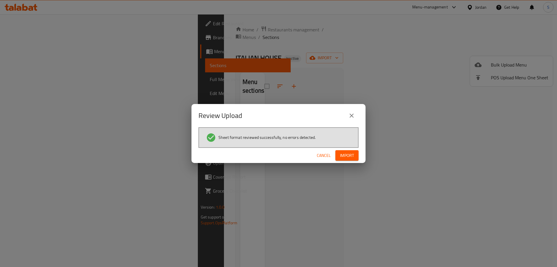
click at [348, 152] on span "Import" at bounding box center [347, 155] width 14 height 7
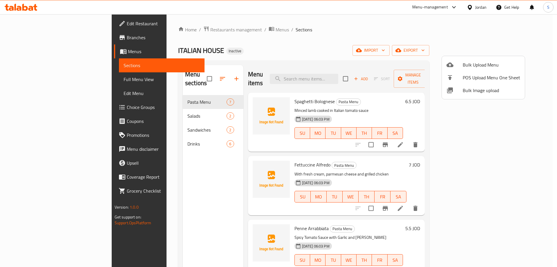
click at [385, 41] on div at bounding box center [278, 133] width 557 height 267
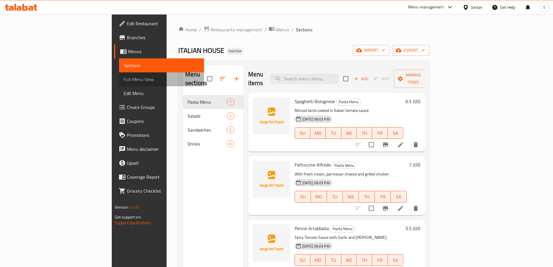
click at [124, 79] on span "Full Menu View" at bounding box center [162, 79] width 76 height 7
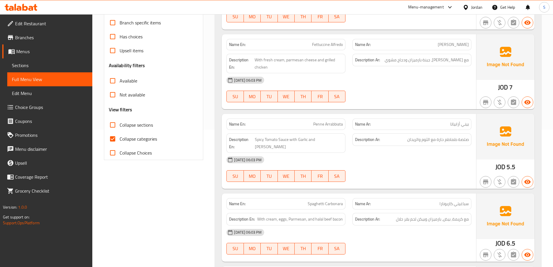
scroll to position [145, 0]
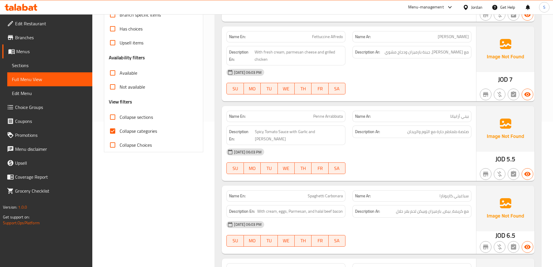
click at [115, 129] on input "Collapse categories" at bounding box center [113, 131] width 14 height 14
checkbox input "false"
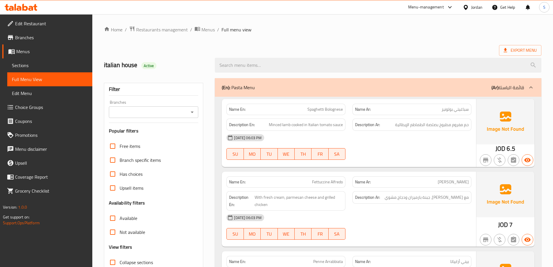
click at [467, 125] on span "حم مفروم مطبوخ بصلصة الطماطم الإيطالية" at bounding box center [432, 124] width 74 height 7
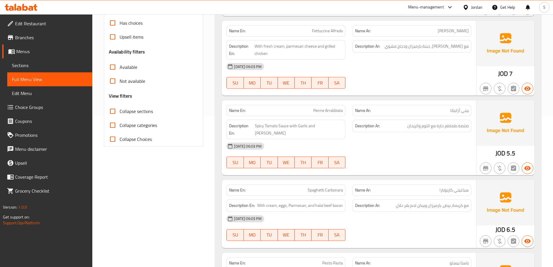
scroll to position [174, 0]
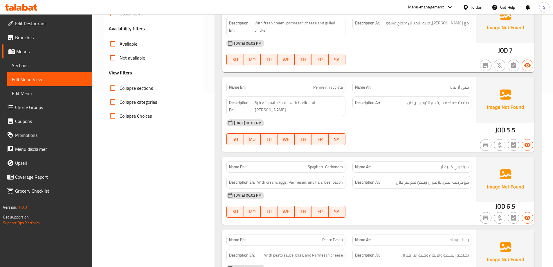
click at [459, 87] on span "بيني أرابياتا" at bounding box center [459, 87] width 19 height 6
copy span "بيني أرابياتا"
drag, startPoint x: 335, startPoint y: 105, endPoint x: 346, endPoint y: 105, distance: 10.5
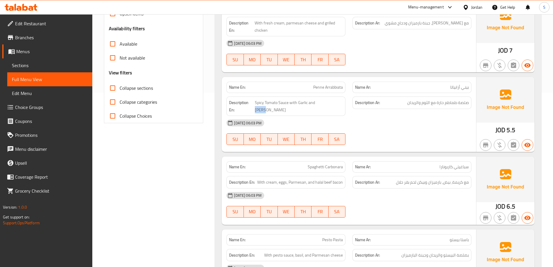
click at [346, 105] on div "Description En: Spicy Tomato Sauce with Garlic and Basil" at bounding box center [286, 106] width 126 height 26
drag, startPoint x: 418, startPoint y: 104, endPoint x: 405, endPoint y: 102, distance: 12.2
click at [405, 102] on h6 "Description Ar: صلصة طماطم حارة مع الثوم والريحان" at bounding box center [412, 102] width 114 height 7
copy span "لريحان"
drag, startPoint x: 453, startPoint y: 159, endPoint x: 428, endPoint y: 159, distance: 25.0
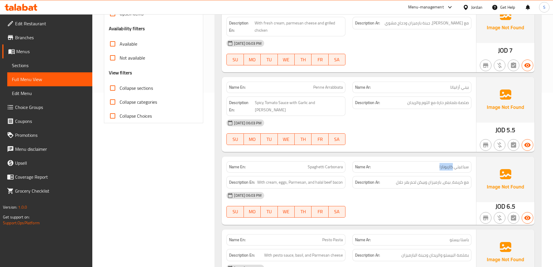
click at [428, 164] on p "Name Ar: سباغيتي كاربونارا" at bounding box center [412, 167] width 114 height 6
copy span "كاربونارا"
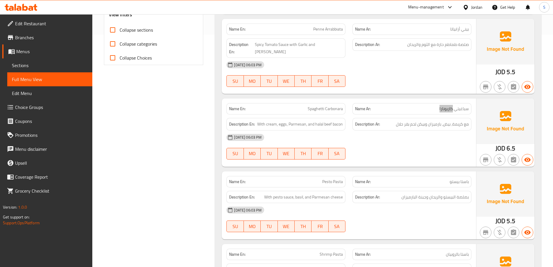
scroll to position [261, 0]
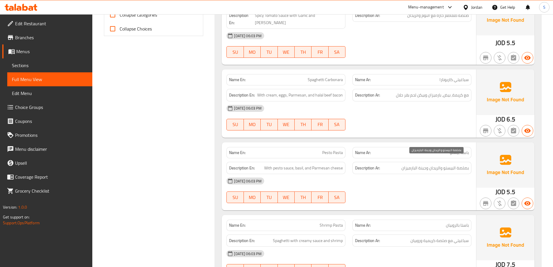
click at [414, 164] on span "بصلصة البيستو والريحان وجبنة البارميزان" at bounding box center [435, 167] width 67 height 7
drag, startPoint x: 442, startPoint y: 90, endPoint x: 429, endPoint y: 89, distance: 13.1
click at [429, 91] on span "مع كريمة، بيض، بارميزان وبيكن لحم بقر حلال" at bounding box center [432, 94] width 73 height 7
copy span "بارميزان"
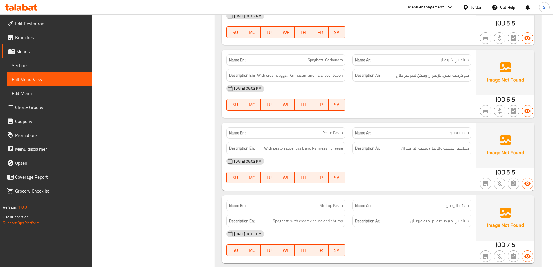
scroll to position [319, 0]
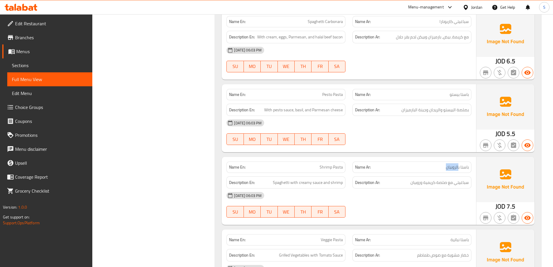
drag, startPoint x: 459, startPoint y: 161, endPoint x: 442, endPoint y: 159, distance: 17.0
click at [442, 164] on p "Name Ar: باستا بالروبيان" at bounding box center [412, 167] width 114 height 6
copy span "الروبيان"
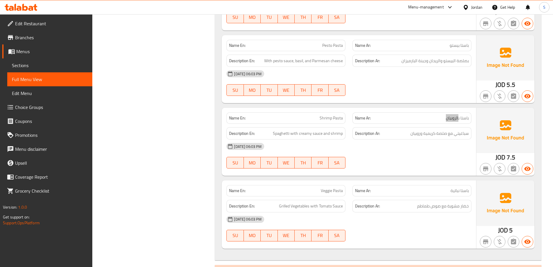
scroll to position [377, 0]
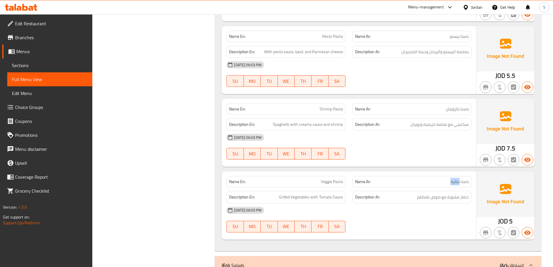
drag, startPoint x: 460, startPoint y: 176, endPoint x: 447, endPoint y: 174, distance: 13.4
click at [447, 179] on p "Name Ar: باستا نباتية" at bounding box center [412, 182] width 114 height 6
copy span "نباتية"
click at [328, 179] on span "Veggie Pasta" at bounding box center [332, 182] width 22 height 6
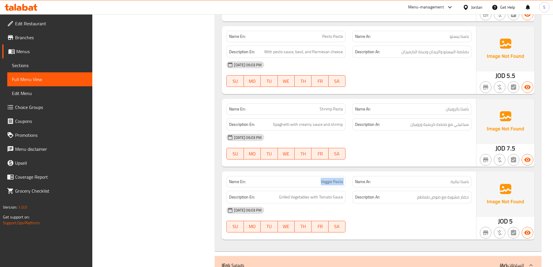
click at [328, 179] on span "Veggie Pasta" at bounding box center [332, 182] width 22 height 6
copy span "Veggie Pasta"
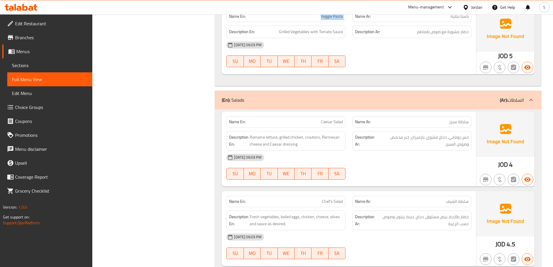
scroll to position [581, 0]
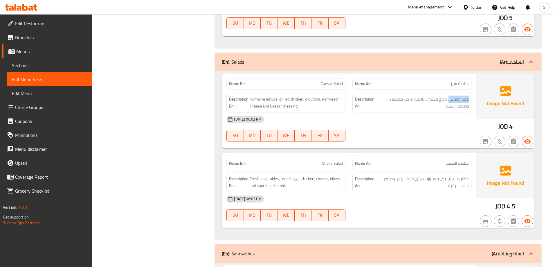
drag, startPoint x: 450, startPoint y: 91, endPoint x: 471, endPoint y: 89, distance: 20.7
copy span "خس روماني"
drag, startPoint x: 321, startPoint y: 93, endPoint x: 304, endPoint y: 92, distance: 16.3
click at [304, 96] on span "Romaine lettuce, grilled chicken, croutons, Parmesan cheese and Caesar dressing" at bounding box center [296, 103] width 93 height 14
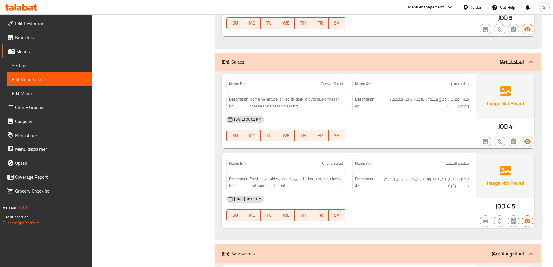
copy span "Caesar Salad"
click at [180, 130] on div "Filter Branches Branches Popular filters Free items Branch specific items Has c…" at bounding box center [155, 215] width 111 height 1443
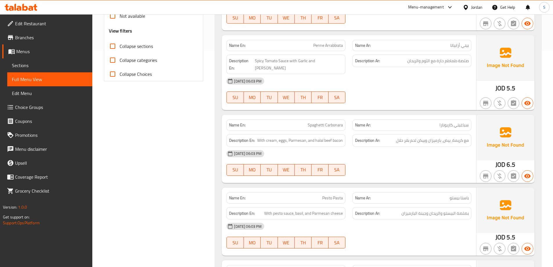
scroll to position [64, 0]
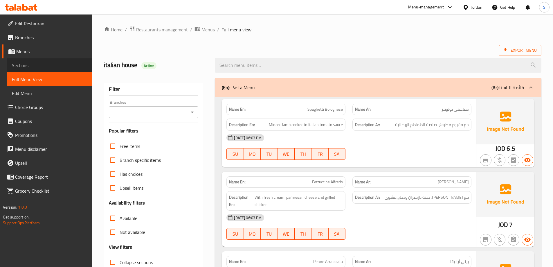
click at [26, 68] on span "Sections" at bounding box center [50, 65] width 76 height 7
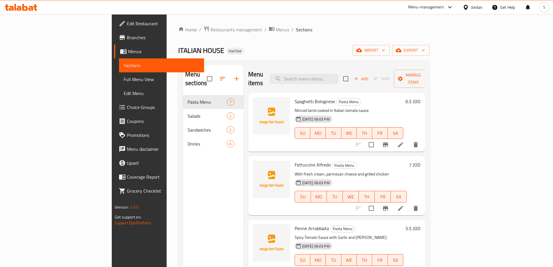
click at [409, 139] on li at bounding box center [401, 144] width 16 height 10
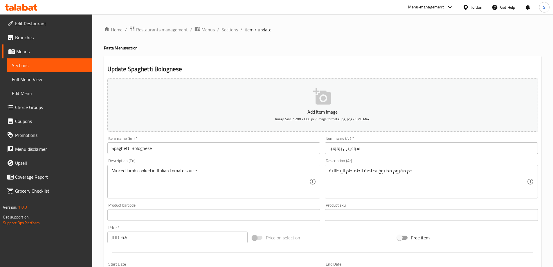
drag, startPoint x: 411, startPoint y: 169, endPoint x: 423, endPoint y: 170, distance: 11.9
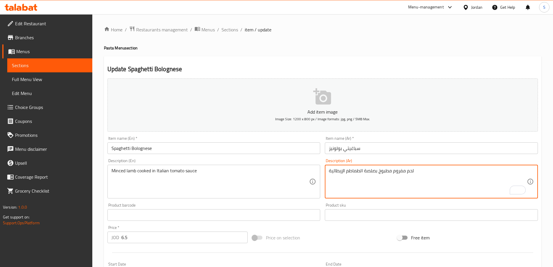
type textarea "لحم مفروم مطبوخ بصلصة الطماطم الإيطالية"
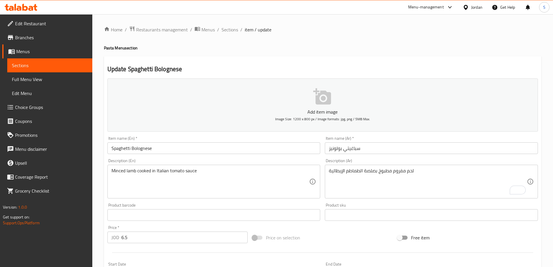
click at [337, 148] on input "سباغيتي بولونيز" at bounding box center [431, 148] width 213 height 12
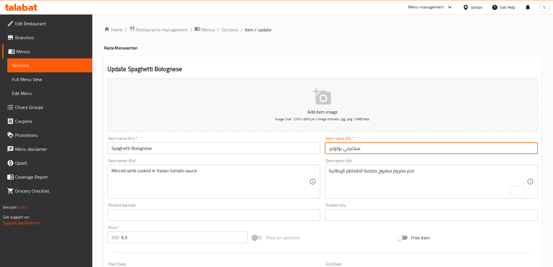
click at [337, 148] on input "سباغيتي بولونيز" at bounding box center [431, 148] width 213 height 12
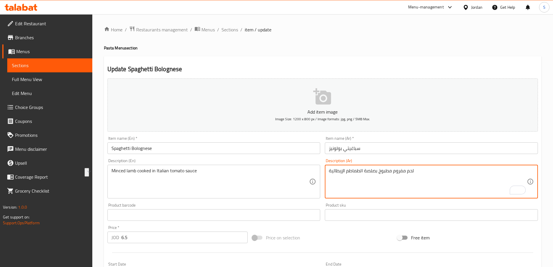
drag, startPoint x: 394, startPoint y: 170, endPoint x: 416, endPoint y: 172, distance: 21.6
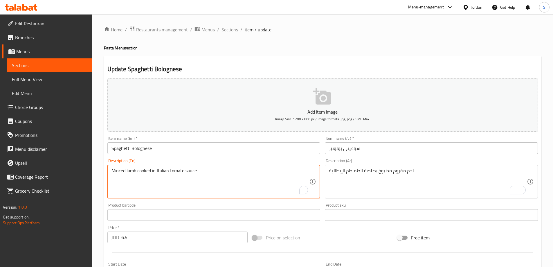
drag, startPoint x: 136, startPoint y: 170, endPoint x: 108, endPoint y: 168, distance: 28.8
paste textarea "Meat"
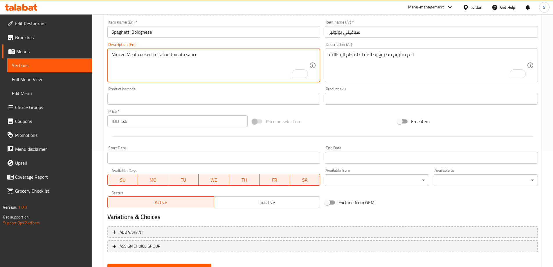
scroll to position [143, 0]
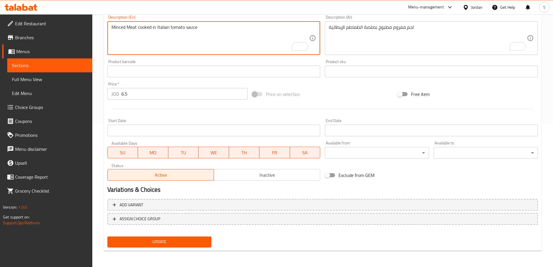
type textarea "Minced Meat cooked in Italian tomato sauce"
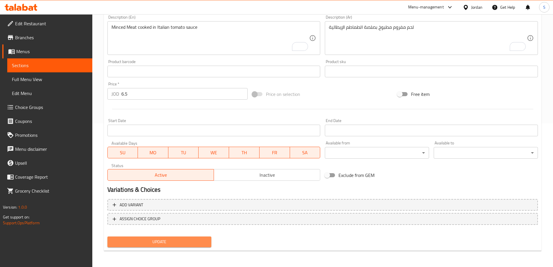
click at [163, 242] on span "Update" at bounding box center [159, 241] width 95 height 7
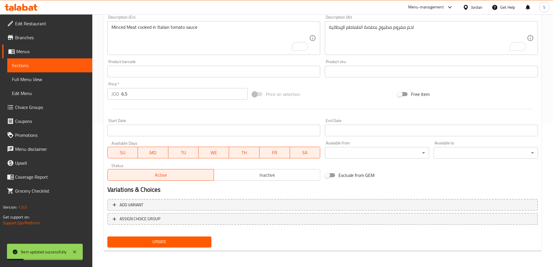
click at [35, 64] on span "Sections" at bounding box center [50, 65] width 76 height 7
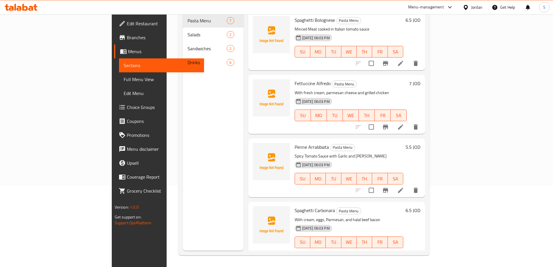
scroll to position [192, 0]
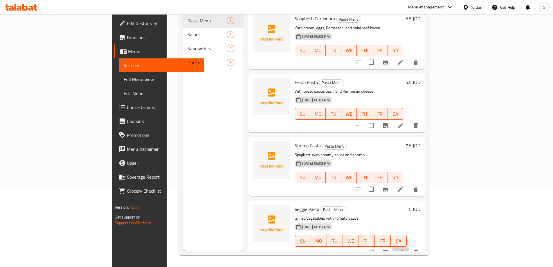
click at [409, 247] on li at bounding box center [401, 252] width 16 height 10
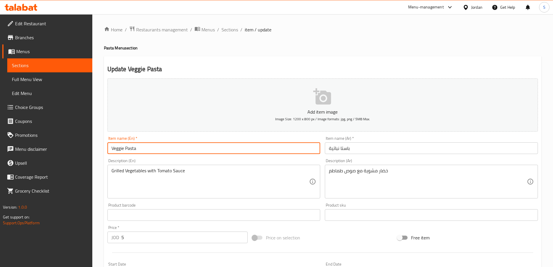
drag, startPoint x: 125, startPoint y: 149, endPoint x: 101, endPoint y: 149, distance: 24.1
click at [101, 149] on div "Home / Restaurants management / Menus / Sections / item / update Pasta Menu sec…" at bounding box center [322, 212] width 461 height 396
paste input "etarians"
click at [156, 147] on input "Vegetarians Pasta" at bounding box center [213, 148] width 213 height 12
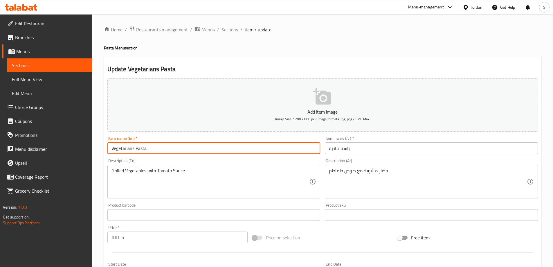
click at [156, 147] on input "Vegetarians Pasta" at bounding box center [213, 148] width 213 height 12
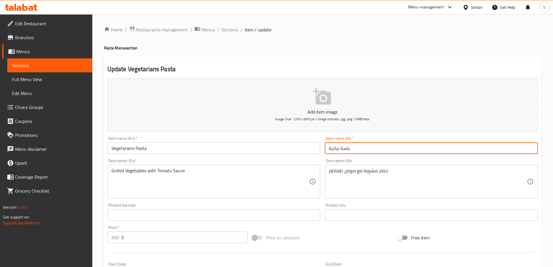
click at [350, 149] on input "باستا نباتية" at bounding box center [431, 148] width 213 height 12
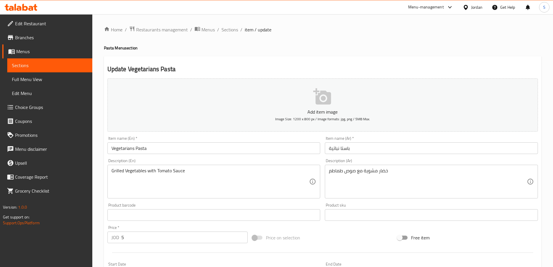
click at [135, 151] on input "Vegetarians Pasta" at bounding box center [213, 148] width 213 height 12
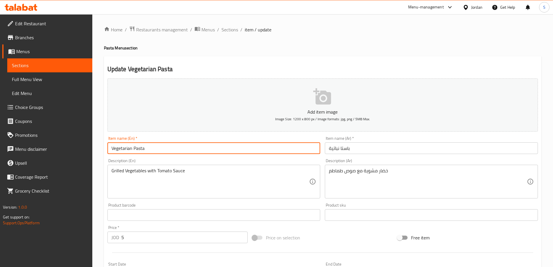
click at [151, 148] on input "Vegetarian Pasta" at bounding box center [213, 148] width 213 height 12
type input "Vegetarian Pasta"
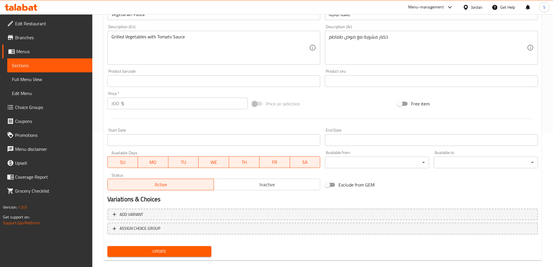
scroll to position [143, 0]
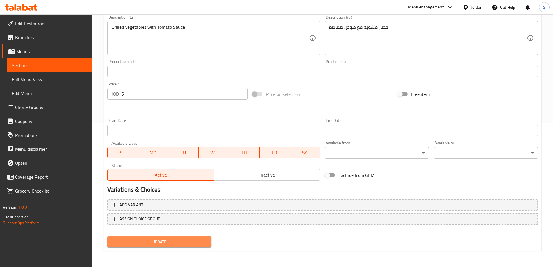
click at [171, 245] on span "Update" at bounding box center [159, 241] width 95 height 7
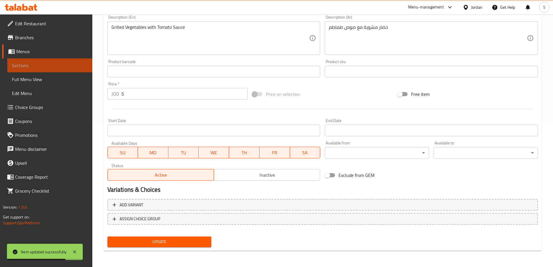
click at [38, 66] on span "Sections" at bounding box center [50, 65] width 76 height 7
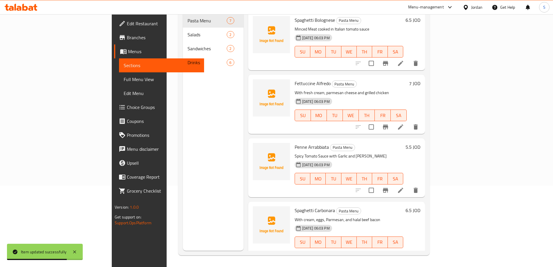
scroll to position [81, 0]
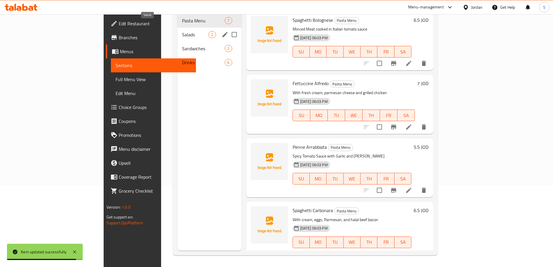
click at [182, 31] on span "Salads" at bounding box center [195, 34] width 26 height 7
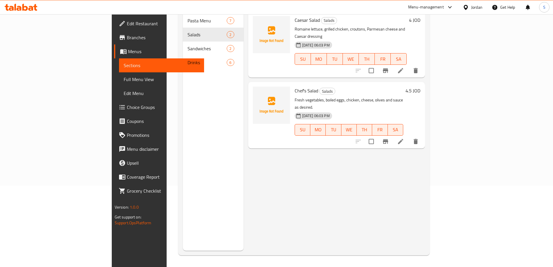
click at [279, 166] on div "Menu items Add Sort Manage items Caesar Salad Salads Romaine lettuce, grilled c…" at bounding box center [335, 117] width 182 height 267
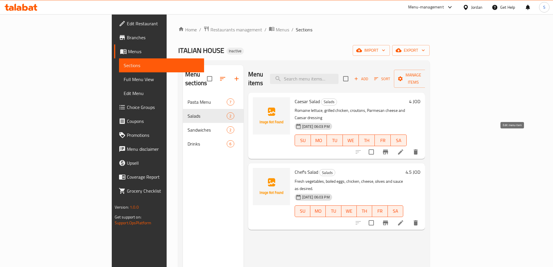
click at [403, 149] on icon at bounding box center [400, 151] width 5 height 5
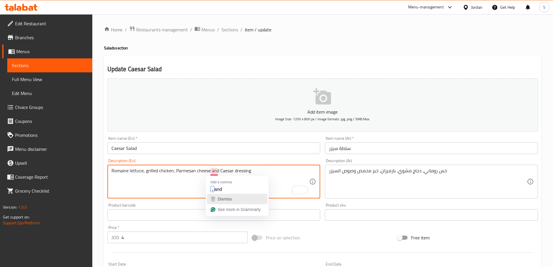
click at [228, 199] on span "Dismiss" at bounding box center [225, 199] width 14 height 5
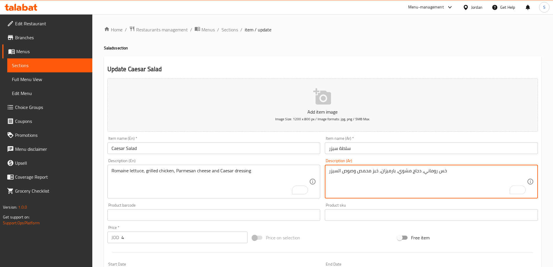
drag, startPoint x: 394, startPoint y: 172, endPoint x: 382, endPoint y: 170, distance: 12.9
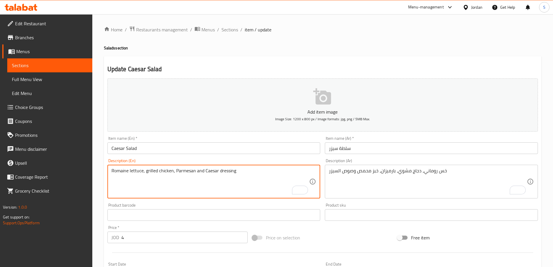
drag, startPoint x: 219, startPoint y: 169, endPoint x: 253, endPoint y: 172, distance: 34.7
click at [253, 172] on textarea "Romaine lettuce, grilled chicken, Parmesan and Caesar dressing" at bounding box center [210, 182] width 198 height 28
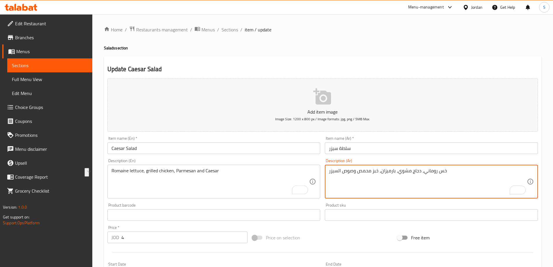
drag, startPoint x: 379, startPoint y: 171, endPoint x: 357, endPoint y: 170, distance: 21.5
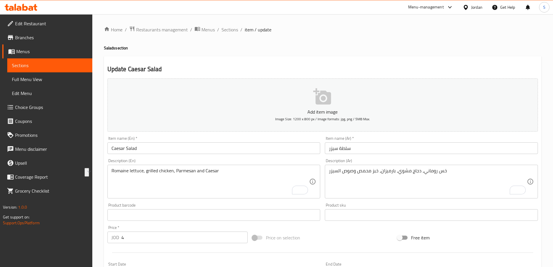
drag, startPoint x: 194, startPoint y: 172, endPoint x: 199, endPoint y: 167, distance: 7.2
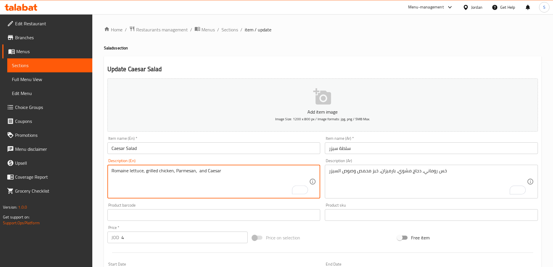
paste textarea "Toasted Bread"
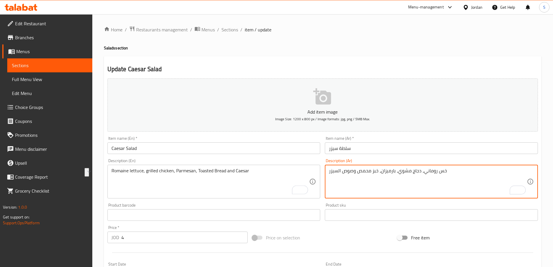
drag, startPoint x: 353, startPoint y: 170, endPoint x: 329, endPoint y: 171, distance: 24.1
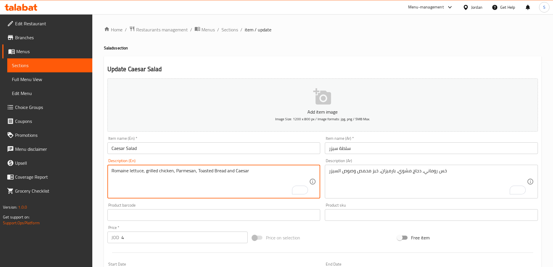
drag, startPoint x: 235, startPoint y: 170, endPoint x: 263, endPoint y: 175, distance: 29.1
paste textarea "Sauce"
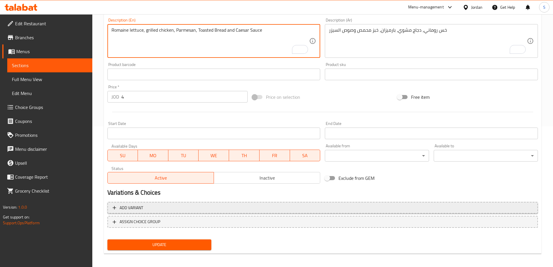
scroll to position [143, 0]
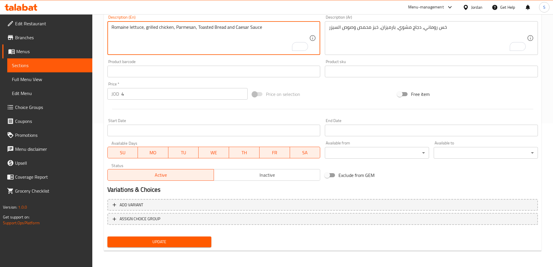
type textarea "Romaine lettuce, grilled chicken, Parmesan, Toasted Bread and Caesar Sauce"
click at [153, 239] on span "Update" at bounding box center [159, 241] width 95 height 7
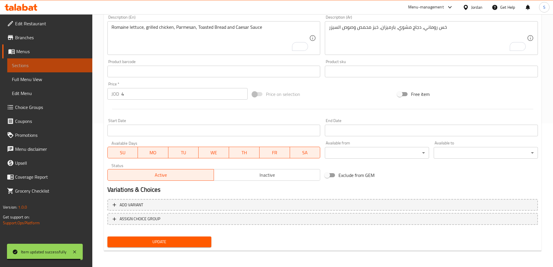
click at [34, 64] on span "Sections" at bounding box center [50, 65] width 76 height 7
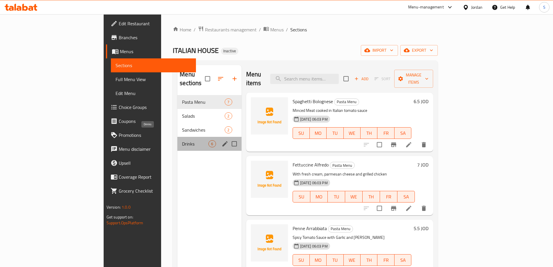
click at [182, 140] on span "Drinks" at bounding box center [195, 143] width 26 height 7
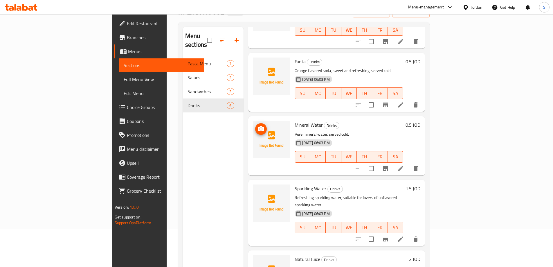
scroll to position [81, 0]
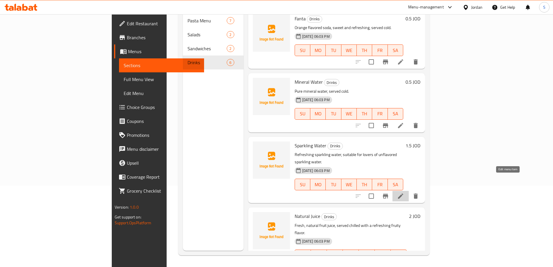
click at [404, 193] on icon at bounding box center [400, 196] width 7 height 7
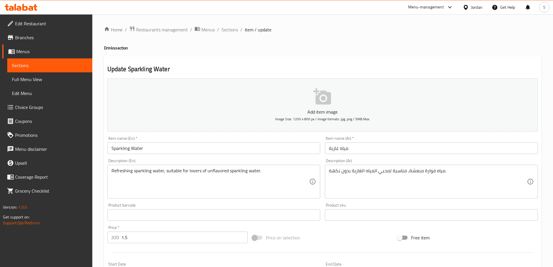
click at [219, 149] on input "Sparkling Water" at bounding box center [213, 148] width 213 height 12
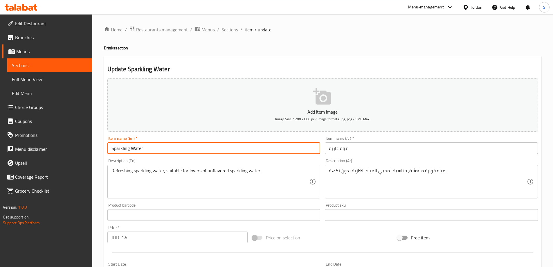
click at [219, 149] on input "Sparkling Water" at bounding box center [213, 148] width 213 height 12
click at [174, 147] on input "Sparkling Water" at bounding box center [213, 148] width 213 height 12
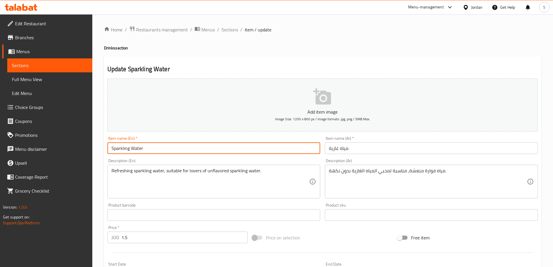
paste input "eltzer"
type input "Seltzer Water"
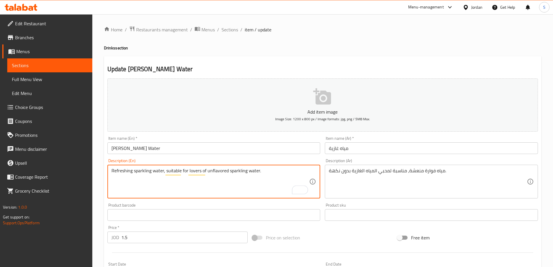
drag, startPoint x: 134, startPoint y: 171, endPoint x: 152, endPoint y: 171, distance: 18.3
click at [150, 188] on textarea "Refreshing sparkling water, suitable for lovers of unflavored sparkling water." at bounding box center [210, 182] width 198 height 28
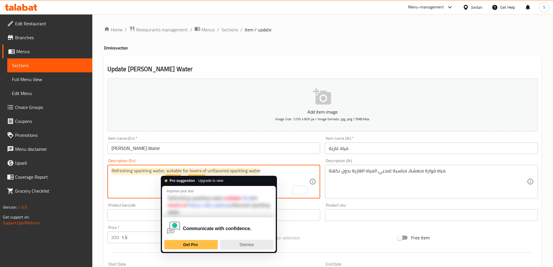
click at [241, 240] on div "Dismiss" at bounding box center [247, 244] width 48 height 9
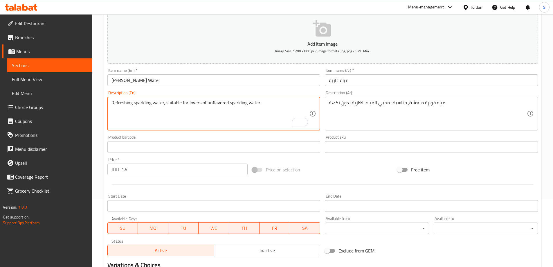
scroll to position [143, 0]
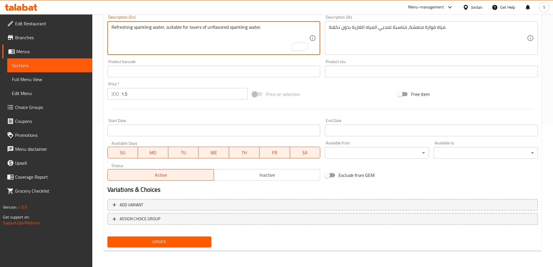
click at [162, 238] on span "Update" at bounding box center [159, 241] width 95 height 7
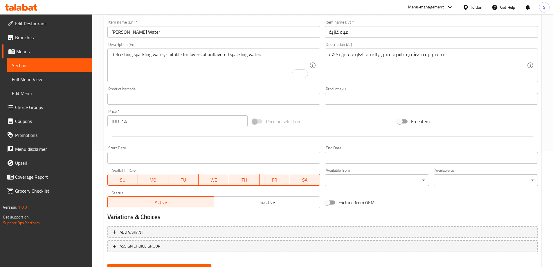
scroll to position [0, 0]
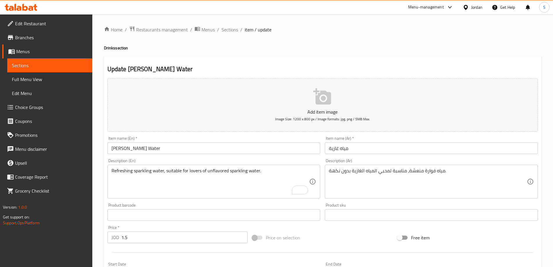
click at [69, 70] on link "Sections" at bounding box center [49, 65] width 85 height 14
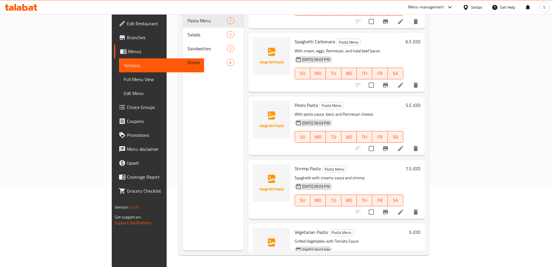
scroll to position [192, 0]
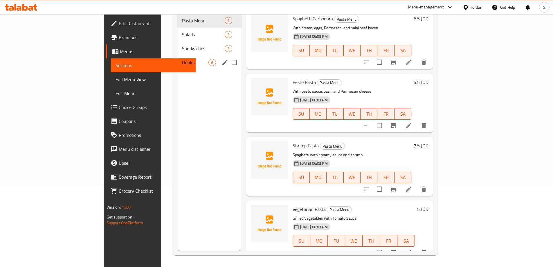
drag, startPoint x: 115, startPoint y: 49, endPoint x: 125, endPoint y: 51, distance: 10.3
click at [177, 55] on div "Drinks 6" at bounding box center [209, 62] width 64 height 14
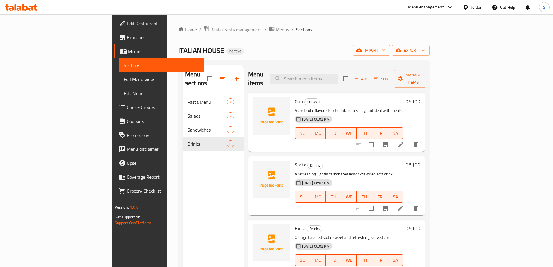
click at [404, 141] on icon at bounding box center [400, 144] width 7 height 7
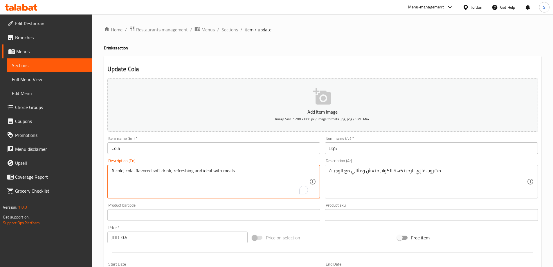
drag, startPoint x: 210, startPoint y: 170, endPoint x: 202, endPoint y: 170, distance: 7.8
click at [210, 172] on textarea "A cold, cola-flavored soft drink, refreshing and ideal with meals." at bounding box center [210, 182] width 198 height 28
paste textarea "perfect"
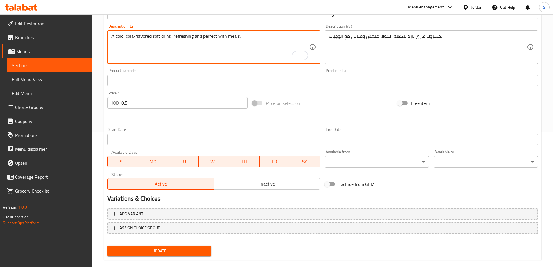
scroll to position [143, 0]
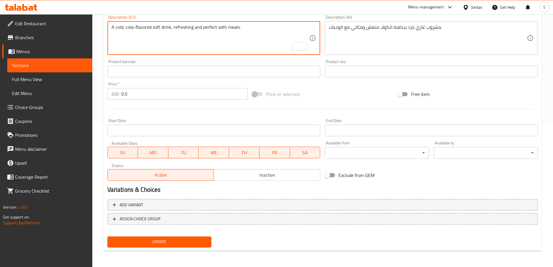
type textarea "A cold, cola-flavored soft drink, refreshing and perfect with meals."
click at [175, 243] on span "Update" at bounding box center [159, 241] width 95 height 7
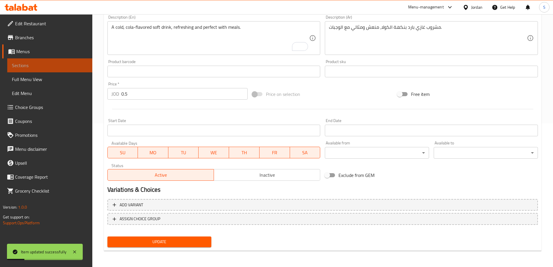
click at [30, 66] on span "Sections" at bounding box center [50, 65] width 76 height 7
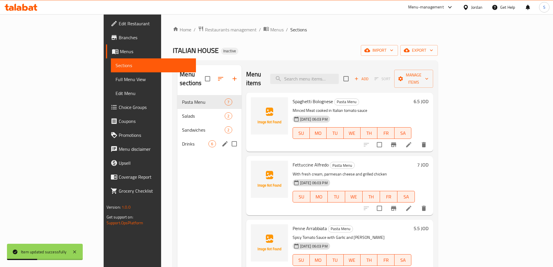
click at [182, 140] on span "Drinks" at bounding box center [195, 143] width 26 height 7
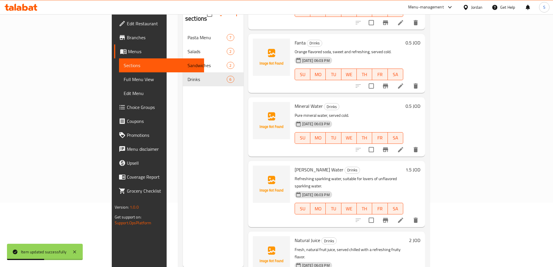
scroll to position [81, 0]
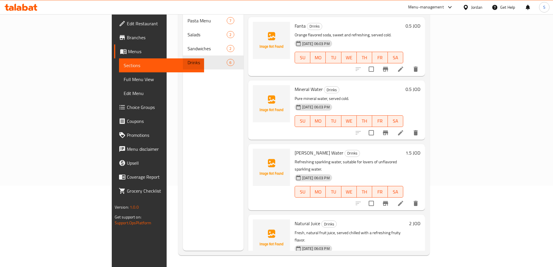
click at [409, 198] on li at bounding box center [401, 203] width 16 height 10
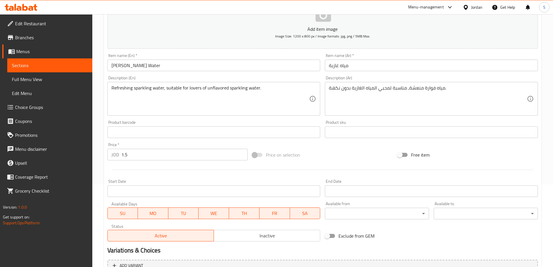
scroll to position [143, 0]
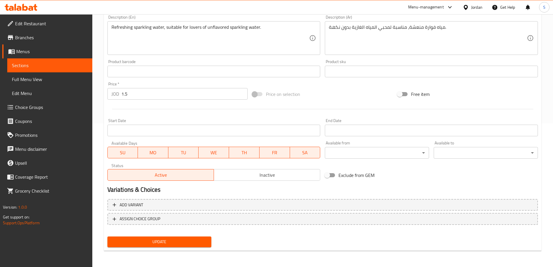
click at [153, 239] on span "Update" at bounding box center [159, 241] width 95 height 7
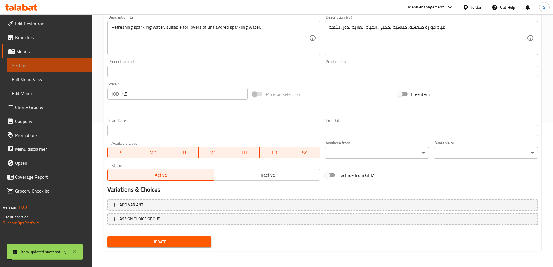
click at [24, 66] on span "Sections" at bounding box center [50, 65] width 76 height 7
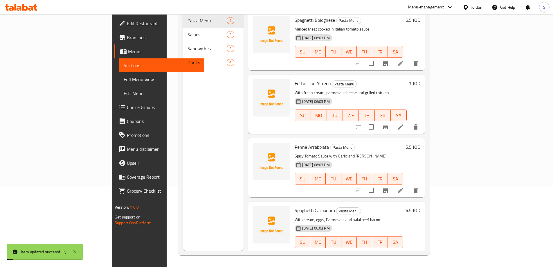
scroll to position [81, 0]
click at [404, 123] on icon at bounding box center [400, 126] width 7 height 7
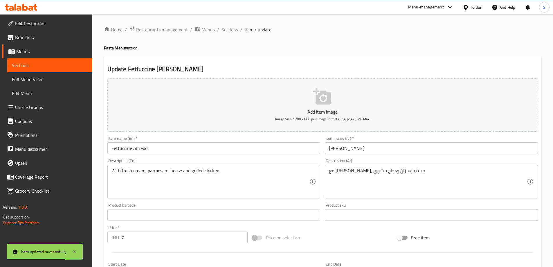
click at [37, 64] on span "Sections" at bounding box center [50, 65] width 76 height 7
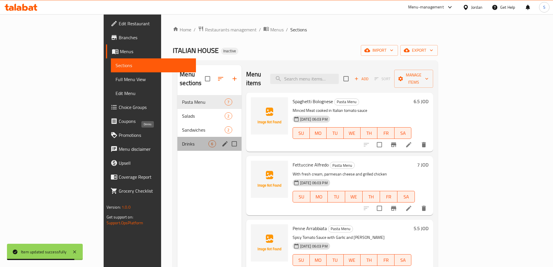
click at [182, 140] on span "Drinks" at bounding box center [195, 143] width 26 height 7
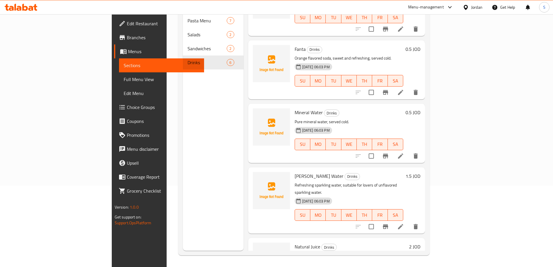
scroll to position [70, 0]
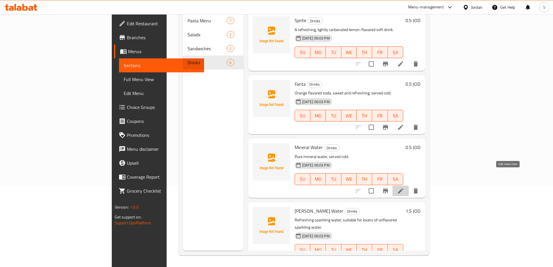
click at [404, 187] on icon at bounding box center [400, 190] width 7 height 7
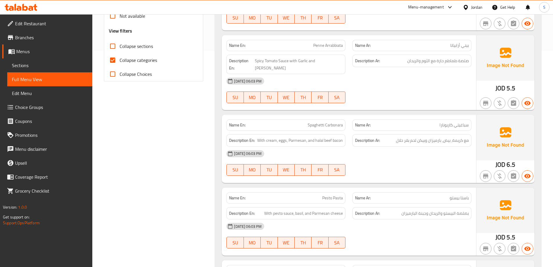
scroll to position [539, 0]
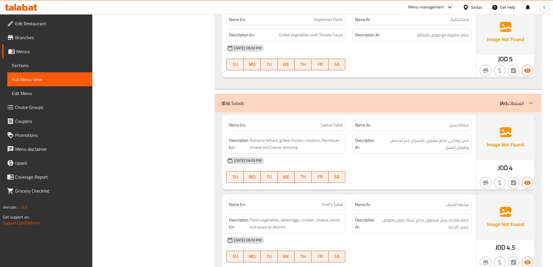
click at [170, 116] on div "Filter Branches Branches Popular filters Free items Branch specific items Has c…" at bounding box center [155, 256] width 111 height 1443
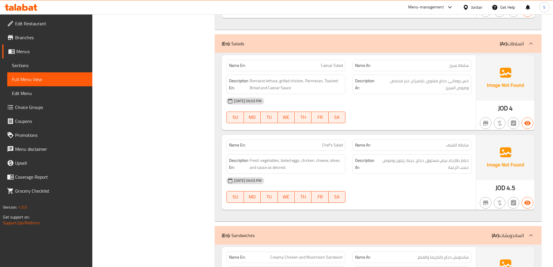
scroll to position [610, 0]
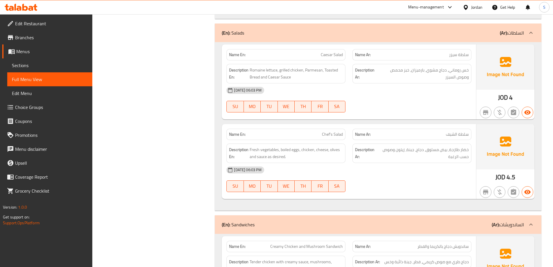
copy span "Chef's Salad"
drag, startPoint x: 448, startPoint y: 143, endPoint x: 427, endPoint y: 142, distance: 21.2
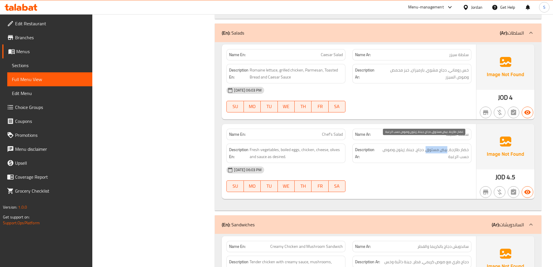
click at [427, 146] on span "خضار طازجة، بيض مسلوق، دجاج، جبنة، زيتون وصوص حسب الرغبة" at bounding box center [422, 153] width 91 height 14
copy span "بيض مسلوق"
click at [458, 149] on span "خضار طازجة، بيض مسلوق، دجاج، جبنة، زيتون وصوص حسب الرغبة" at bounding box center [422, 153] width 91 height 14
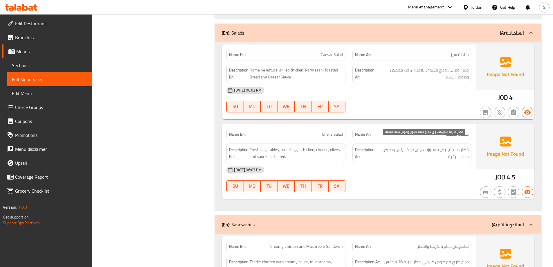
click at [459, 149] on span "خضار طازجة، بيض مسلوق، دجاج، جبنة، زيتون وصوص حسب الرغبة" at bounding box center [422, 153] width 91 height 14
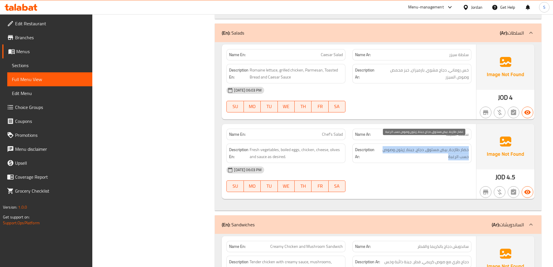
click at [442, 153] on span "خضار طازجة، بيض مسلوق، دجاج، جبنة، زيتون وصوص حسب الرغبة" at bounding box center [422, 153] width 91 height 14
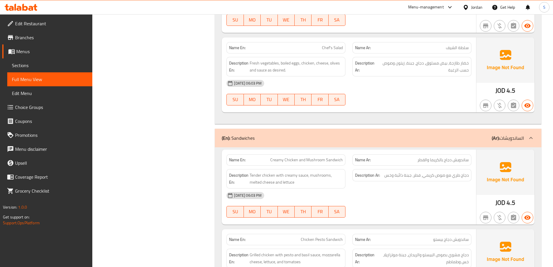
scroll to position [697, 0]
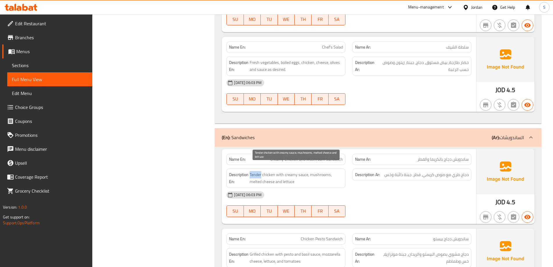
drag, startPoint x: 261, startPoint y: 168, endPoint x: 251, endPoint y: 165, distance: 10.6
click at [251, 171] on span "Tender chicken with creamy sauce, mushrooms, melted cheese and lettuce" at bounding box center [296, 178] width 93 height 14
drag, startPoint x: 255, startPoint y: 168, endPoint x: 458, endPoint y: 169, distance: 203.0
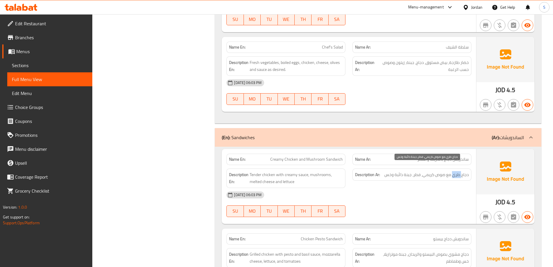
drag, startPoint x: 452, startPoint y: 168, endPoint x: 462, endPoint y: 168, distance: 9.6
click at [462, 171] on span "دجاج طري مع صوص كريمي، فطر، جبنة ذائبة وخس" at bounding box center [426, 174] width 84 height 7
copy span "طري"
drag, startPoint x: 261, startPoint y: 168, endPoint x: 249, endPoint y: 166, distance: 12.0
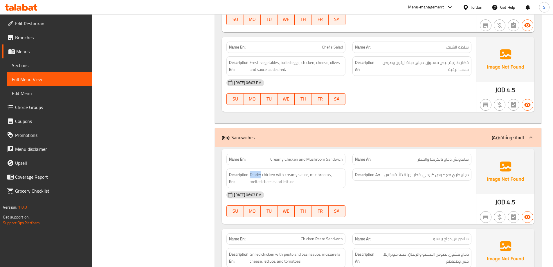
copy span "Tender"
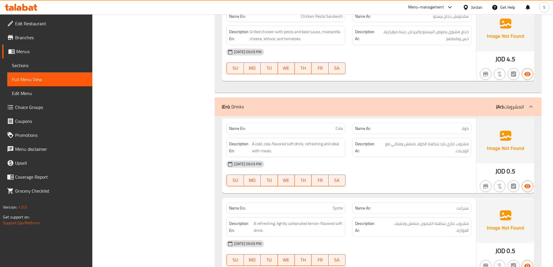
scroll to position [929, 0]
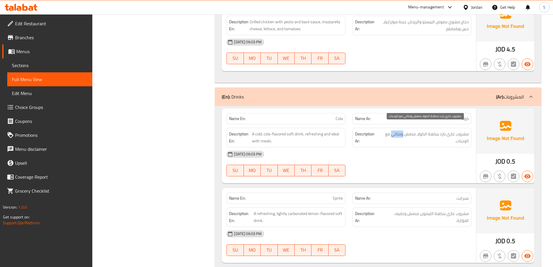
drag, startPoint x: 403, startPoint y: 128, endPoint x: 393, endPoint y: 126, distance: 10.3
click at [393, 130] on span "مشروب غازي بارد بنكهة الكولا، منعش ومثالي مع الوجبات." at bounding box center [424, 137] width 90 height 14
copy span "ومثالي"
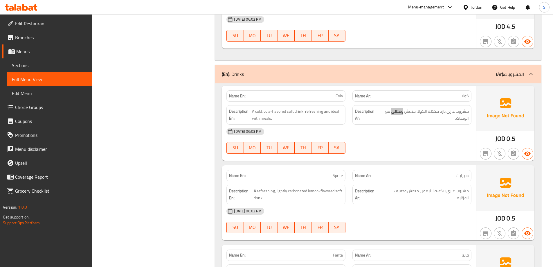
scroll to position [987, 0]
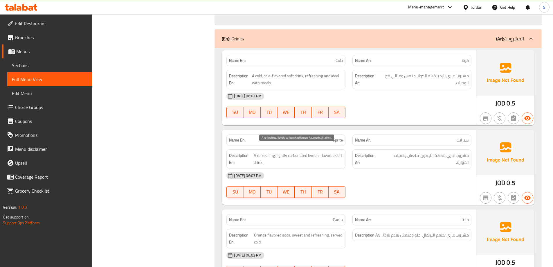
click at [272, 152] on span "A refreshing, lightly carbonated lemon-flavored soft drink." at bounding box center [298, 159] width 89 height 14
drag, startPoint x: 447, startPoint y: 69, endPoint x: 469, endPoint y: 67, distance: 21.9
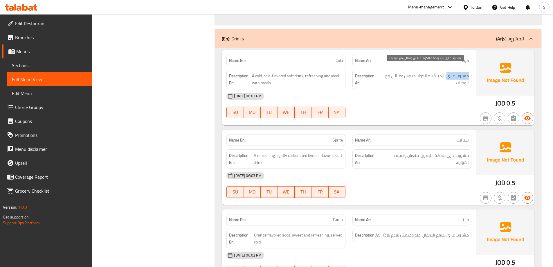
copy span "مشروب غازي"
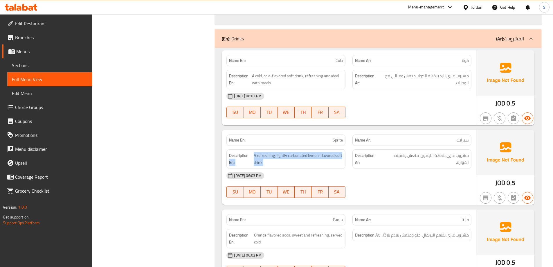
drag, startPoint x: 262, startPoint y: 155, endPoint x: 252, endPoint y: 147, distance: 12.2
click at [257, 154] on span "A refreshing, lightly carbonated lemon-flavored soft drink." at bounding box center [298, 159] width 89 height 14
drag, startPoint x: 267, startPoint y: 158, endPoint x: 253, endPoint y: 146, distance: 18.3
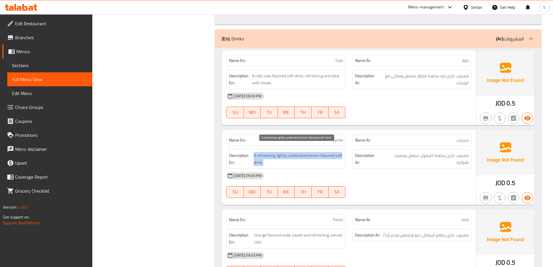
click at [277, 157] on span "A refreshing, lightly carbonated lemon-flavored soft drink." at bounding box center [298, 159] width 89 height 14
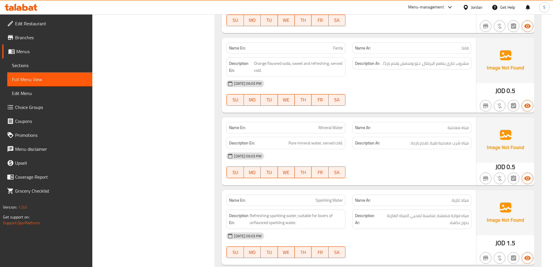
scroll to position [1161, 0]
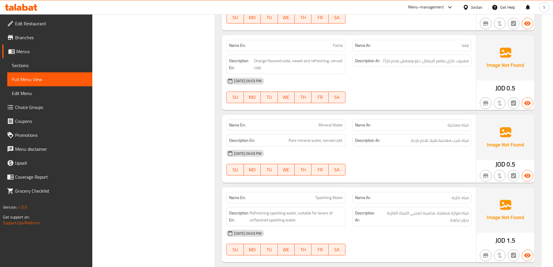
copy span "مياه غازية"
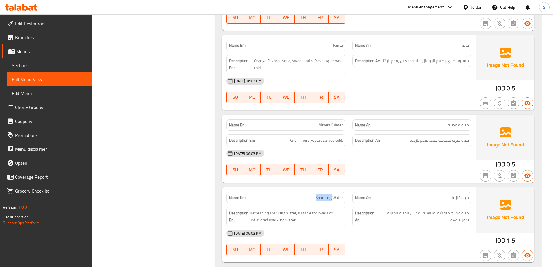
copy span "Sparkling Water"
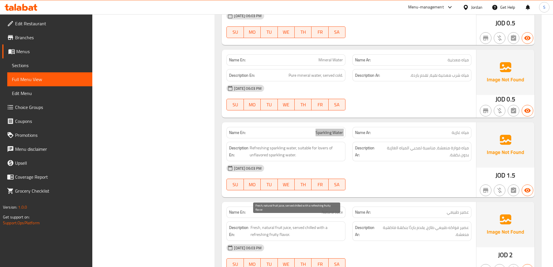
scroll to position [1253, 0]
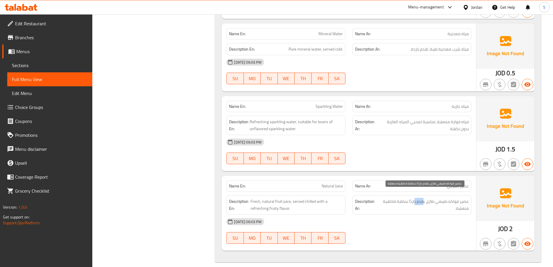
drag, startPoint x: 424, startPoint y: 196, endPoint x: 414, endPoint y: 194, distance: 9.8
click at [414, 198] on span "عصير فواكه طبيعي طازج، يقدم باردًا بنكهة فاكهية منعشة." at bounding box center [424, 205] width 90 height 14
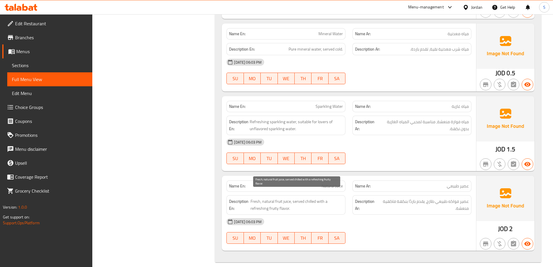
click at [314, 198] on span "Fresh, natural fruit juice, served chilled with a refreshing fruity flavor." at bounding box center [297, 205] width 92 height 14
drag, startPoint x: 306, startPoint y: 195, endPoint x: 316, endPoint y: 194, distance: 9.9
click at [316, 198] on span "Fresh, natural fruit juice, served chilled with a refreshing fruity flavor." at bounding box center [297, 205] width 92 height 14
copy span "chilled"
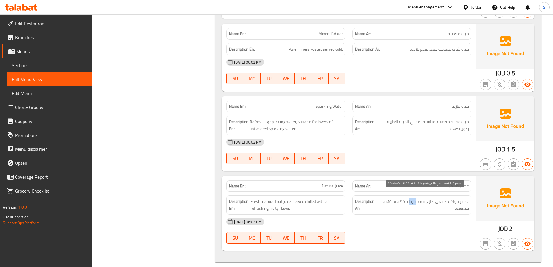
drag, startPoint x: 415, startPoint y: 194, endPoint x: 409, endPoint y: 194, distance: 6.4
click at [409, 198] on span "عصير فواكه طبيعي طازج، يقدم باردًا بنكهة فاكهية منعشة." at bounding box center [424, 205] width 90 height 14
copy span "باردًا"
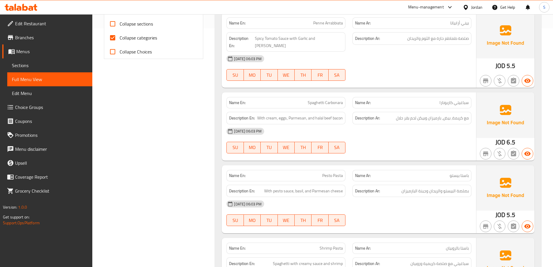
scroll to position [174, 0]
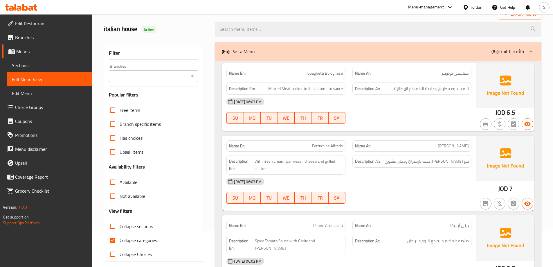
scroll to position [145, 0]
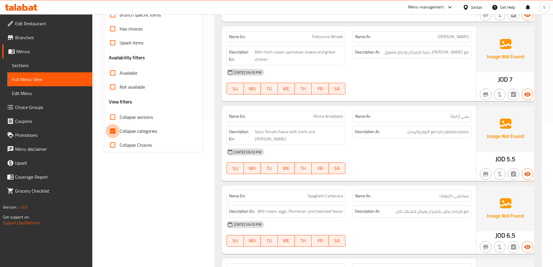
click at [112, 129] on input "Collapse categories" at bounding box center [113, 131] width 14 height 14
checkbox input "false"
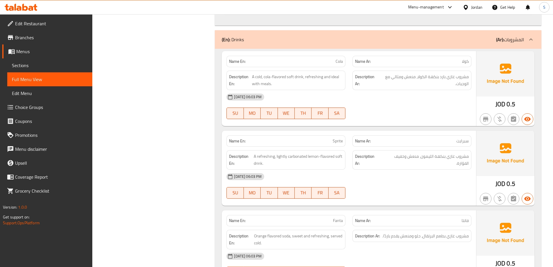
scroll to position [962, 0]
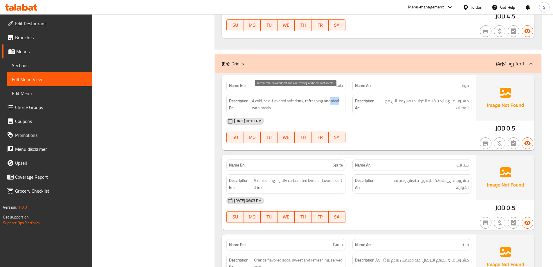
drag, startPoint x: 330, startPoint y: 94, endPoint x: 334, endPoint y: 94, distance: 4.4
click at [342, 97] on span "A cold, cola-flavored soft drink, refreshing and ideal with meals." at bounding box center [297, 104] width 91 height 14
copy span "ideal"
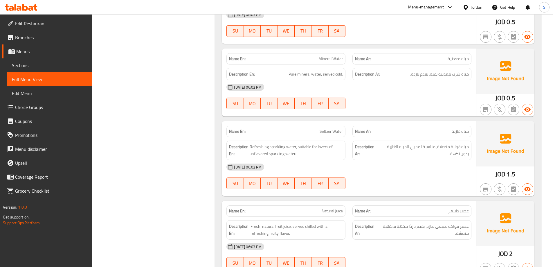
scroll to position [1253, 0]
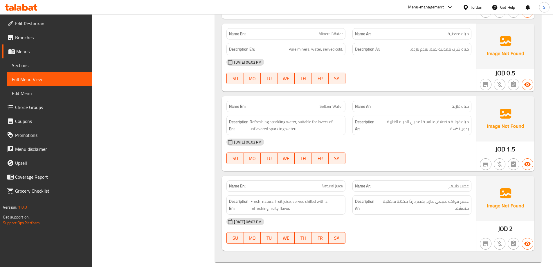
click at [31, 80] on span "Full Menu View" at bounding box center [50, 79] width 76 height 7
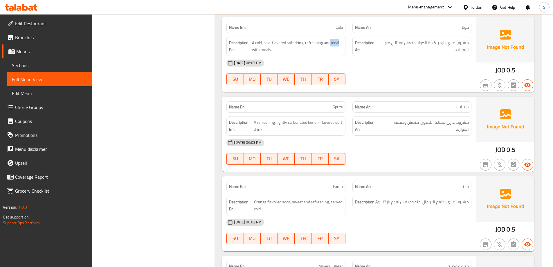
scroll to position [817, 0]
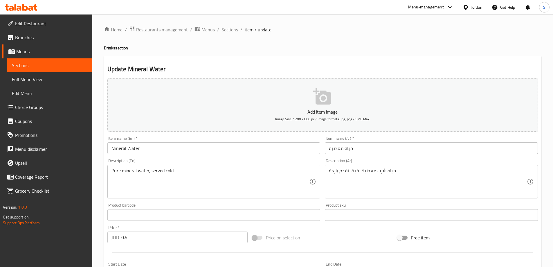
click at [346, 151] on input "مياه معدنية" at bounding box center [431, 148] width 213 height 12
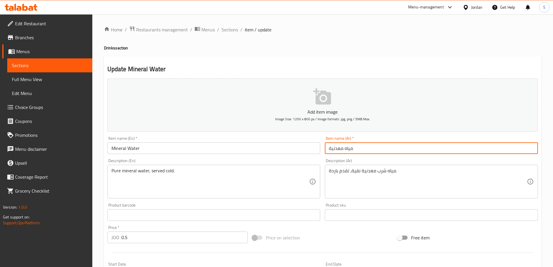
click at [346, 151] on input "مياه معدنية" at bounding box center [431, 148] width 213 height 12
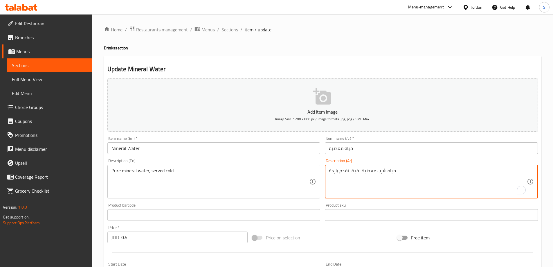
drag, startPoint x: 385, startPoint y: 171, endPoint x: 377, endPoint y: 171, distance: 8.7
click at [377, 182] on textarea "مياه شرب معدنية نقية، تقدم باردة." at bounding box center [428, 182] width 198 height 28
drag, startPoint x: 395, startPoint y: 173, endPoint x: 361, endPoint y: 171, distance: 34.3
click at [361, 171] on textarea "مياه شرب معدنية نقية، تقدم باردة." at bounding box center [428, 182] width 198 height 28
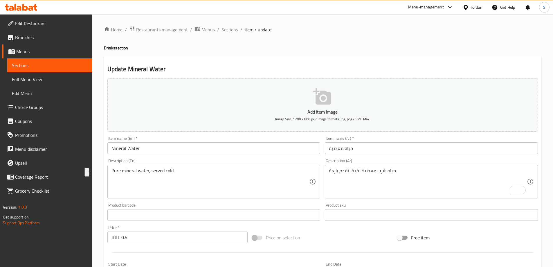
drag, startPoint x: 137, startPoint y: 171, endPoint x: 141, endPoint y: 167, distance: 4.9
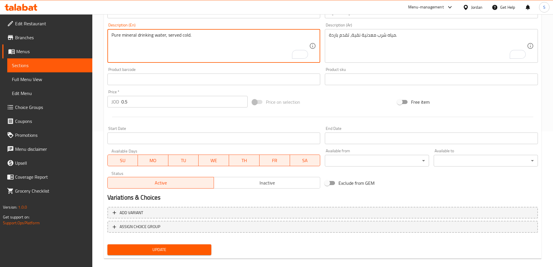
scroll to position [143, 0]
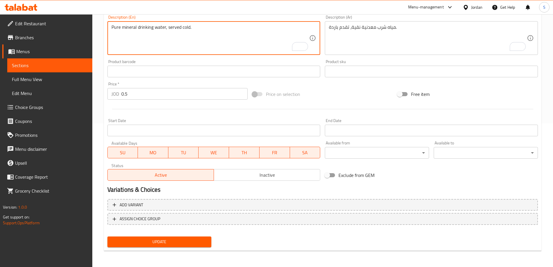
type textarea "Pure mineral drinking water, served cold."
click at [156, 240] on span "Update" at bounding box center [159, 241] width 95 height 7
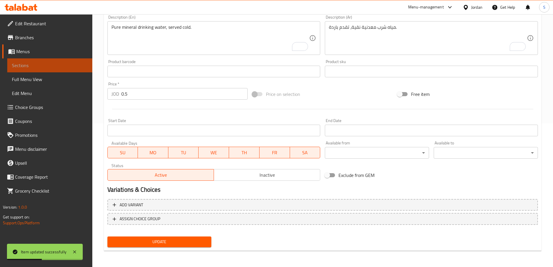
click at [52, 67] on span "Sections" at bounding box center [50, 65] width 76 height 7
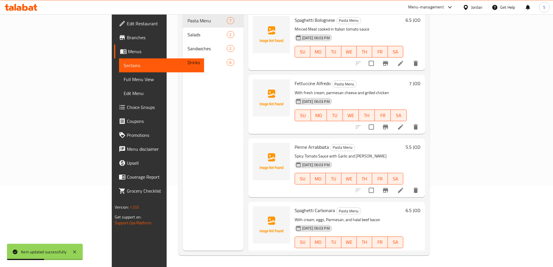
scroll to position [81, 0]
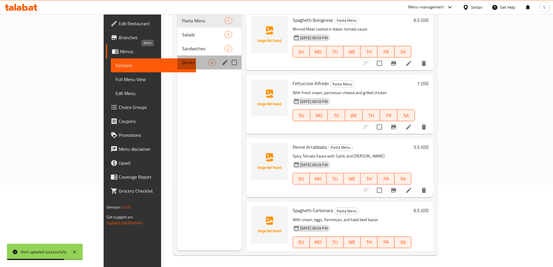
click at [182, 59] on span "Drinks" at bounding box center [195, 62] width 26 height 7
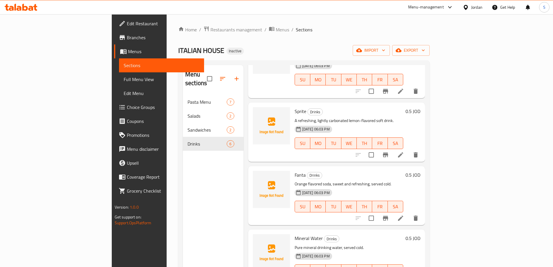
scroll to position [12, 0]
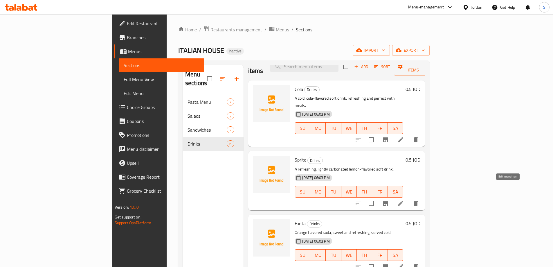
click at [403, 201] on icon at bounding box center [400, 203] width 5 height 5
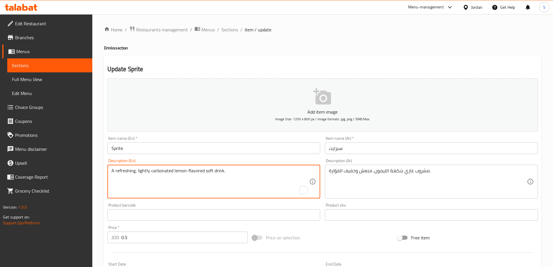
drag, startPoint x: 172, startPoint y: 171, endPoint x: 150, endPoint y: 168, distance: 22.1
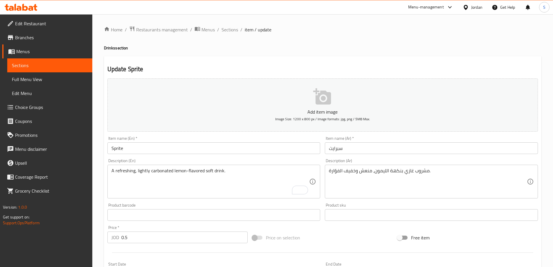
drag, startPoint x: 173, startPoint y: 173, endPoint x: 170, endPoint y: 175, distance: 3.8
click at [173, 173] on textarea "A refreshing, lightly carbonated lemon-flavored soft drink." at bounding box center [210, 182] width 198 height 28
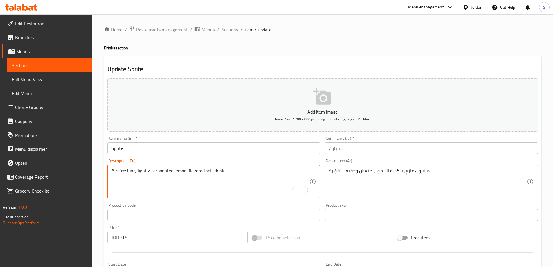
drag, startPoint x: 169, startPoint y: 171, endPoint x: 151, endPoint y: 170, distance: 18.3
click at [151, 170] on textarea "A refreshing, lightly carbonated lemon-flavored soft drink." at bounding box center [210, 182] width 198 height 28
paste textarea "Sparkling"
click at [110, 179] on div "A refreshing, lightly Sparkling lemon-flavored soft drink. Description (En)" at bounding box center [213, 182] width 213 height 34
click at [112, 181] on textarea "A refreshing, lightly Sparkling lemon-flavored soft drink." at bounding box center [210, 182] width 198 height 28
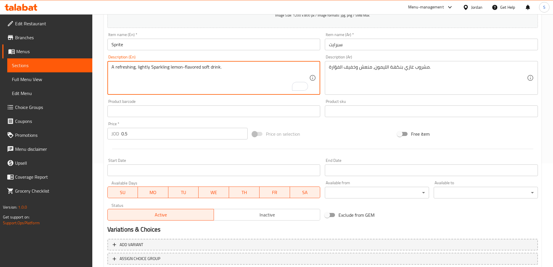
scroll to position [143, 0]
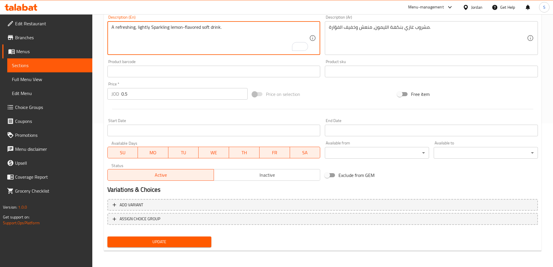
type textarea "A refreshing, lightly Sparkling lemon-flavored soft drink."
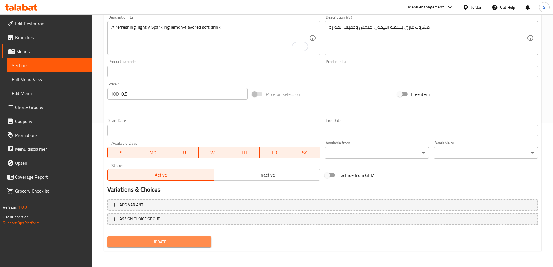
click at [189, 242] on span "Update" at bounding box center [159, 241] width 95 height 7
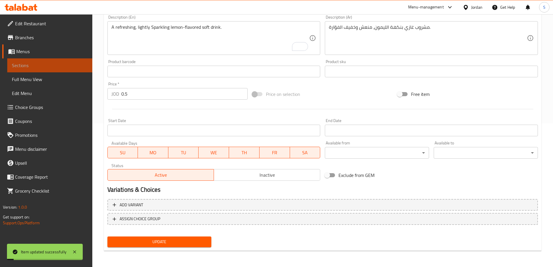
click at [47, 67] on span "Sections" at bounding box center [50, 65] width 76 height 7
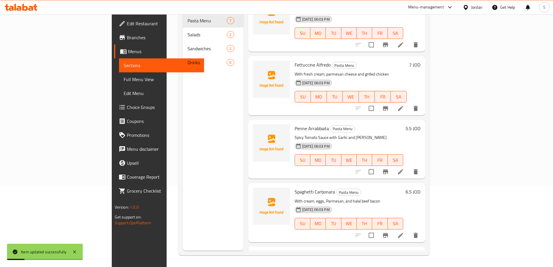
scroll to position [29, 0]
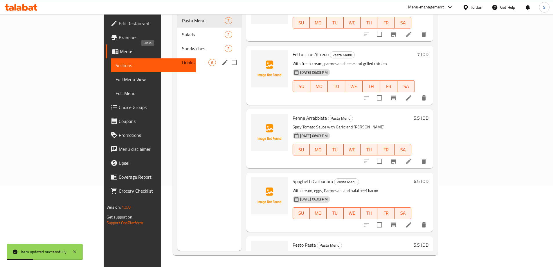
click at [182, 59] on span "Drinks" at bounding box center [195, 62] width 26 height 7
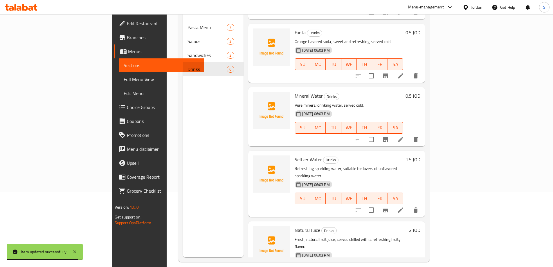
scroll to position [81, 0]
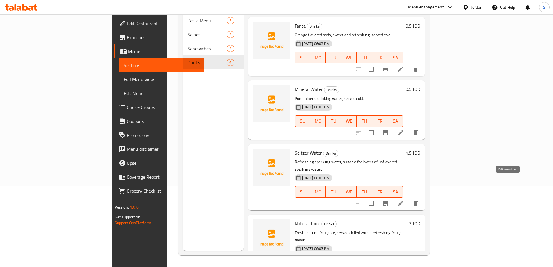
click at [404, 200] on icon at bounding box center [400, 203] width 7 height 7
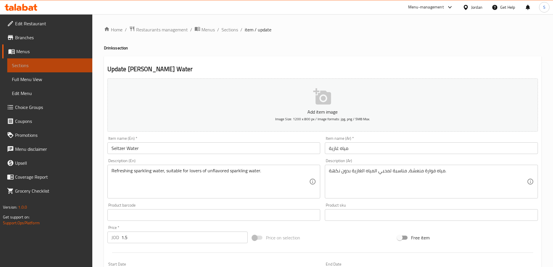
click at [51, 64] on span "Sections" at bounding box center [50, 65] width 76 height 7
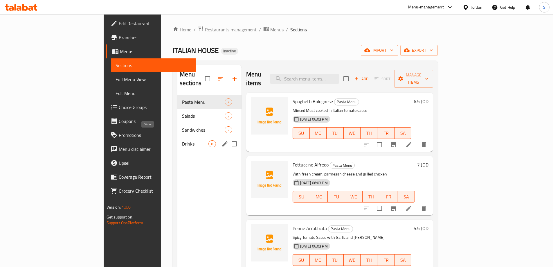
drag, startPoint x: 120, startPoint y: 135, endPoint x: 131, endPoint y: 134, distance: 10.9
click at [182, 140] on span "Drinks" at bounding box center [195, 143] width 26 height 7
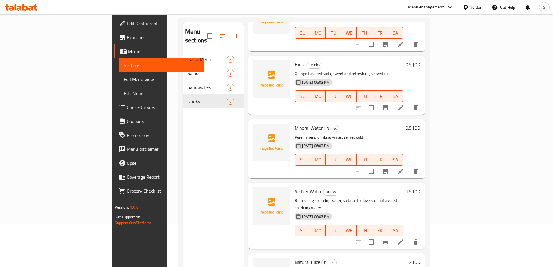
scroll to position [81, 0]
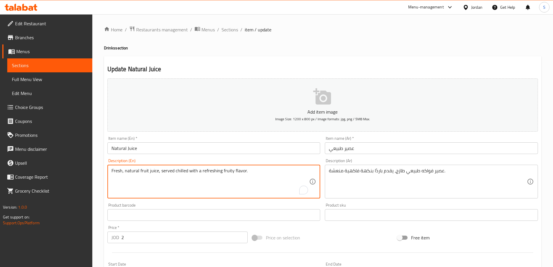
drag, startPoint x: 174, startPoint y: 170, endPoint x: 183, endPoint y: 168, distance: 10.2
click at [185, 171] on textarea "Fresh, natural fruit juice, served chilled with a refreshing fruity flavor." at bounding box center [210, 182] width 198 height 28
click at [178, 170] on textarea "Fresh, natural fruit juice, served chilled with a refreshing fruity flavor." at bounding box center [210, 182] width 198 height 28
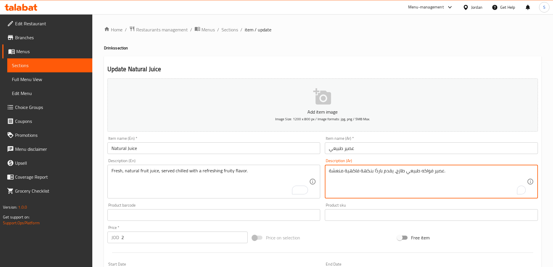
click at [377, 171] on textarea "عصير فواكه طبيعي طازج، يقدم باردًا بنكهة فاكهية منعشة." at bounding box center [428, 182] width 198 height 28
click at [377, 170] on textarea "عصير فواكه طبيعي طازج، يقدم باردًا بنكهة فاكهية منعشة." at bounding box center [428, 182] width 198 height 28
click at [374, 171] on textarea "عصير فواكه طبيعي طازج، يقدم باردًا بنكهة فاكهية منعشة." at bounding box center [428, 182] width 198 height 28
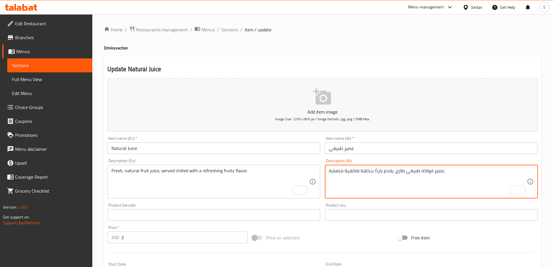
click at [374, 171] on textarea "عصير فواكه طبيعي طازج، يقدم باردًا بنكهة فاكهية منعشة." at bounding box center [428, 182] width 198 height 28
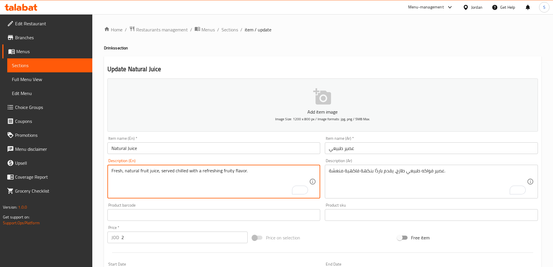
drag, startPoint x: 173, startPoint y: 171, endPoint x: 186, endPoint y: 173, distance: 12.6
paste textarea "ol"
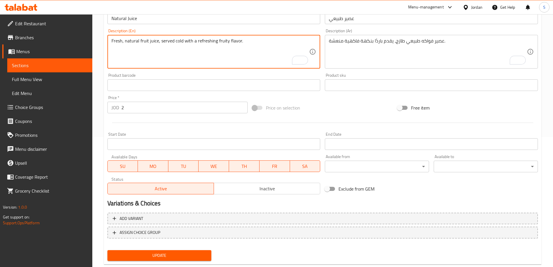
scroll to position [143, 0]
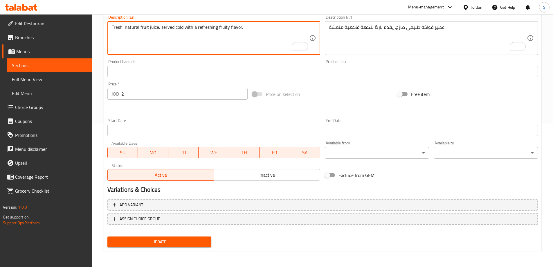
type textarea "Fresh, natural fruit juice, served cold with a refreshing fruity flavor."
click at [168, 238] on span "Update" at bounding box center [159, 241] width 95 height 7
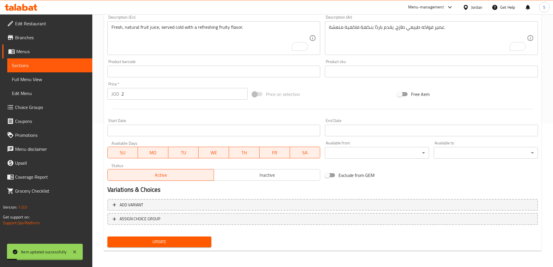
click at [33, 63] on span "Sections" at bounding box center [50, 65] width 76 height 7
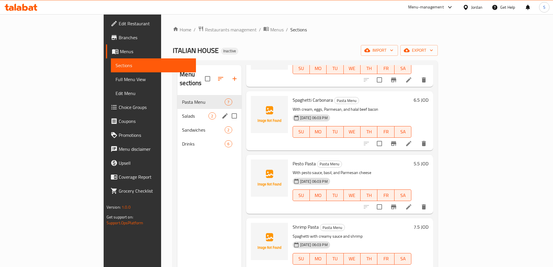
click at [182, 112] on span "Salads" at bounding box center [195, 115] width 26 height 7
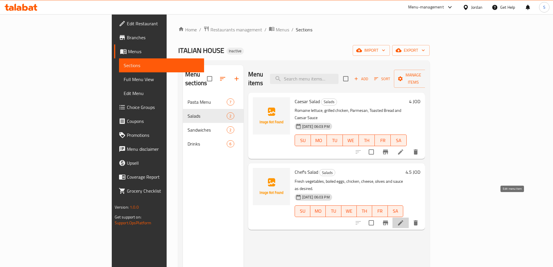
click at [403, 220] on icon at bounding box center [400, 222] width 5 height 5
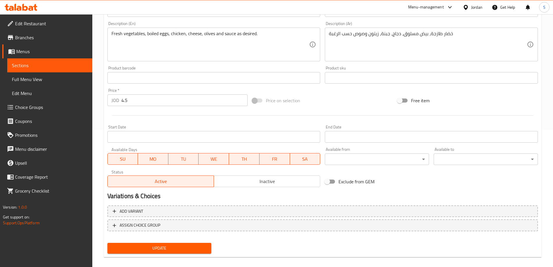
scroll to position [143, 0]
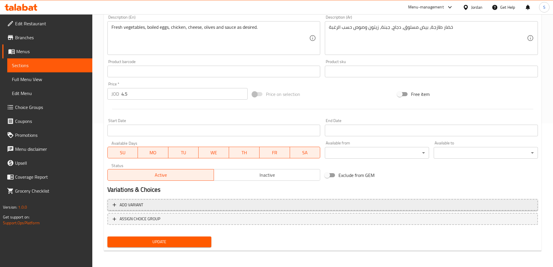
click at [138, 205] on span "Add variant" at bounding box center [132, 204] width 24 height 7
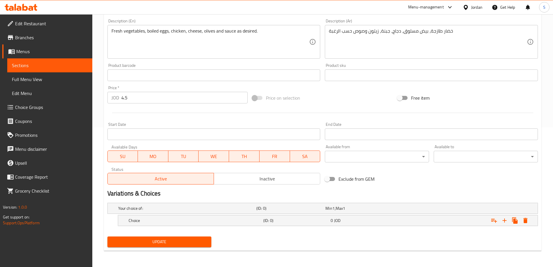
scroll to position [140, 0]
click at [135, 210] on h5 "Your choice of:" at bounding box center [186, 208] width 136 height 6
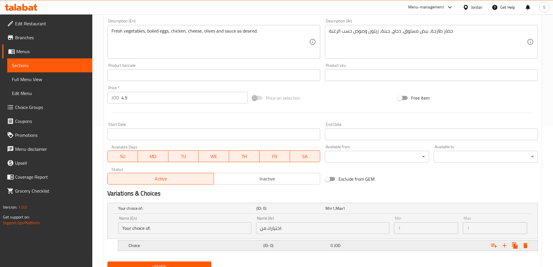
click at [142, 211] on h5 "Choice" at bounding box center [186, 208] width 136 height 6
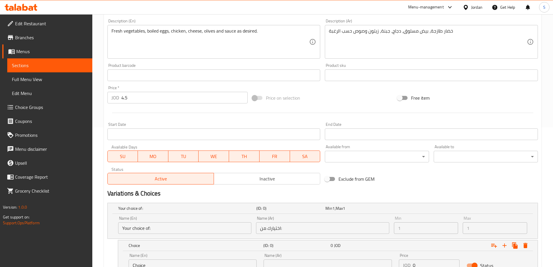
scroll to position [190, 0]
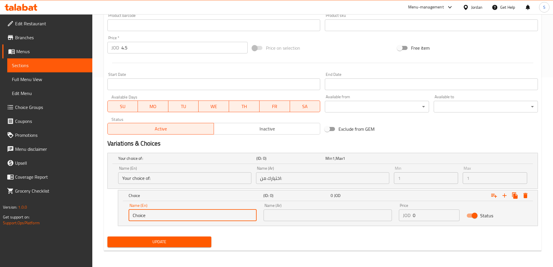
click at [157, 215] on input "Choice" at bounding box center [193, 215] width 128 height 12
type input "ً"
drag, startPoint x: 147, startPoint y: 216, endPoint x: 165, endPoint y: 220, distance: 18.7
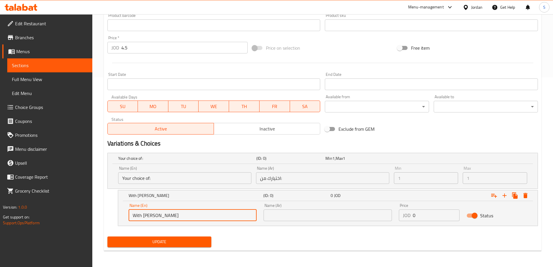
click at [164, 220] on input "With Seaus" at bounding box center [193, 215] width 128 height 12
type input "With Sauce"
click at [293, 219] on input "text" at bounding box center [328, 215] width 128 height 12
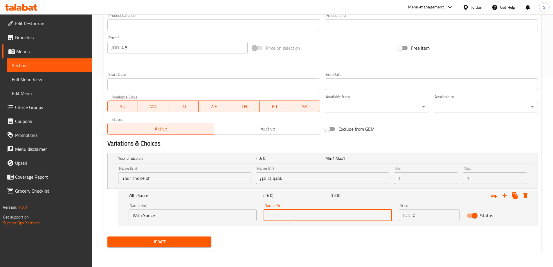
type input "l"
type input "مع صوص"
click at [495, 196] on icon "Expand" at bounding box center [494, 195] width 7 height 7
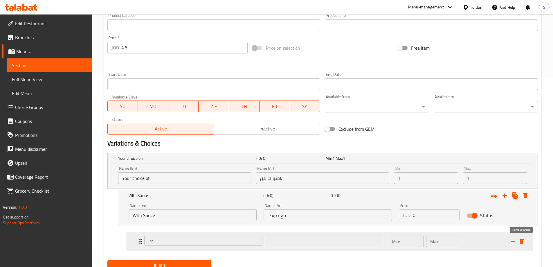
click at [523, 245] on button "delete" at bounding box center [521, 241] width 9 height 9
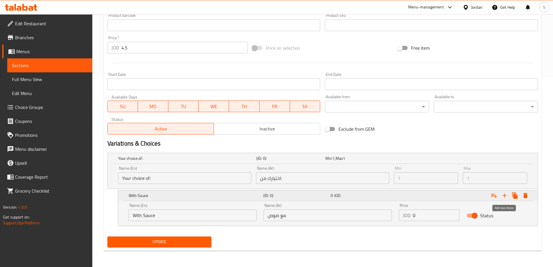
click at [504, 194] on icon "Expand" at bounding box center [504, 195] width 7 height 7
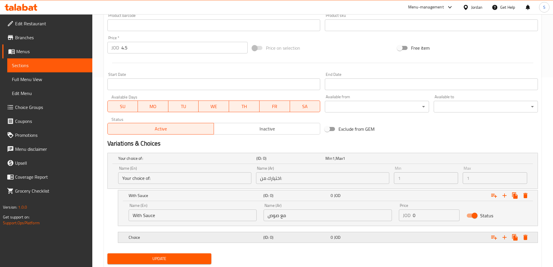
click at [138, 161] on h5 "Choice" at bounding box center [186, 158] width 136 height 6
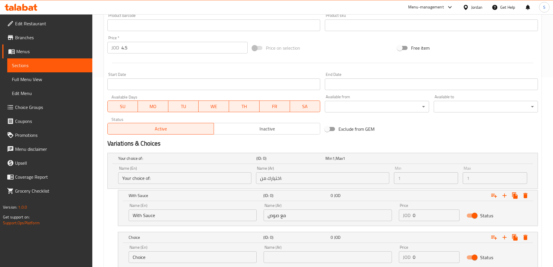
scroll to position [231, 0]
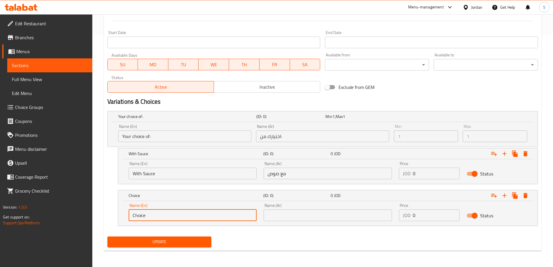
click at [154, 217] on input "Choice" at bounding box center [193, 215] width 128 height 12
type input "ً"
type input "With out Sauce"
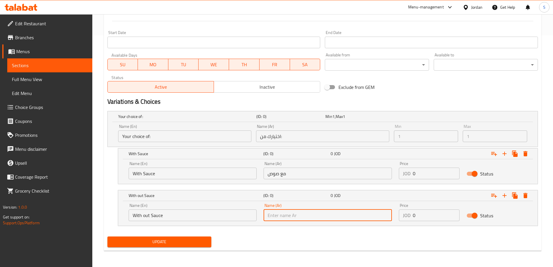
click at [303, 215] on input "text" at bounding box center [328, 215] width 128 height 12
type input "d"
type input "ي"
type input "ل"
type input "ا"
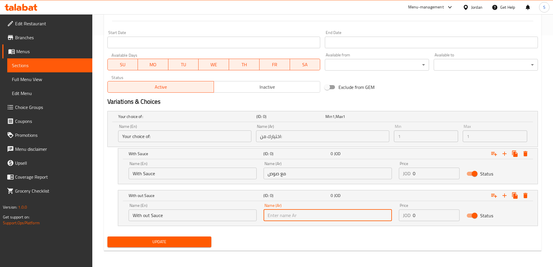
type input "ت"
type input "بدون صوص"
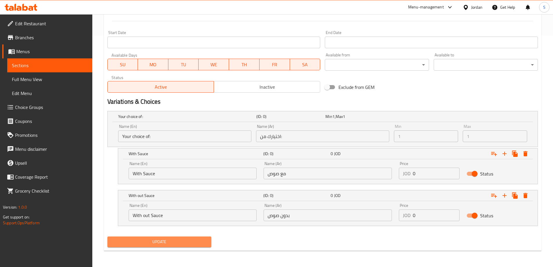
click at [170, 241] on span "Update" at bounding box center [159, 241] width 95 height 7
click at [527, 155] on icon "Expand" at bounding box center [525, 153] width 4 height 5
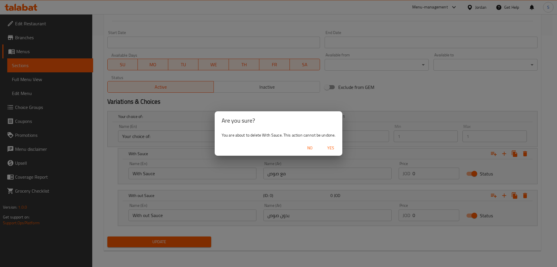
click at [332, 148] on span "Yes" at bounding box center [331, 147] width 14 height 7
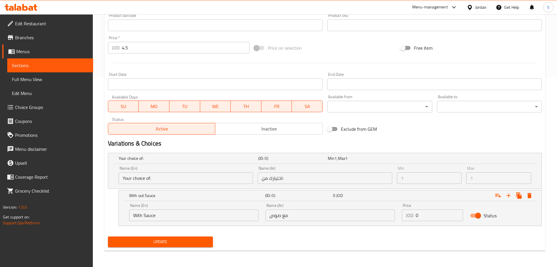
scroll to position [190, 0]
click at [528, 195] on icon "Expand" at bounding box center [525, 195] width 7 height 7
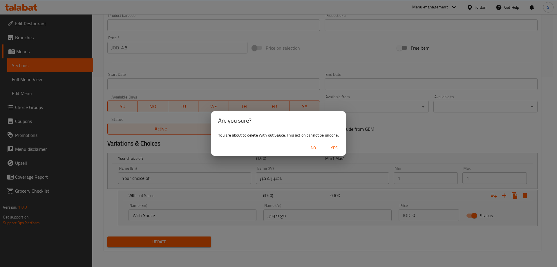
click at [342, 153] on button "Yes" at bounding box center [334, 148] width 19 height 11
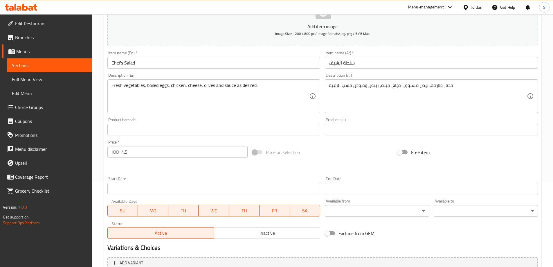
scroll to position [56, 0]
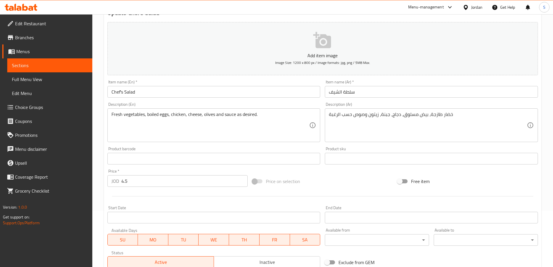
click at [23, 104] on span "Choice Groups" at bounding box center [51, 107] width 73 height 7
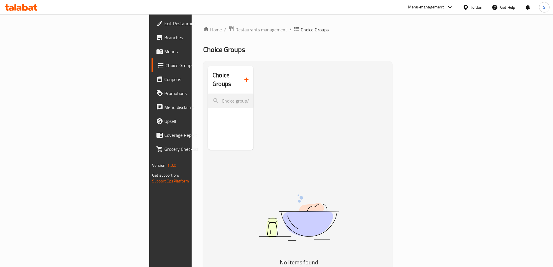
click at [243, 77] on icon "button" at bounding box center [246, 79] width 7 height 7
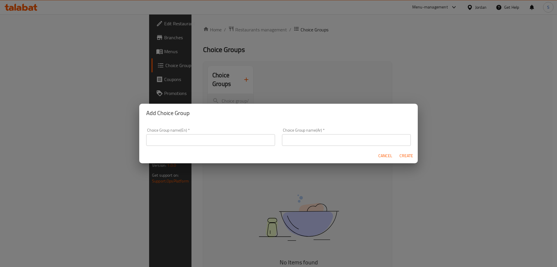
click at [206, 136] on input "text" at bounding box center [210, 140] width 129 height 12
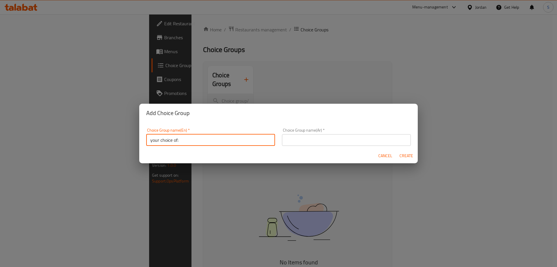
type input "your choice of:"
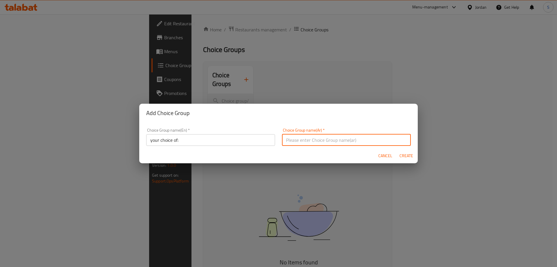
click at [306, 141] on input "text" at bounding box center [346, 140] width 129 height 12
type input "اختيارك من :"
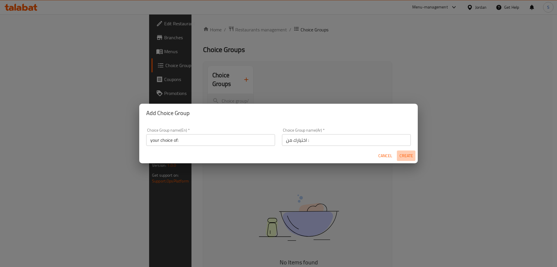
click at [405, 158] on span "Create" at bounding box center [407, 155] width 14 height 7
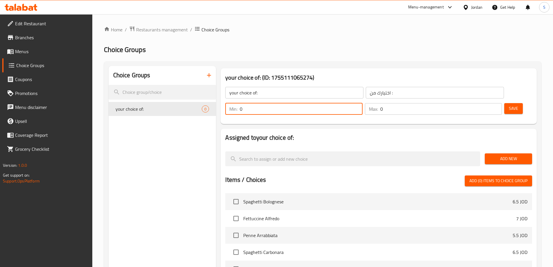
drag, startPoint x: 457, startPoint y: 95, endPoint x: 437, endPoint y: 92, distance: 19.6
click at [362, 103] on div "Min: 0 ​" at bounding box center [293, 109] width 137 height 12
type input "1"
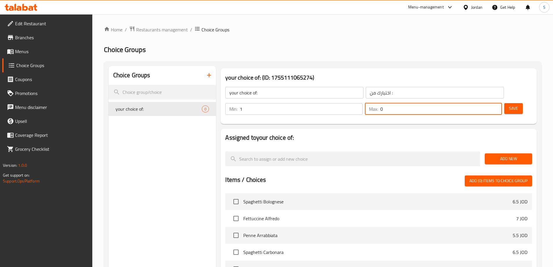
drag, startPoint x: 483, startPoint y: 93, endPoint x: 475, endPoint y: 92, distance: 8.4
click at [475, 103] on div "Max: 0 ​" at bounding box center [433, 109] width 137 height 12
type input "1"
click at [509, 105] on span "Save" at bounding box center [513, 108] width 9 height 7
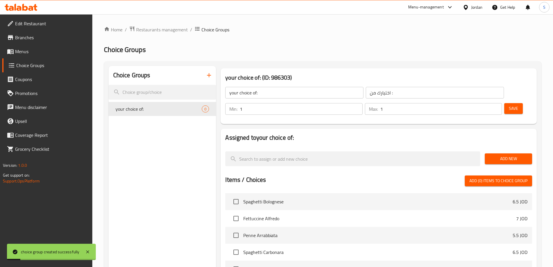
click at [518, 155] on span "Add New" at bounding box center [509, 158] width 38 height 7
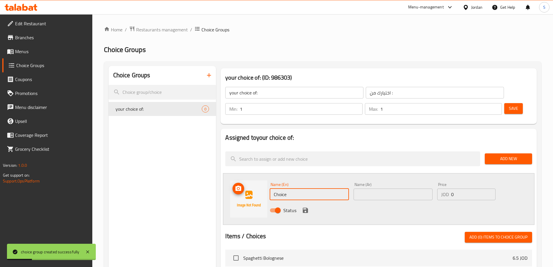
drag, startPoint x: 294, startPoint y: 179, endPoint x: 181, endPoint y: 178, distance: 112.4
click at [181, 178] on div "Choice Groups your choice of: 0 your choice of: (ID: 986303) your choice of: ​ …" at bounding box center [324, 260] width 431 height 389
type input "with Sauce"
click at [382, 188] on input "text" at bounding box center [393, 194] width 79 height 12
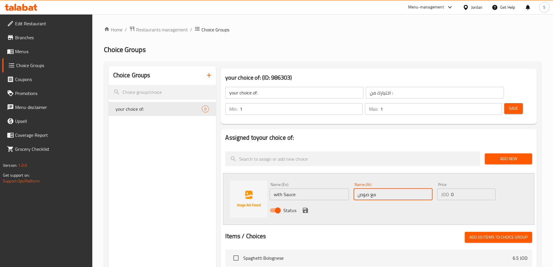
type input "مع صوص"
click at [305, 208] on icon "save" at bounding box center [305, 210] width 5 height 5
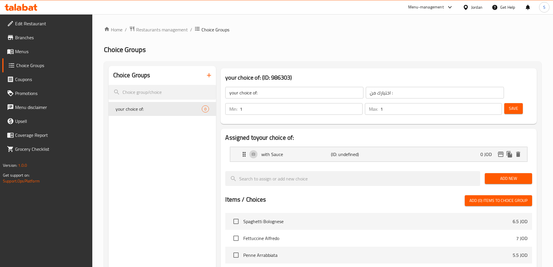
click at [509, 105] on span "Save" at bounding box center [513, 108] width 9 height 7
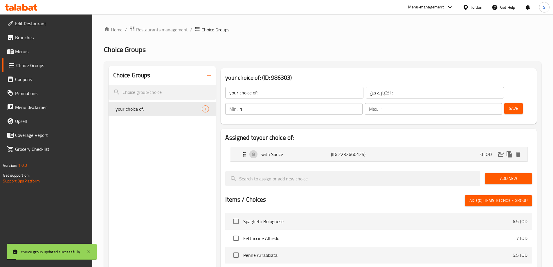
click at [506, 175] on span "Add New" at bounding box center [509, 178] width 38 height 7
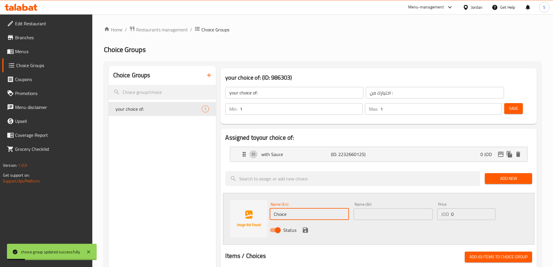
drag, startPoint x: 300, startPoint y: 195, endPoint x: 239, endPoint y: 209, distance: 62.8
click at [239, 209] on div "Name (En) Choice Name (En) Name (Ar) Name (Ar) Price JOD 0 Price Status" at bounding box center [379, 219] width 312 height 52
type input "without Sauce"
click at [411, 208] on input "text" at bounding box center [393, 214] width 79 height 12
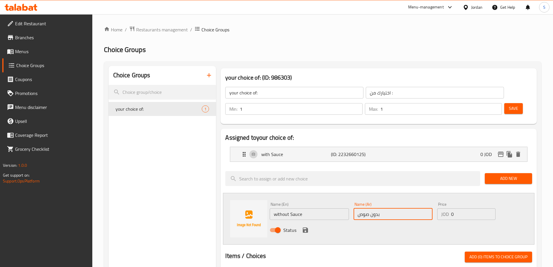
type input "بدون صوص"
click at [300, 222] on div "Status" at bounding box center [392, 230] width 251 height 16
click at [303, 227] on icon "save" at bounding box center [305, 229] width 5 height 5
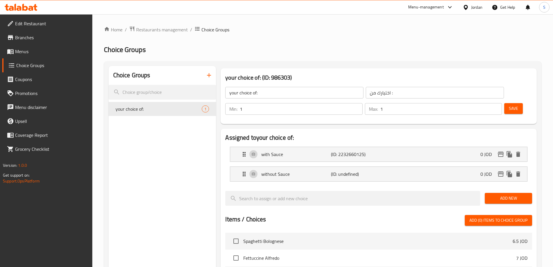
click at [509, 105] on span "Save" at bounding box center [513, 108] width 9 height 7
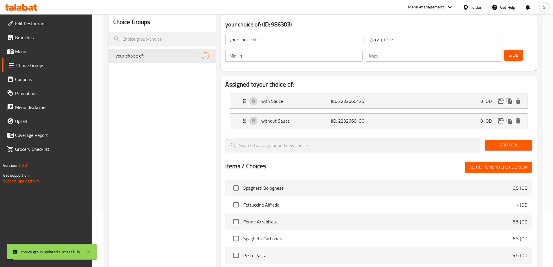
scroll to position [171, 0]
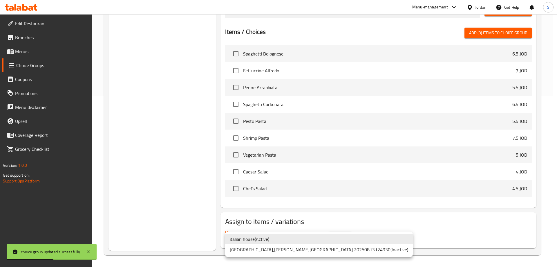
click at [298, 237] on li "italian house ( Active )" at bounding box center [319, 239] width 188 height 10
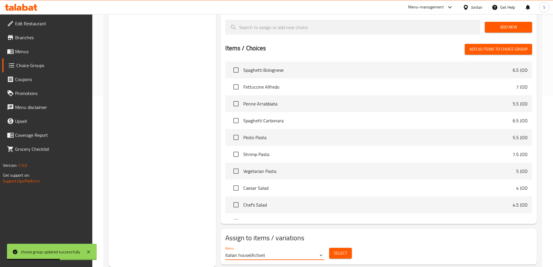
click at [340, 249] on span "Select" at bounding box center [340, 252] width 13 height 7
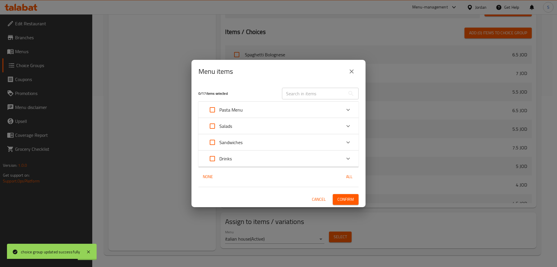
click at [349, 123] on icon "Expand" at bounding box center [348, 126] width 7 height 7
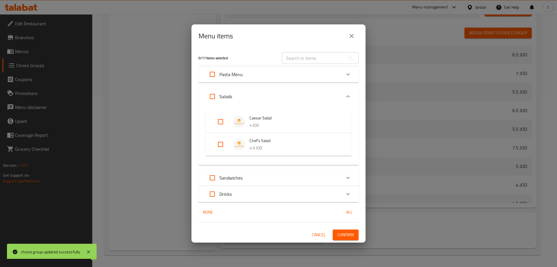
click at [220, 141] on input "Expand" at bounding box center [221, 144] width 14 height 14
checkbox input "true"
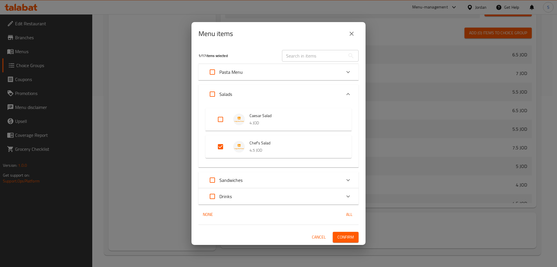
click at [350, 236] on span "Confirm" at bounding box center [346, 236] width 17 height 7
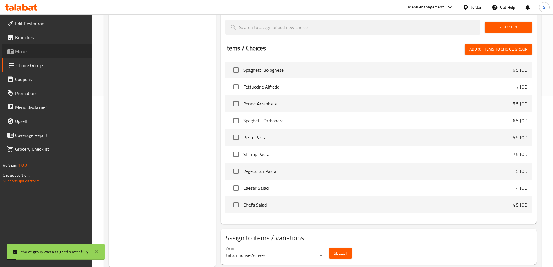
click at [36, 51] on span "Menus" at bounding box center [51, 51] width 73 height 7
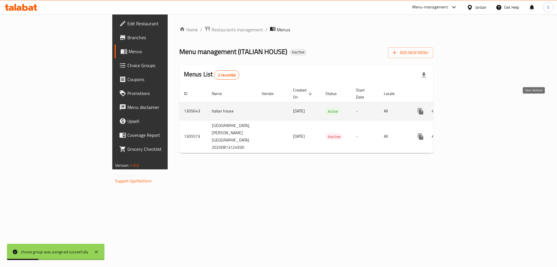
click at [465, 109] on icon "enhanced table" at bounding box center [462, 111] width 5 height 5
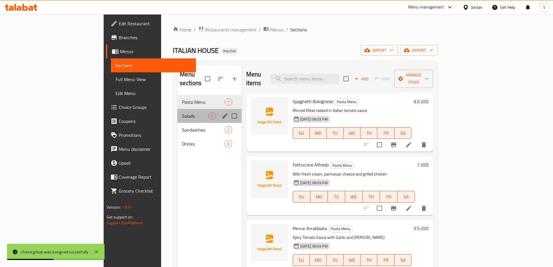
click at [177, 109] on div "Salads 2" at bounding box center [209, 116] width 64 height 14
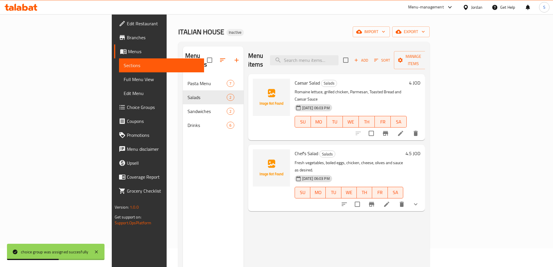
scroll to position [29, 0]
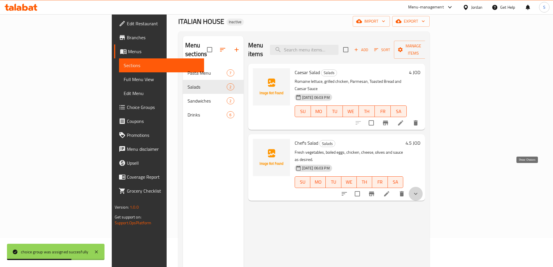
click at [418, 193] on icon "show more" at bounding box center [415, 194] width 3 height 2
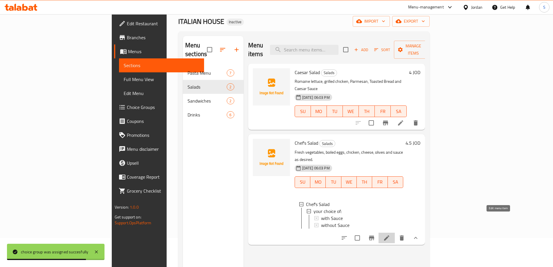
click at [389, 235] on icon at bounding box center [386, 237] width 5 height 5
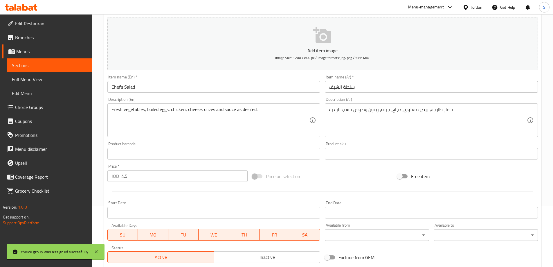
scroll to position [153, 0]
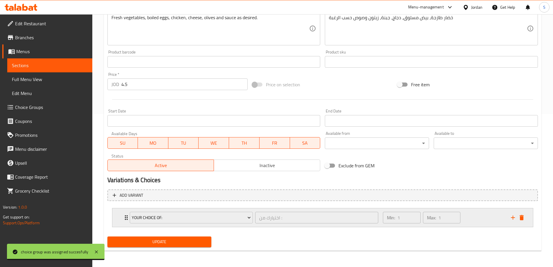
click at [121, 219] on div "your choice of: اختيارك من : ​ Min: 1 ​ Max: 1 ​" at bounding box center [322, 217] width 421 height 19
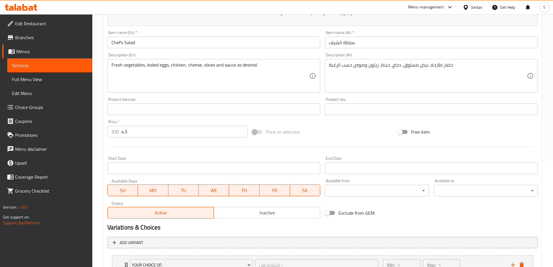
scroll to position [88, 0]
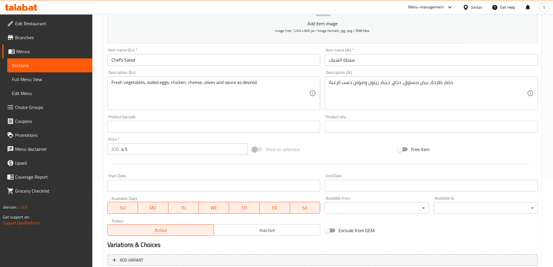
click at [41, 67] on span "Sections" at bounding box center [50, 65] width 76 height 7
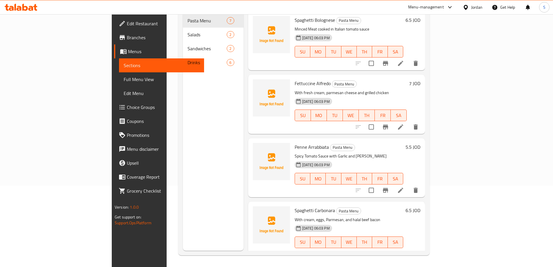
scroll to position [81, 0]
click at [124, 82] on span "Full Menu View" at bounding box center [162, 79] width 76 height 7
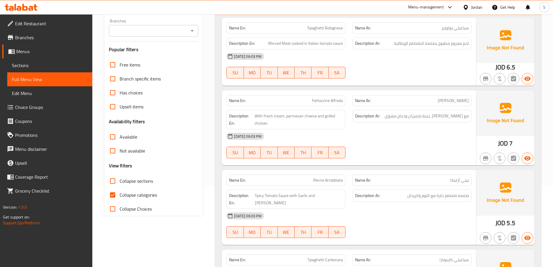
click at [114, 193] on input "Collapse categories" at bounding box center [113, 195] width 14 height 14
checkbox input "false"
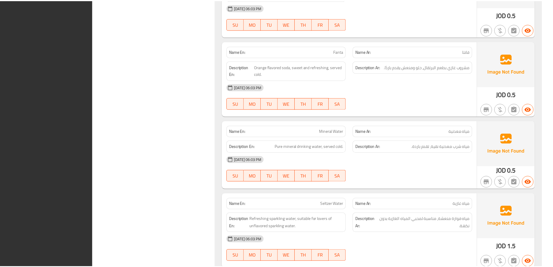
scroll to position [1348, 0]
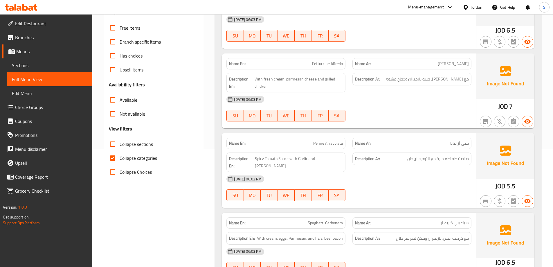
scroll to position [187, 0]
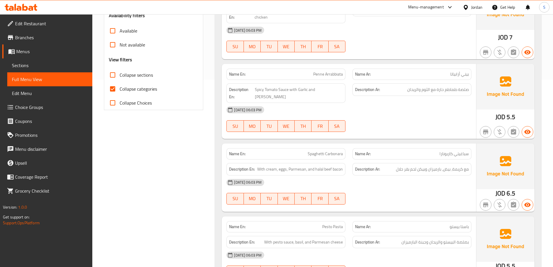
click at [113, 87] on input "Collapse categories" at bounding box center [113, 89] width 14 height 14
checkbox input "false"
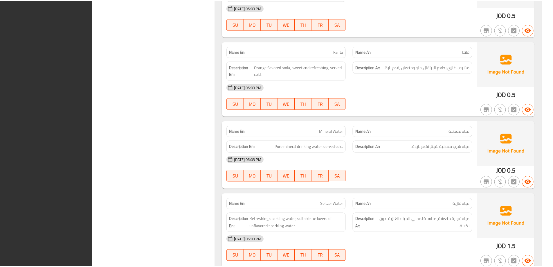
scroll to position [1348, 0]
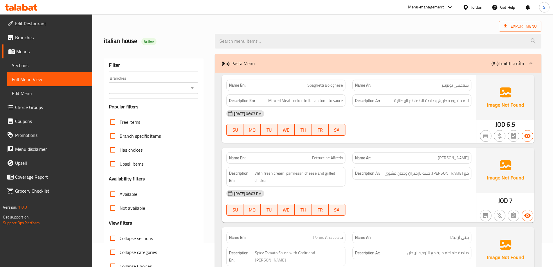
scroll to position [0, 0]
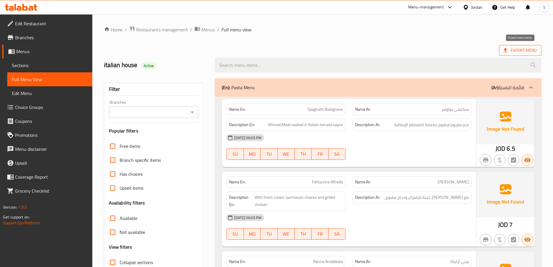
click at [518, 52] on span "Export Menu" at bounding box center [520, 50] width 33 height 7
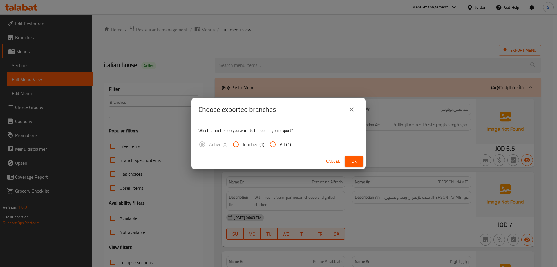
click at [275, 145] on input "All (1)" at bounding box center [273, 144] width 14 height 14
radio input "true"
click at [351, 165] on span "Ok" at bounding box center [354, 161] width 9 height 7
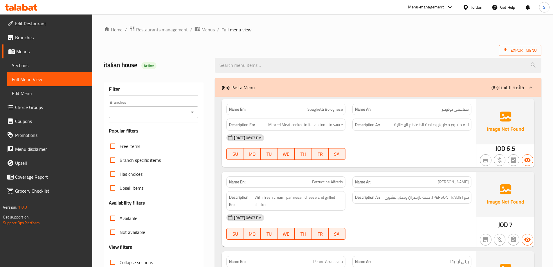
click at [31, 7] on icon at bounding box center [21, 7] width 33 height 7
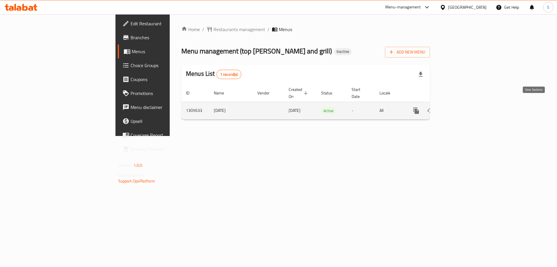
click at [462, 107] on icon "enhanced table" at bounding box center [458, 110] width 7 height 7
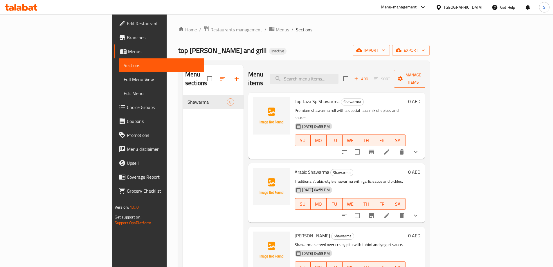
click at [428, 77] on span "Manage items" at bounding box center [414, 78] width 30 height 15
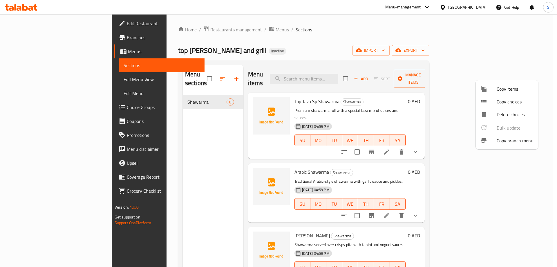
click at [501, 141] on span "Copy branch menu" at bounding box center [515, 140] width 37 height 7
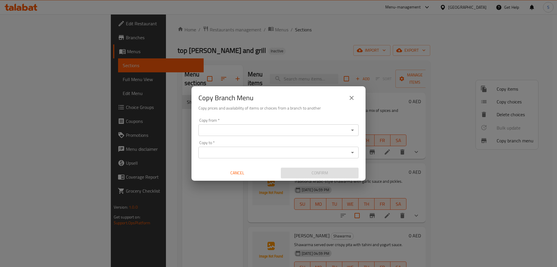
click at [241, 131] on input "Copy from   *" at bounding box center [273, 130] width 147 height 8
click at [260, 128] on input "Copy from   *" at bounding box center [273, 130] width 147 height 8
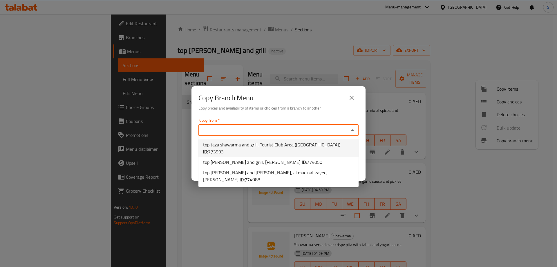
click at [265, 146] on span "top taza shawarma and grill, Tourist Club Area ([GEOGRAPHIC_DATA]) ID: 773993" at bounding box center [278, 148] width 151 height 14
type input "top taza shawarma and grill, Tourist Club Area ([GEOGRAPHIC_DATA])"
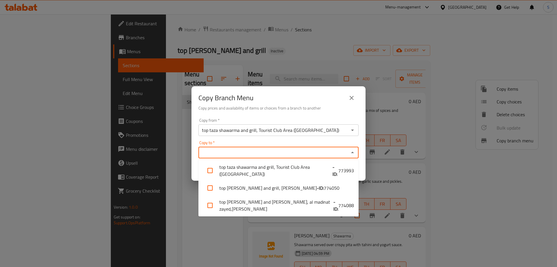
click at [251, 155] on input "Copy to   *" at bounding box center [273, 152] width 147 height 8
click at [273, 150] on input "Copy to   *" at bounding box center [273, 152] width 147 height 8
click at [280, 204] on li "top [PERSON_NAME] and [PERSON_NAME], al madinat zayed,Madinat Zayed - ID: 774088" at bounding box center [279, 205] width 160 height 17
checkbox input "true"
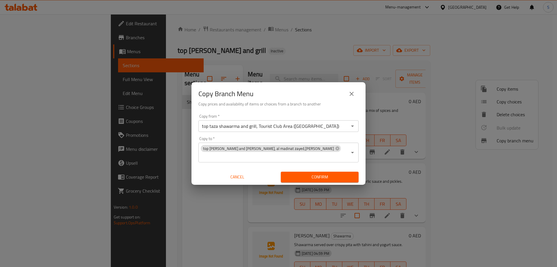
click at [303, 94] on div "Copy Branch Menu" at bounding box center [279, 94] width 160 height 14
click at [305, 174] on span "Confirm" at bounding box center [320, 176] width 69 height 7
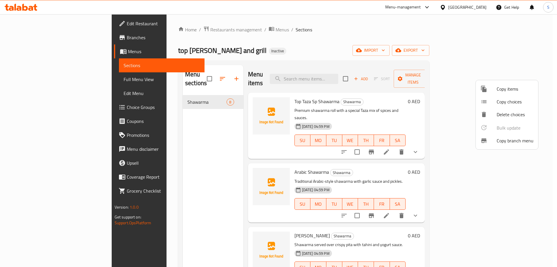
click at [51, 42] on div at bounding box center [278, 133] width 557 height 267
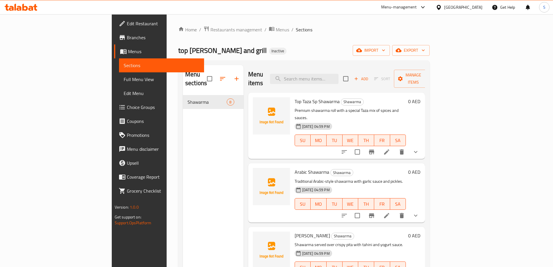
click at [127, 36] on span "Branches" at bounding box center [163, 37] width 73 height 7
